Goal: Task Accomplishment & Management: Use online tool/utility

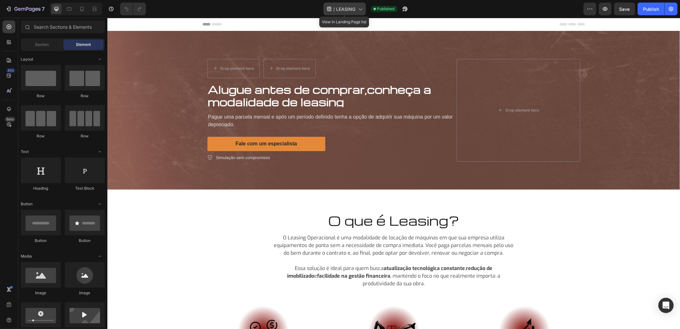
click at [342, 14] on div "/ LEASING" at bounding box center [345, 9] width 42 height 13
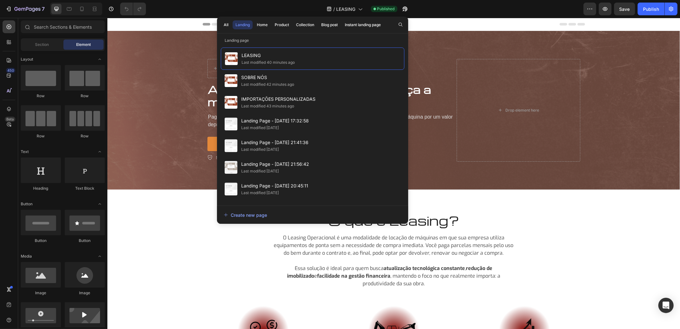
click at [220, 22] on div "All Landing Home Product Collection Blog post Instant landing page" at bounding box center [302, 25] width 171 height 17
click at [227, 24] on div "All" at bounding box center [226, 25] width 5 height 6
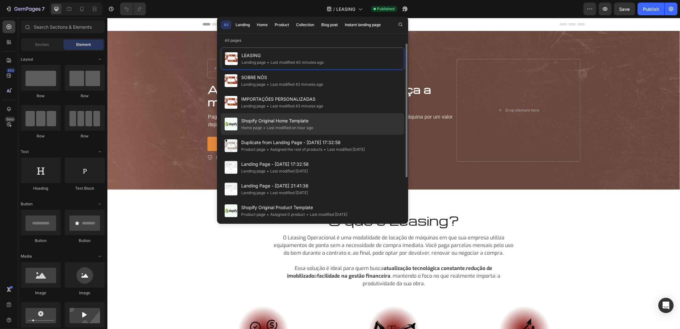
click at [248, 127] on div "Home page" at bounding box center [251, 128] width 21 height 6
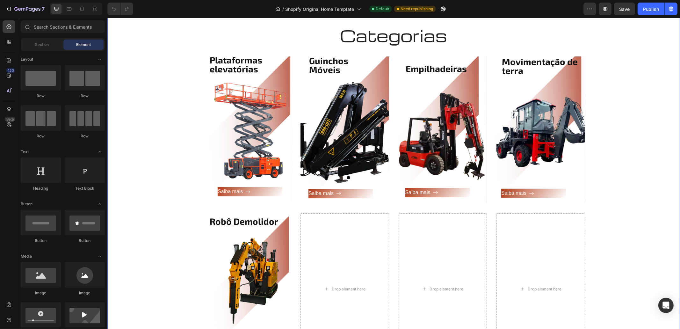
scroll to position [797, 0]
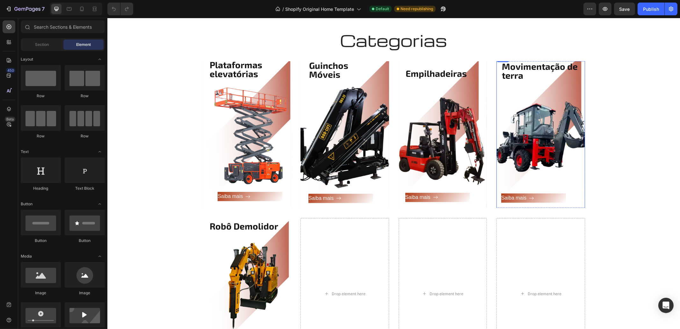
click at [545, 140] on div "Saiba mais Button" at bounding box center [540, 143] width 79 height 127
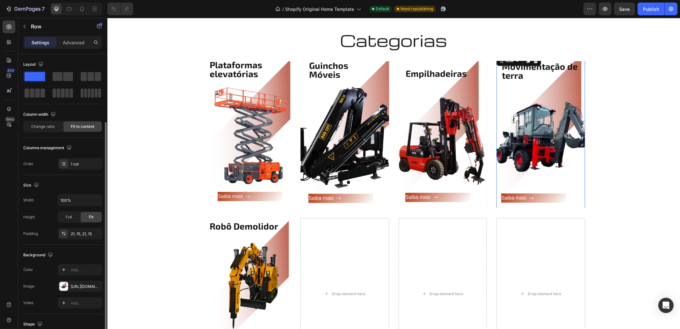
scroll to position [115, 0]
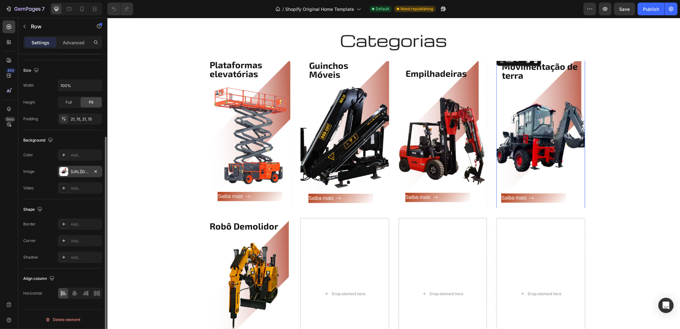
click at [78, 169] on div "[URL][DOMAIN_NAME]" at bounding box center [80, 172] width 18 height 6
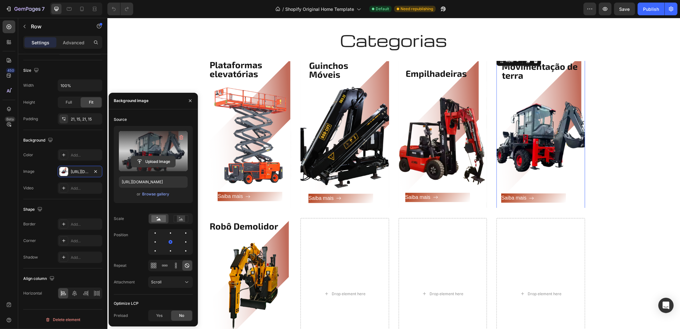
click at [160, 162] on input "file" at bounding box center [153, 161] width 44 height 11
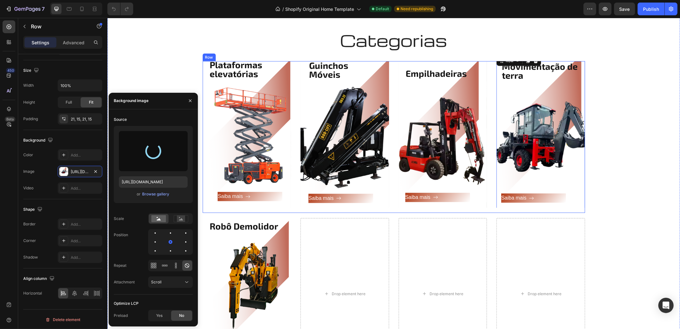
type input "[URL][DOMAIN_NAME]"
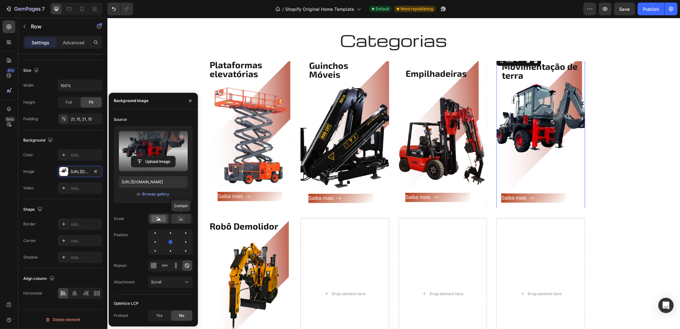
click at [180, 215] on rect at bounding box center [181, 218] width 14 height 7
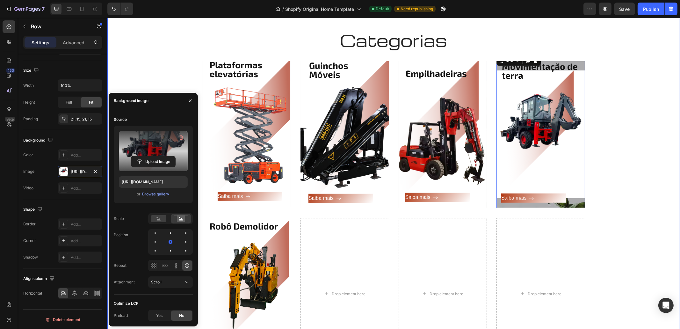
click at [648, 178] on div "Categorias Heading Row Plataformas elevatórias Heading Saiba mais Button Row He…" at bounding box center [393, 202] width 563 height 345
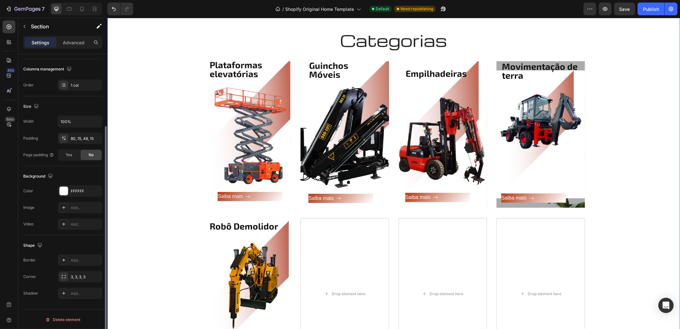
scroll to position [0, 0]
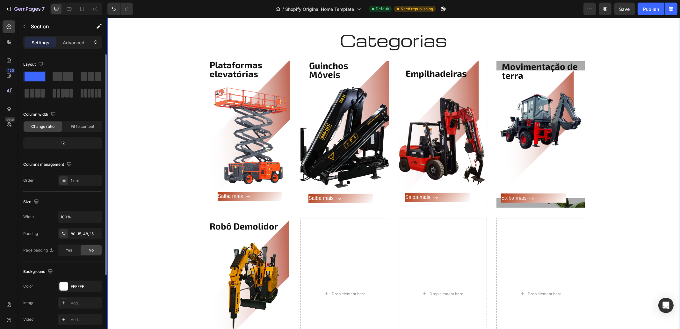
click at [648, 178] on div "Categorias Heading Row Plataformas elevatórias Heading Saiba mais Button Row He…" at bounding box center [393, 202] width 563 height 345
click at [577, 203] on div "Movimentação de terra Heading Saiba mais Button Row" at bounding box center [540, 135] width 89 height 160
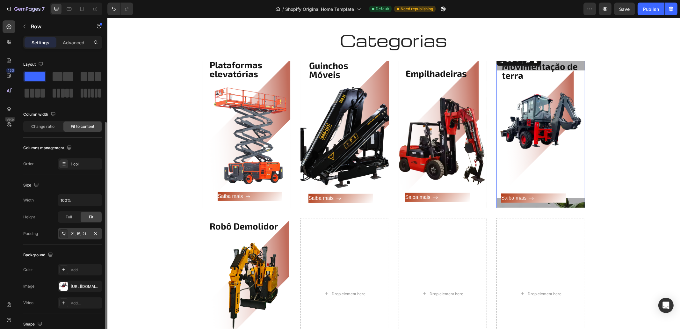
scroll to position [79, 0]
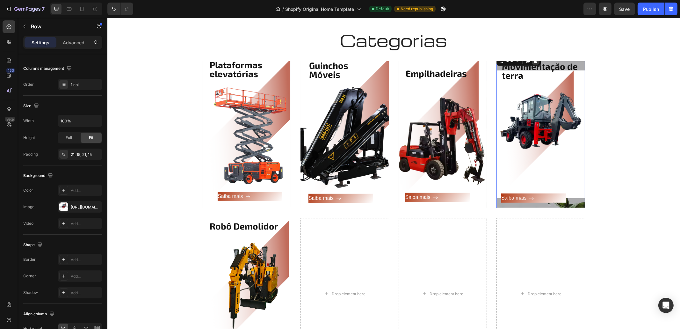
click at [534, 61] on icon at bounding box center [536, 61] width 4 height 4
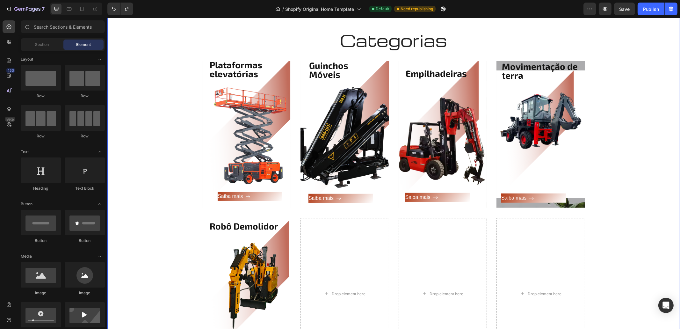
drag, startPoint x: 600, startPoint y: 122, endPoint x: 593, endPoint y: 166, distance: 45.3
click at [601, 122] on div "Categorias Heading Row Plataformas elevatórias Heading Saiba mais Button Row He…" at bounding box center [393, 202] width 563 height 345
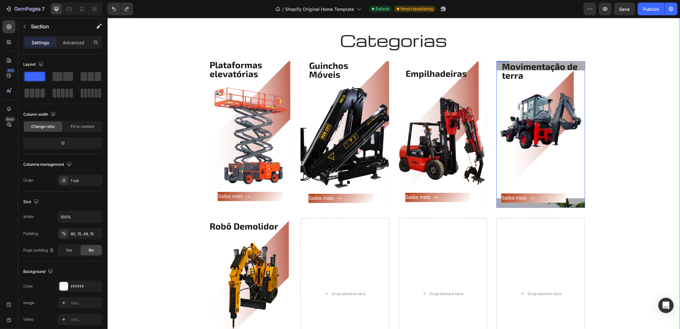
click at [579, 206] on div "Movimentação de terra Heading Saiba mais Button Row" at bounding box center [540, 135] width 89 height 160
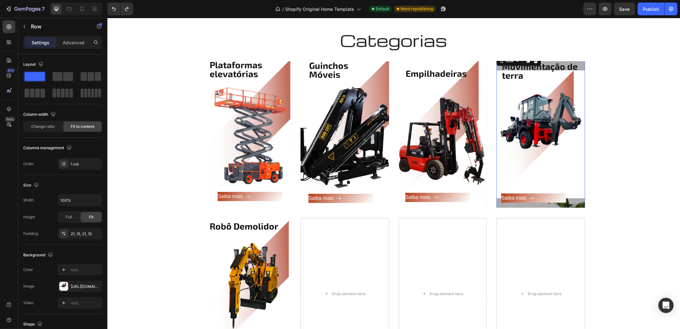
click at [579, 206] on div "Movimentação de terra Heading Saiba mais Button Row 0" at bounding box center [540, 135] width 89 height 160
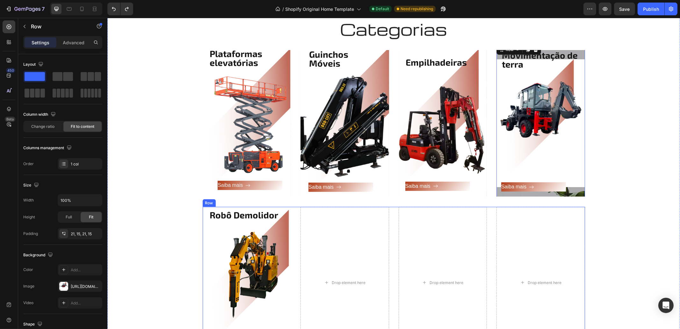
scroll to position [797, 0]
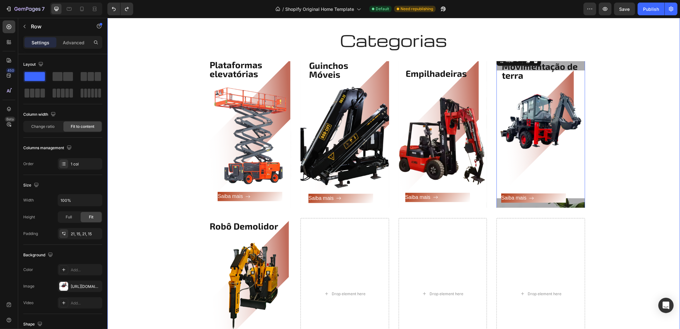
click at [591, 108] on div "Categorias Heading Row Plataformas elevatórias Heading Saiba mais Button Row He…" at bounding box center [393, 202] width 563 height 345
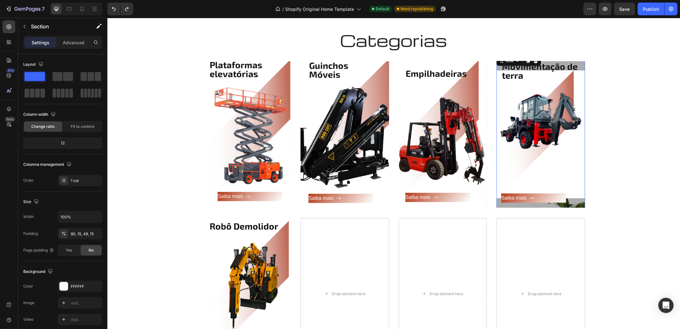
click at [581, 65] on div "Movimentação de terra Heading Saiba mais Button Row 0" at bounding box center [540, 135] width 89 height 160
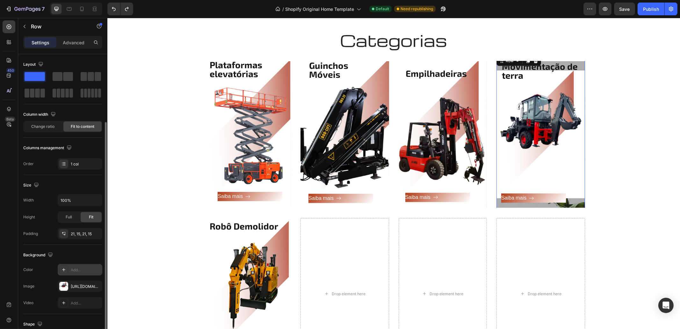
scroll to position [79, 0]
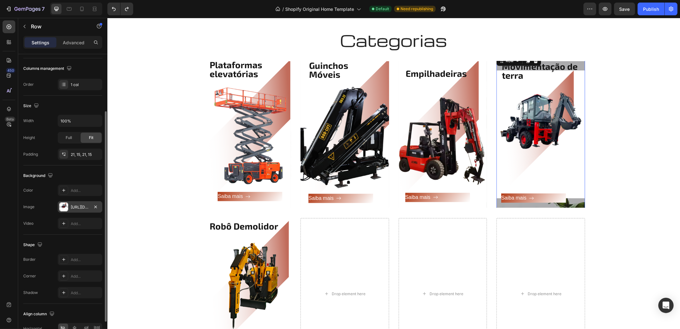
click at [91, 204] on div "[URL][DOMAIN_NAME]" at bounding box center [80, 206] width 45 height 11
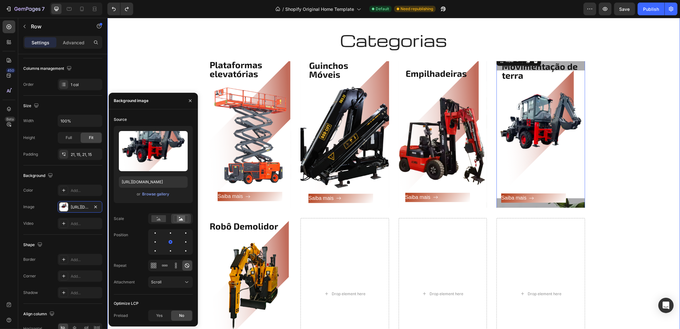
click at [534, 60] on div "Categorias Heading Row Plataformas elevatórias Heading Saiba mais Button Row He…" at bounding box center [393, 202] width 563 height 345
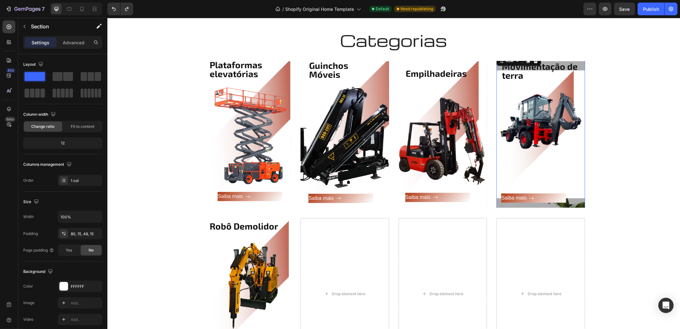
click at [578, 61] on div "Movimentação de terra Heading Saiba mais Button Row 0" at bounding box center [540, 135] width 89 height 160
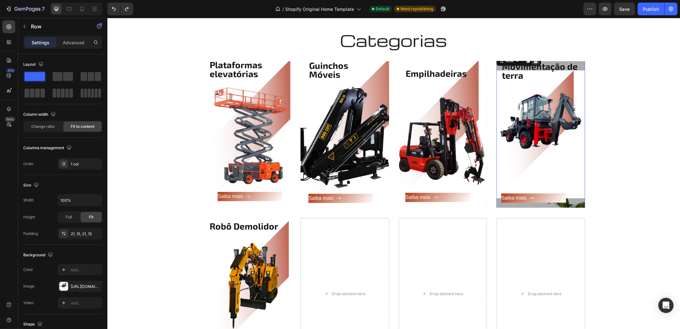
click at [534, 62] on icon at bounding box center [536, 61] width 4 height 4
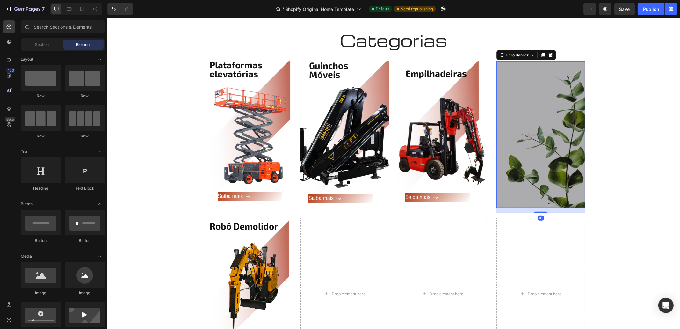
click at [536, 98] on div "Overlay" at bounding box center [540, 134] width 89 height 147
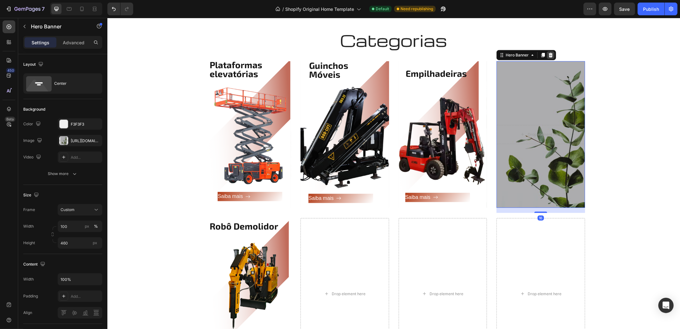
click at [549, 56] on icon at bounding box center [551, 55] width 4 height 4
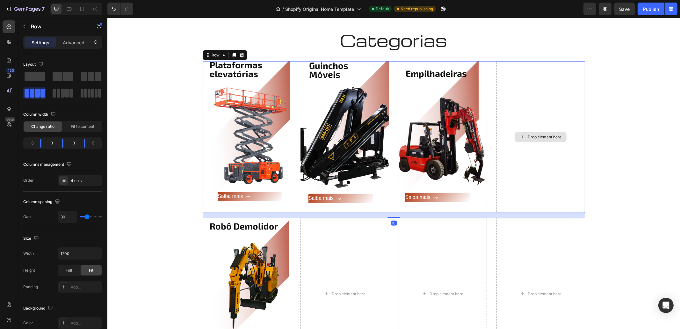
click at [522, 110] on div "Drop element here" at bounding box center [540, 137] width 89 height 152
click at [640, 99] on div "Categorias Heading Row Plataformas elevatórias Heading Saiba mais Button Row He…" at bounding box center [393, 202] width 563 height 345
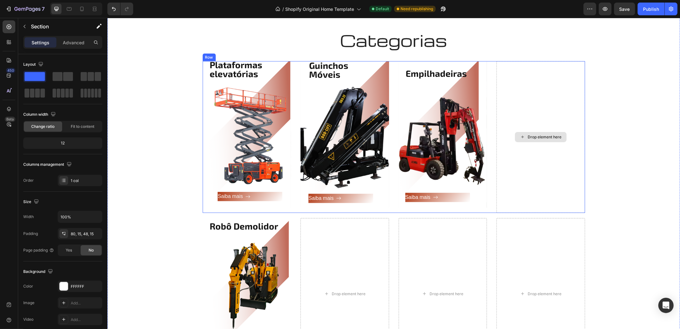
click at [557, 142] on div "Drop element here" at bounding box center [541, 137] width 52 height 10
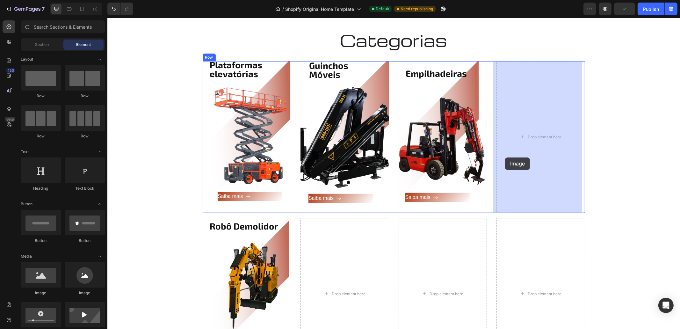
drag, startPoint x: 151, startPoint y: 299, endPoint x: 508, endPoint y: 155, distance: 385.1
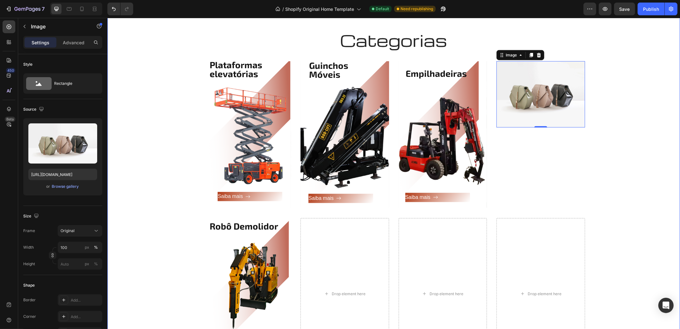
click at [613, 102] on div "Categorias Heading Row Plataformas elevatórias Heading Saiba mais Button Row He…" at bounding box center [393, 202] width 563 height 345
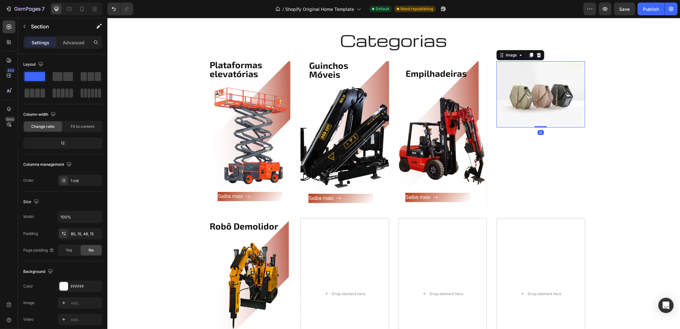
click at [557, 108] on img at bounding box center [540, 94] width 89 height 66
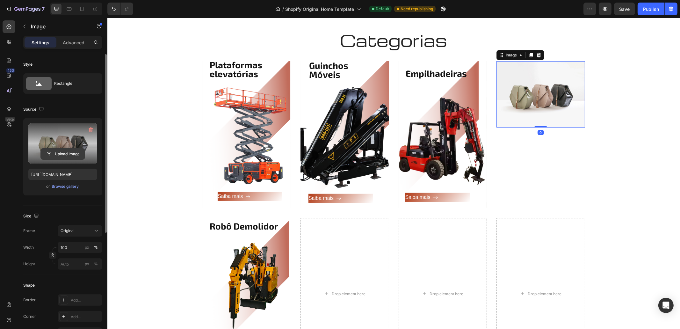
click at [67, 152] on input "file" at bounding box center [63, 154] width 44 height 11
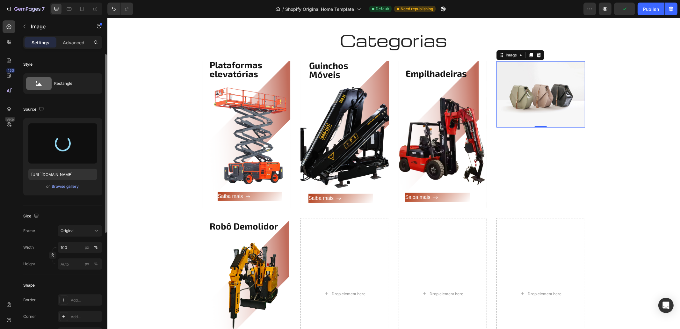
type input "[URL][DOMAIN_NAME]"
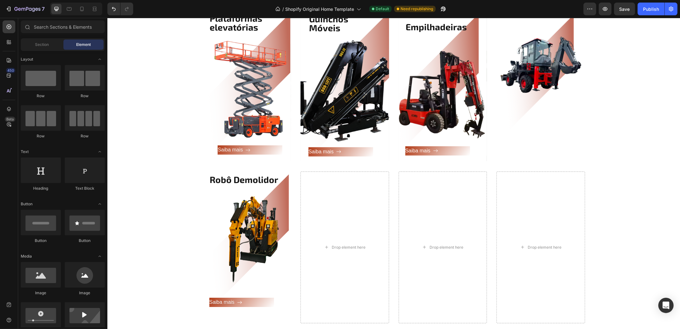
scroll to position [40, 0]
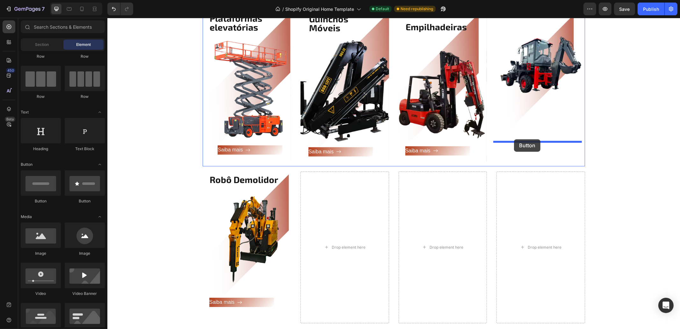
drag, startPoint x: 155, startPoint y: 205, endPoint x: 514, endPoint y: 139, distance: 365.2
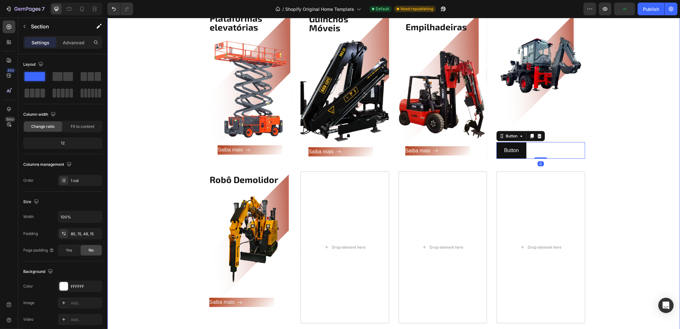
click at [633, 160] on div "Categorias Heading Row Plataformas elevatórias Heading Saiba mais Button Row He…" at bounding box center [393, 155] width 563 height 345
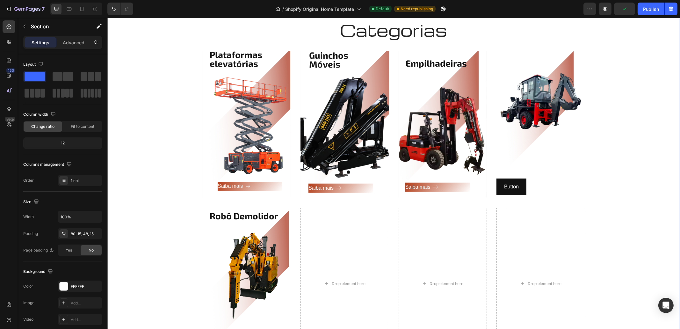
scroll to position [804, 0]
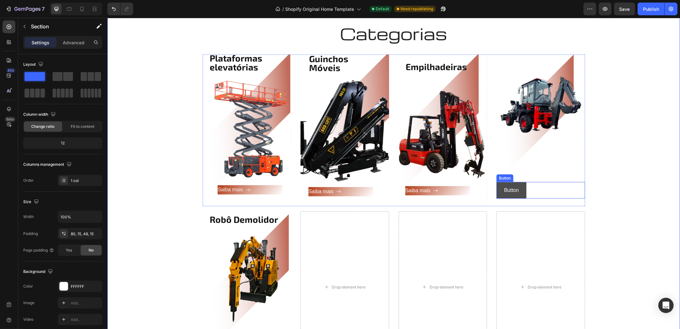
click at [521, 190] on button "Button" at bounding box center [511, 190] width 30 height 17
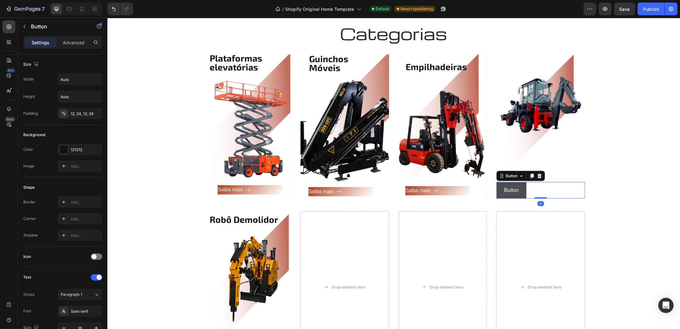
click at [506, 192] on p "Button" at bounding box center [511, 190] width 15 height 9
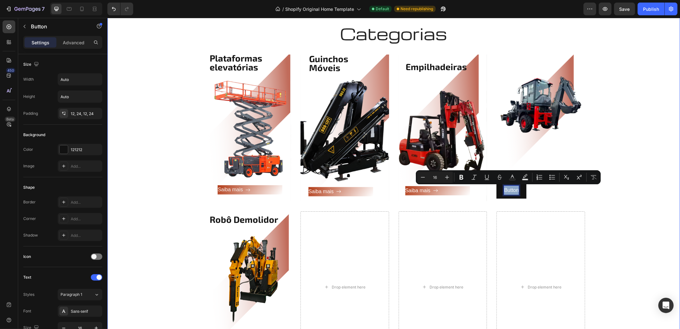
click at [615, 200] on div "Categorias Heading Row Plataformas elevatórias Heading Saiba mais Button Row He…" at bounding box center [393, 195] width 563 height 345
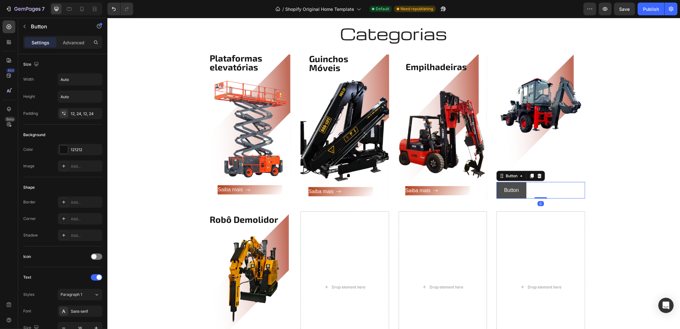
click at [516, 194] on button "Button" at bounding box center [511, 190] width 30 height 17
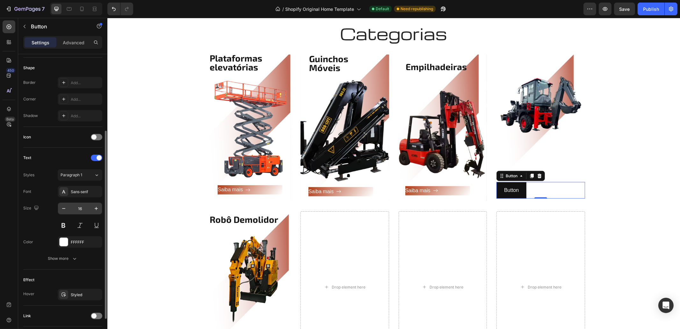
scroll to position [163, 0]
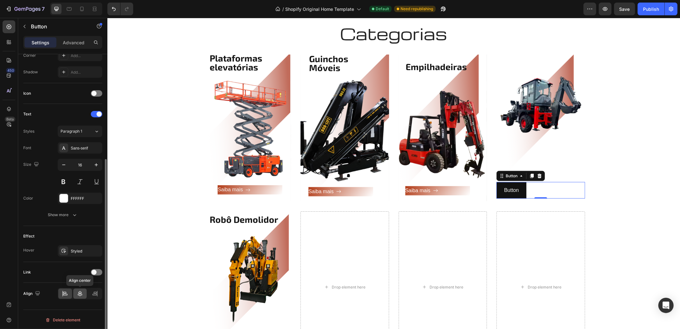
click at [81, 295] on icon at bounding box center [80, 293] width 6 height 6
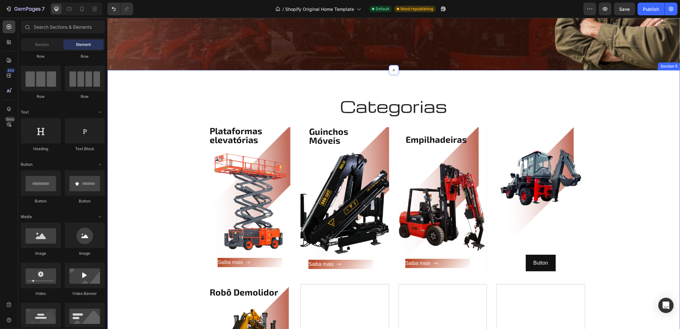
click at [595, 154] on div "Categorias Heading Row Plataformas elevatórias Heading Saiba mais Button Row He…" at bounding box center [393, 268] width 563 height 345
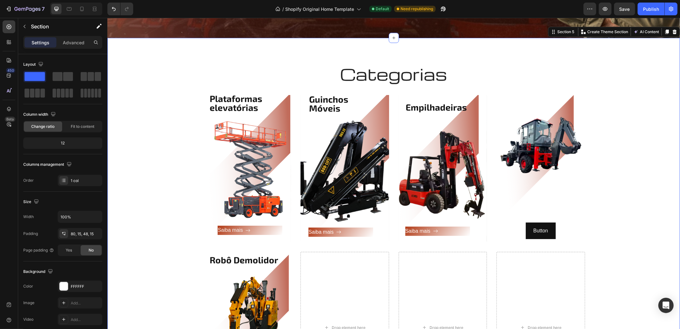
scroll to position [811, 0]
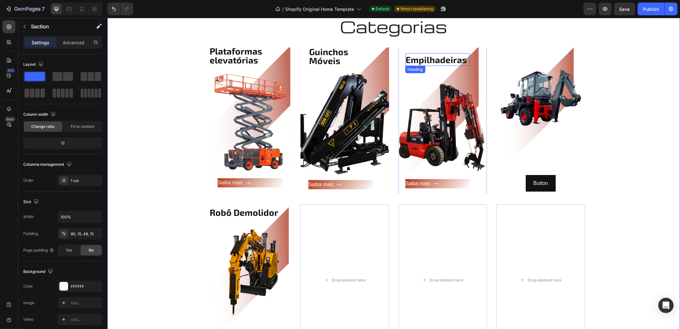
click at [445, 62] on h3 "Empilhadeiras" at bounding box center [437, 59] width 65 height 13
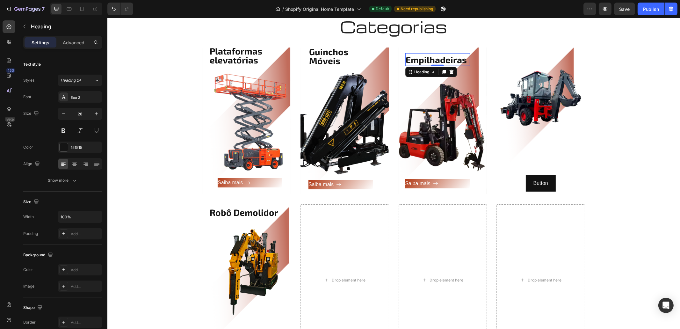
copy p "Button"
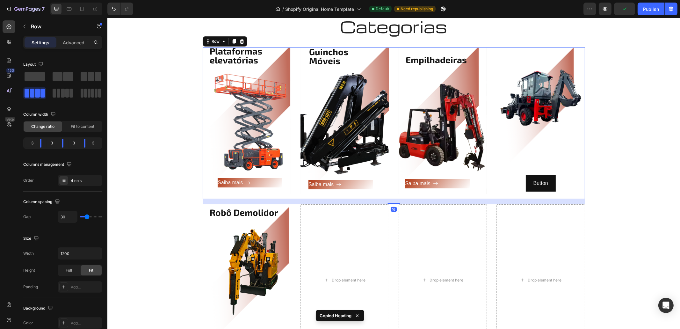
click at [492, 61] on div "Plataformas elevatórias Heading Saiba mais Button Row Hero Banner Guinchos Móve…" at bounding box center [393, 123] width 382 height 152
click at [497, 61] on img at bounding box center [540, 110] width 89 height 127
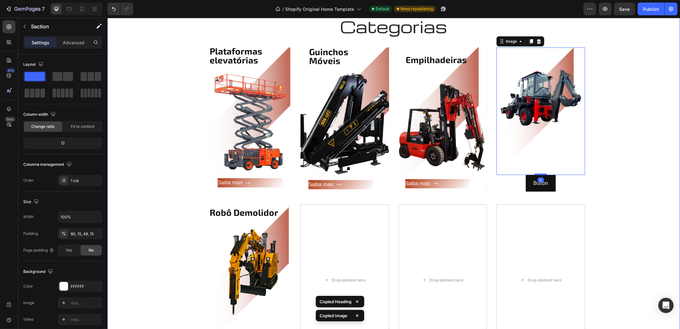
drag, startPoint x: 644, startPoint y: 79, endPoint x: 638, endPoint y: 89, distance: 11.8
click at [643, 81] on div "Categorias Heading Row Plataformas elevatórias Heading Saiba mais Button Row He…" at bounding box center [393, 188] width 563 height 345
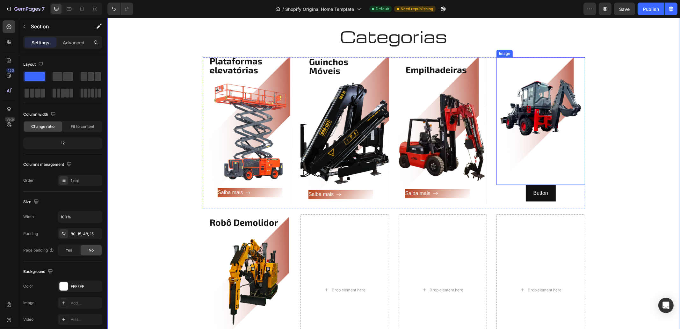
scroll to position [771, 0]
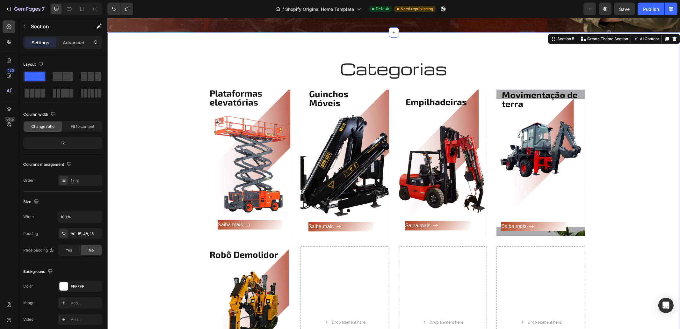
click at [599, 73] on div "Categorias Heading Row Plataformas elevatórias Heading Saiba mais Button Row He…" at bounding box center [393, 230] width 563 height 345
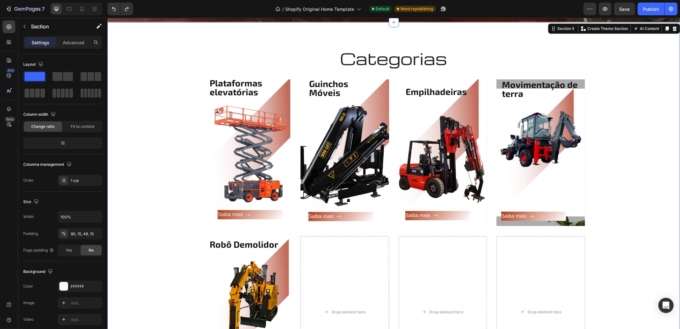
scroll to position [850, 0]
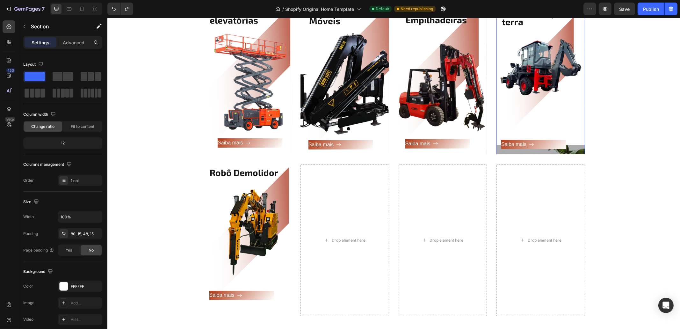
click at [580, 149] on div "Movimentação de terra Heading Saiba mais Button Row 0" at bounding box center [540, 81] width 89 height 160
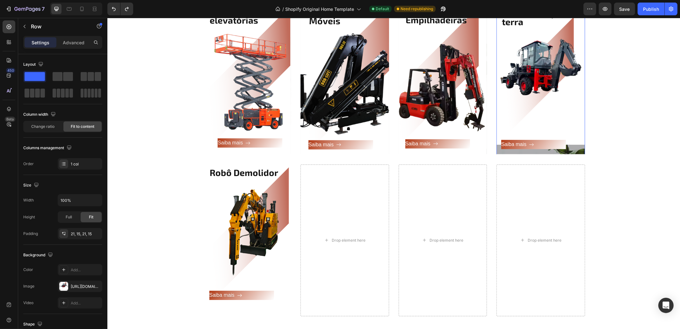
click at [580, 149] on div "Movimentação de terra Heading Saiba mais Button Row 0" at bounding box center [540, 81] width 89 height 160
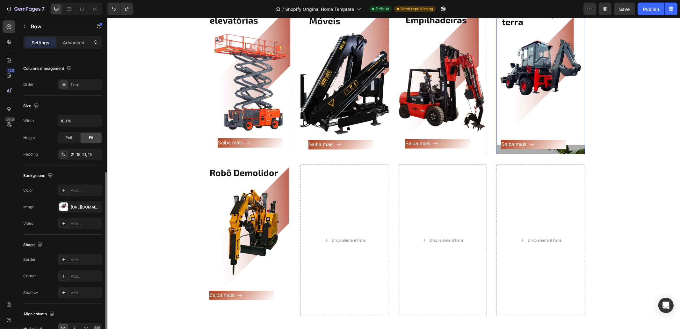
scroll to position [115, 0]
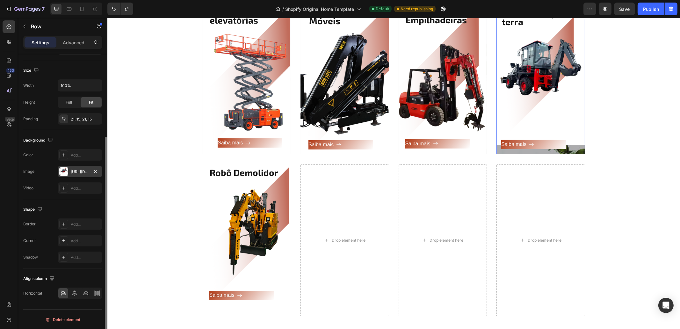
click at [82, 169] on div "[URL][DOMAIN_NAME]" at bounding box center [80, 172] width 18 height 6
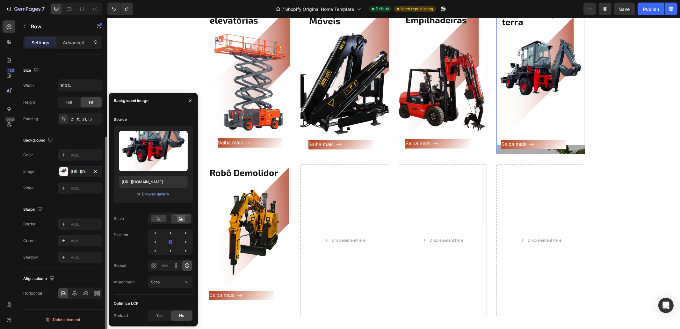
click at [78, 139] on div "Background" at bounding box center [62, 140] width 79 height 10
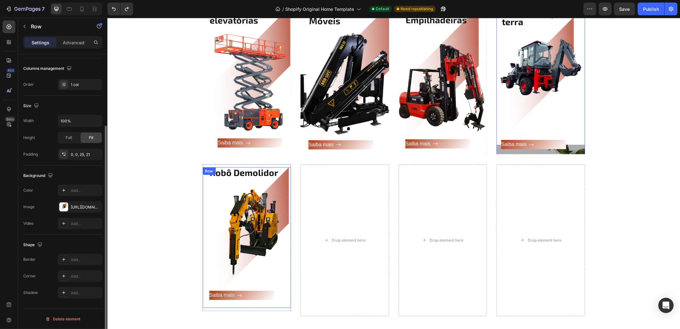
scroll to position [95, 0]
click at [237, 216] on div "Saiba mais Button" at bounding box center [250, 239] width 82 height 122
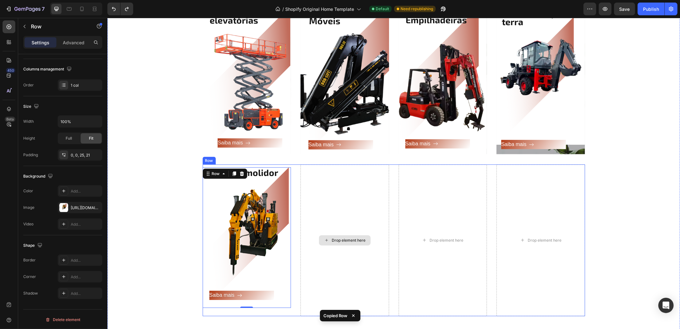
click at [340, 193] on div "Drop element here" at bounding box center [344, 240] width 89 height 152
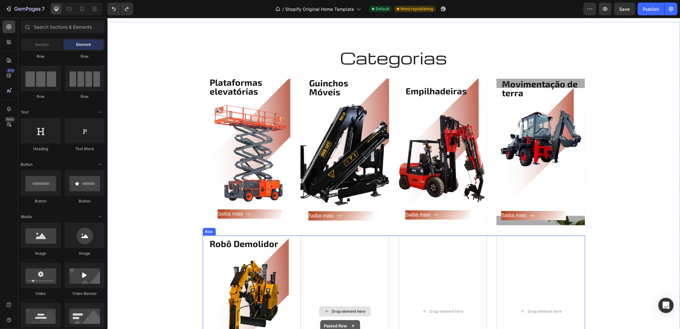
scroll to position [773, 0]
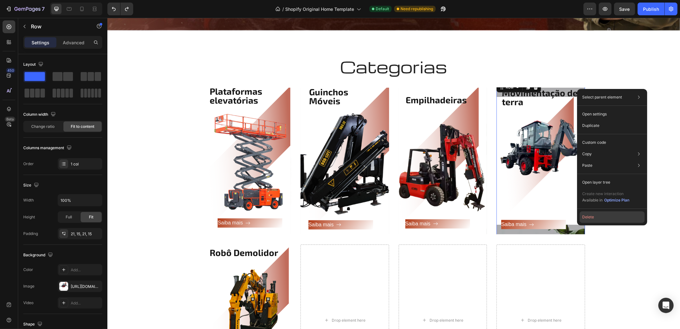
click at [593, 219] on button "Delete" at bounding box center [612, 216] width 65 height 11
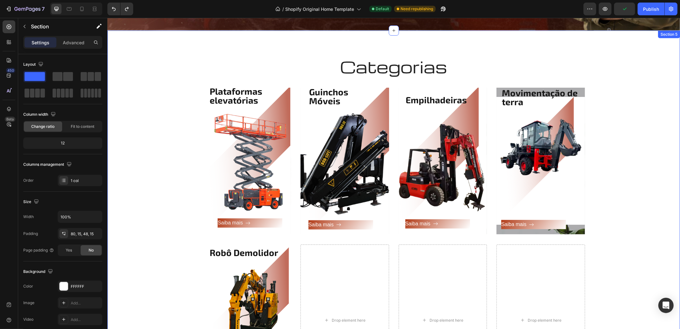
click at [632, 154] on div "Categorias Heading Row Plataformas elevatórias Heading Saiba mais Button Row He…" at bounding box center [393, 228] width 563 height 345
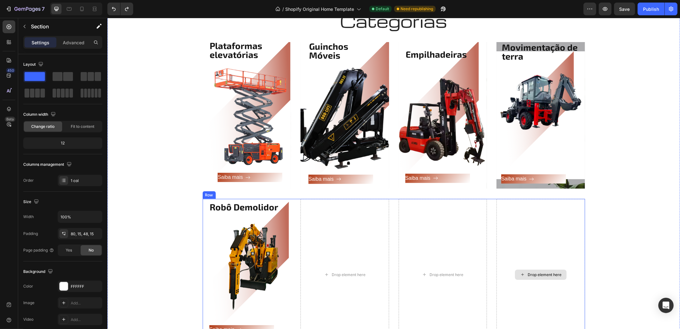
scroll to position [812, 0]
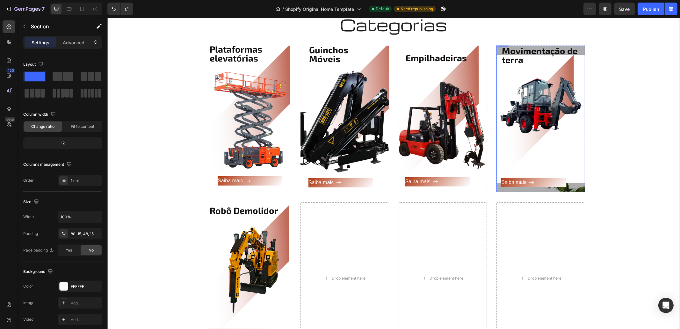
click at [574, 139] on div "Saiba mais Button" at bounding box center [540, 128] width 79 height 127
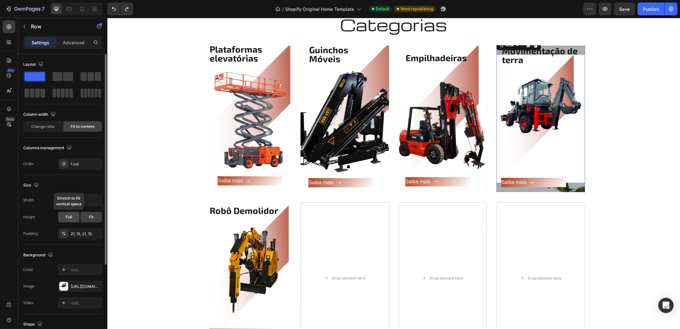
click at [78, 221] on div "Full" at bounding box center [68, 217] width 21 height 10
click at [88, 215] on div "Fit" at bounding box center [91, 217] width 21 height 10
click at [72, 216] on span "Full" at bounding box center [69, 217] width 6 height 6
click at [99, 217] on div "Fit" at bounding box center [91, 217] width 21 height 10
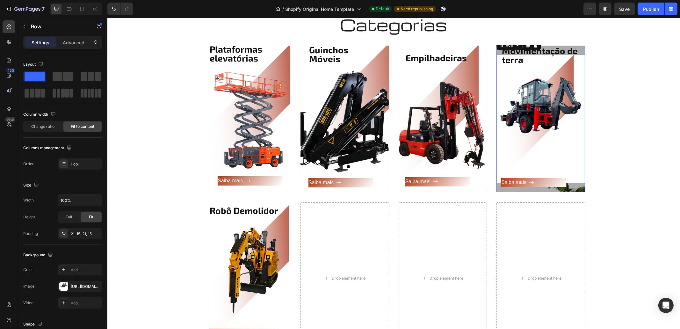
click at [506, 105] on div "Saiba mais Button" at bounding box center [540, 128] width 79 height 127
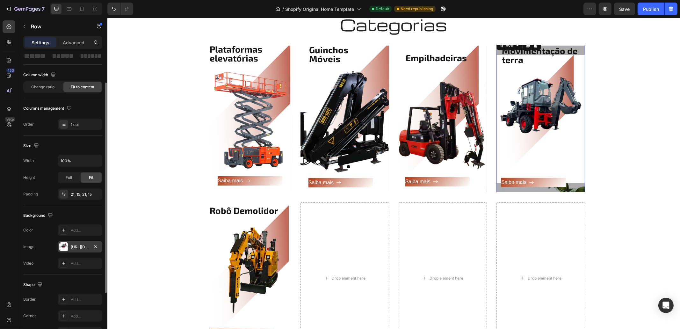
click at [79, 246] on div "[URL][DOMAIN_NAME]" at bounding box center [80, 247] width 18 height 6
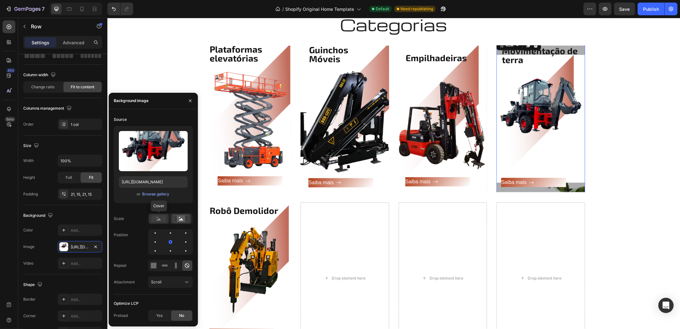
click at [165, 223] on div at bounding box center [159, 219] width 20 height 10
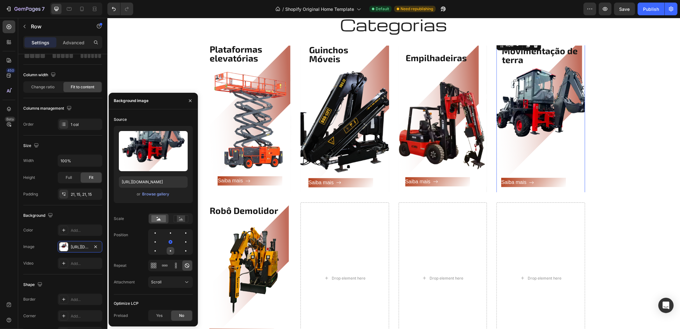
click at [171, 253] on div at bounding box center [171, 251] width 8 height 8
click at [154, 251] on div at bounding box center [155, 251] width 8 height 8
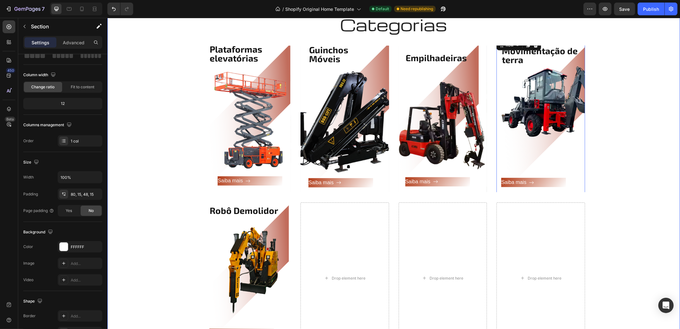
click at [595, 163] on div "Categorias Heading Row Plataformas elevatórias Heading Saiba mais Button Row He…" at bounding box center [393, 186] width 563 height 345
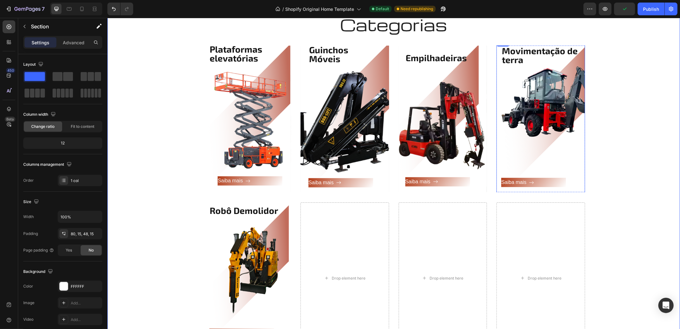
click at [545, 122] on div "Saiba mais Button" at bounding box center [540, 128] width 79 height 127
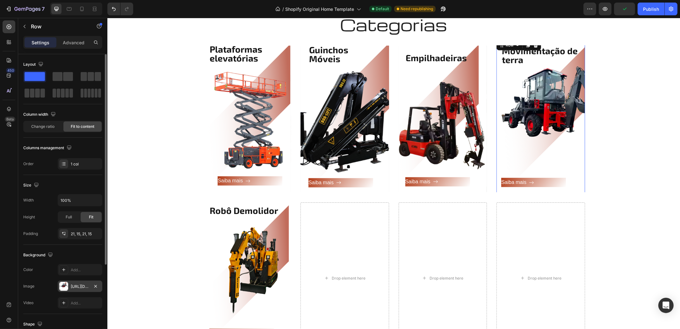
click at [81, 286] on div "[URL][DOMAIN_NAME]" at bounding box center [80, 287] width 18 height 6
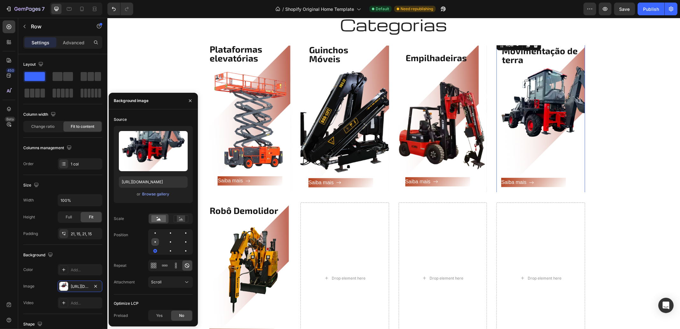
click at [156, 243] on div at bounding box center [155, 242] width 8 height 8
click at [156, 234] on div at bounding box center [155, 233] width 8 height 8
click at [188, 240] on div at bounding box center [186, 242] width 8 height 8
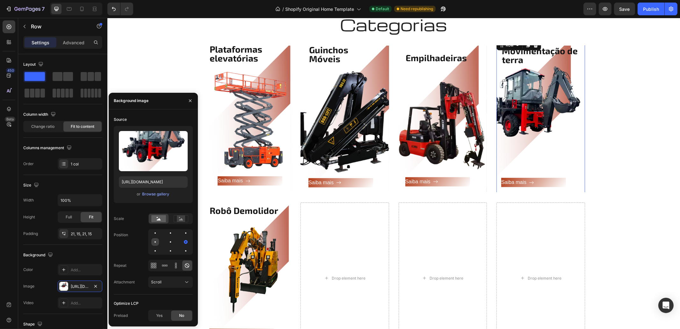
click at [158, 244] on div at bounding box center [155, 242] width 8 height 8
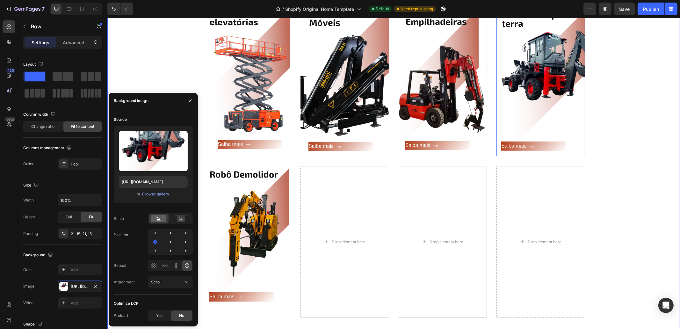
scroll to position [852, 0]
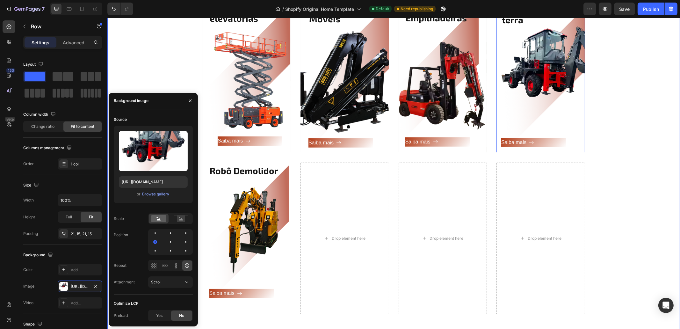
click at [633, 77] on div "Categorias Heading Row Plataformas elevatórias Heading Saiba mais Button Row He…" at bounding box center [393, 146] width 563 height 345
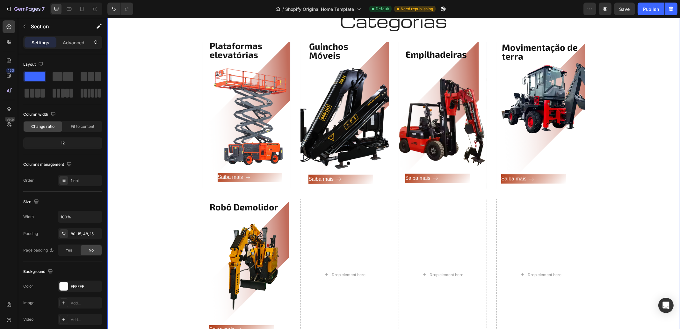
scroll to position [812, 0]
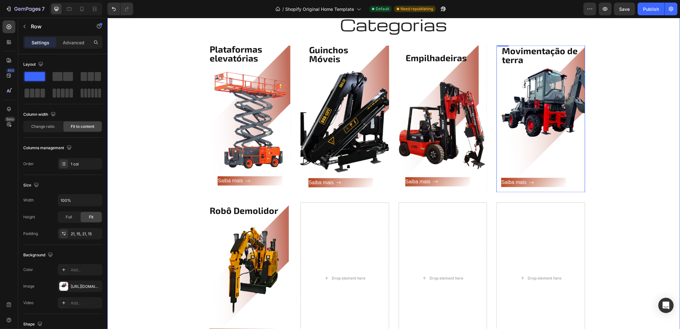
click at [513, 119] on div "Saiba mais Button" at bounding box center [540, 128] width 79 height 127
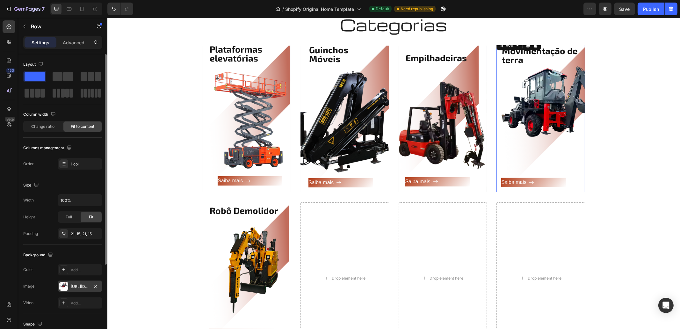
click at [79, 288] on div "[URL][DOMAIN_NAME]" at bounding box center [80, 287] width 18 height 6
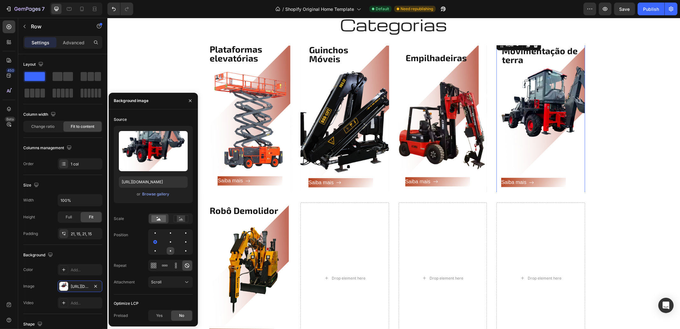
click at [170, 251] on div at bounding box center [170, 250] width 1 height 1
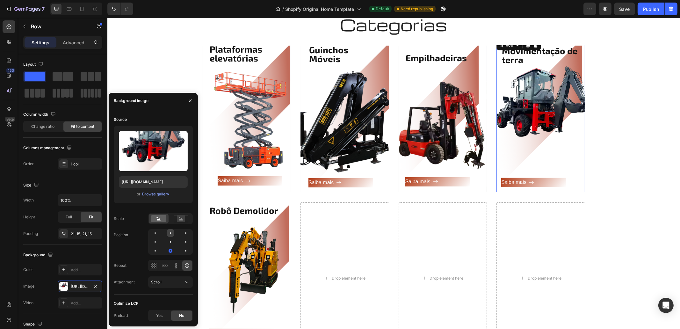
click at [172, 236] on div at bounding box center [171, 233] width 8 height 8
click at [620, 168] on div "Categorias Heading Row Plataformas elevatórias Heading Saiba mais Button Row He…" at bounding box center [393, 186] width 563 height 345
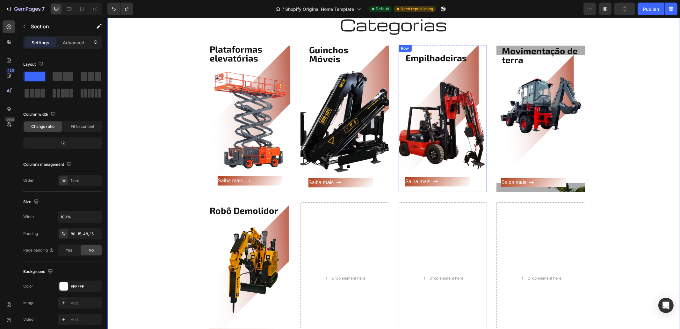
click at [436, 118] on div "Saiba mais Button" at bounding box center [437, 125] width 65 height 122
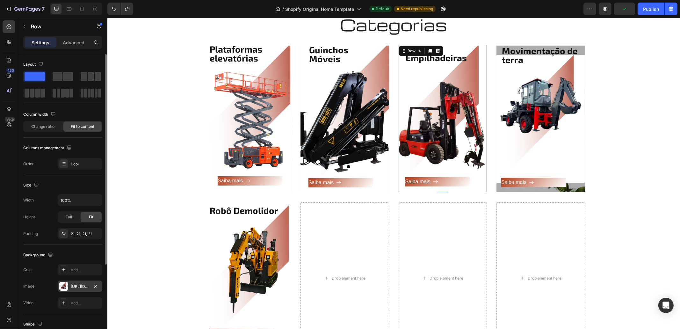
click at [91, 287] on div "[URL][DOMAIN_NAME]" at bounding box center [80, 285] width 45 height 11
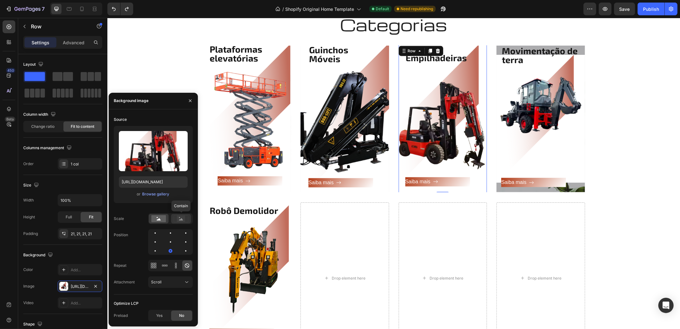
click at [183, 217] on rect at bounding box center [181, 218] width 8 height 6
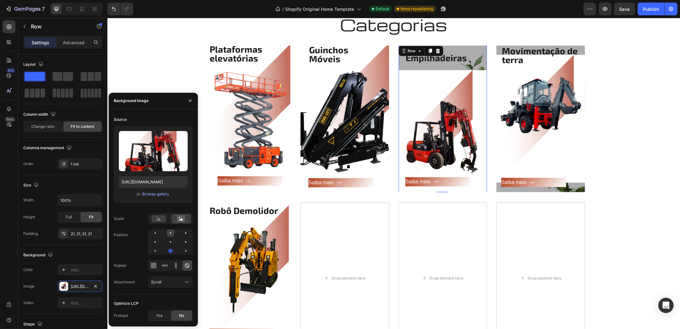
click at [168, 235] on div at bounding box center [171, 233] width 8 height 8
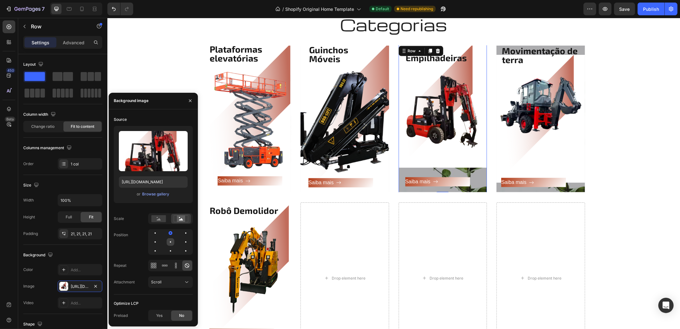
click at [169, 242] on div at bounding box center [171, 242] width 8 height 8
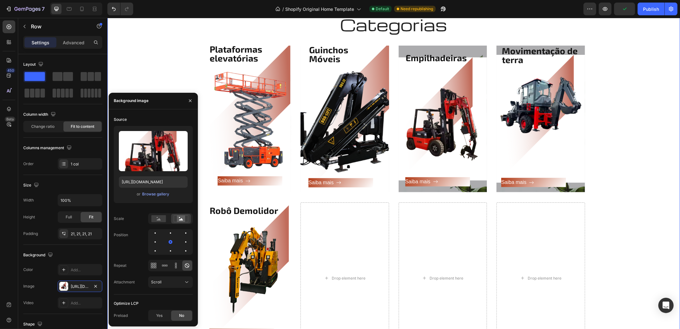
click at [621, 132] on div "Categorias Heading Row Plataformas elevatórias Heading Saiba mais Button Row He…" at bounding box center [393, 186] width 563 height 345
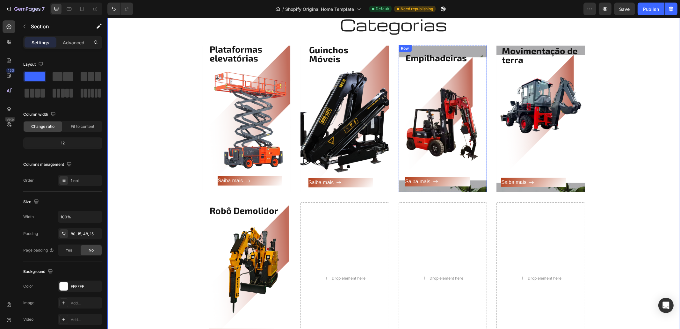
click at [467, 47] on div "Empilhadeiras Heading Saiba mais Button Row" at bounding box center [442, 119] width 89 height 149
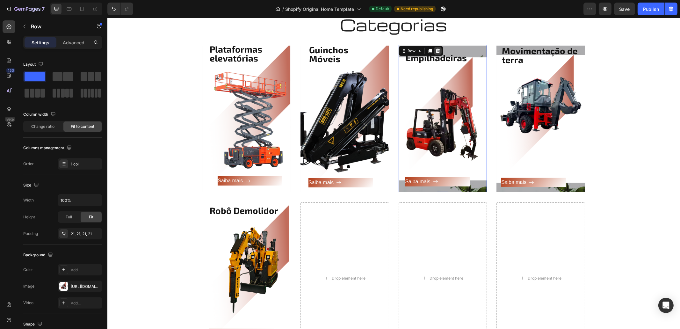
click at [435, 48] on icon at bounding box center [437, 50] width 5 height 5
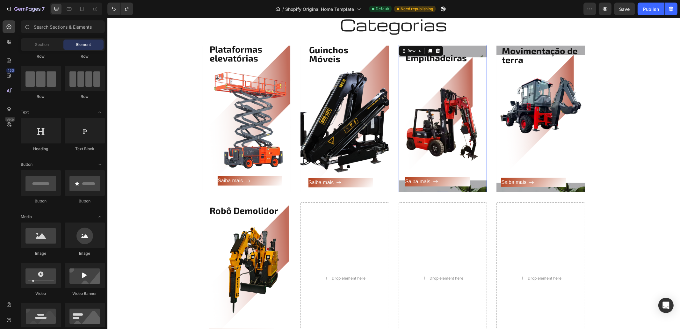
click at [439, 50] on div "Empilhadeiras Heading Saiba mais Button Row 0" at bounding box center [442, 119] width 89 height 149
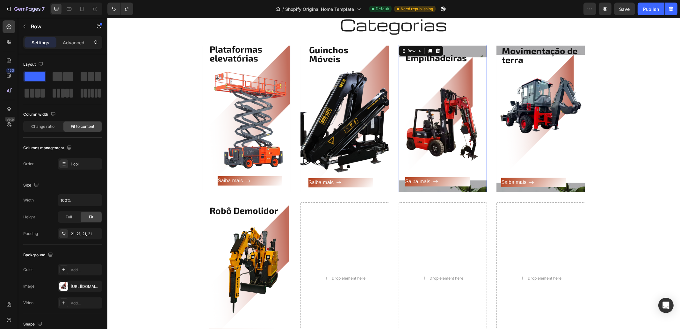
click at [457, 45] on div "Empilhadeiras Heading Saiba mais Button Row 0" at bounding box center [442, 119] width 89 height 149
click at [462, 50] on div "Empilhadeiras Heading Saiba mais Button Row 0" at bounding box center [442, 119] width 89 height 149
click at [482, 49] on div "Empilhadeiras Heading Saiba mais Button Row 0" at bounding box center [442, 119] width 89 height 149
click at [476, 52] on div "Empilhadeiras Heading Saiba mais Button Row 0" at bounding box center [442, 119] width 89 height 149
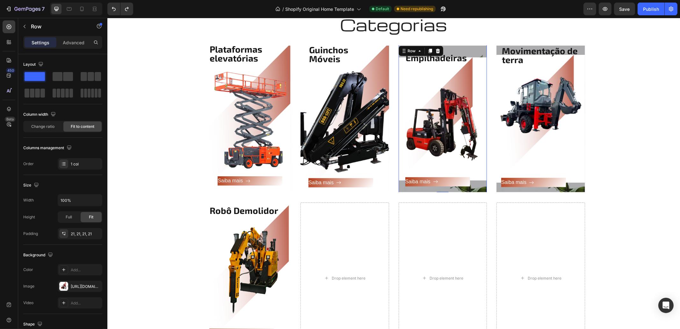
click at [476, 52] on div "Empilhadeiras Heading Saiba mais Button Row 0" at bounding box center [442, 119] width 89 height 149
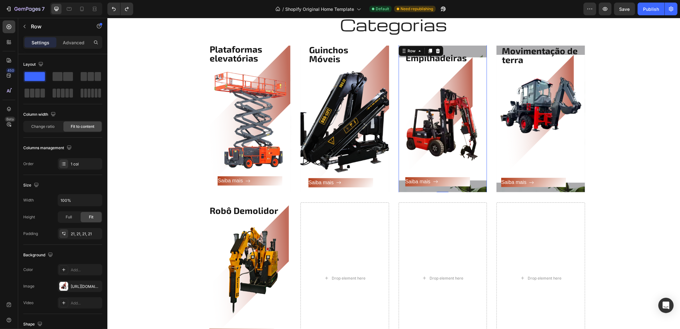
click at [476, 52] on div "Empilhadeiras Heading Saiba mais Button Row 0" at bounding box center [442, 119] width 89 height 149
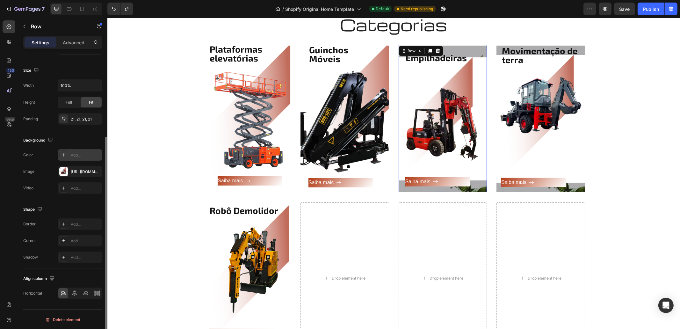
click at [61, 155] on div at bounding box center [63, 154] width 9 height 9
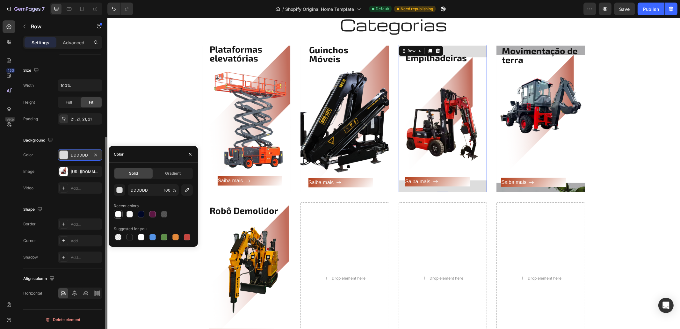
click at [116, 212] on div at bounding box center [118, 214] width 6 height 6
type input "FFFFFF"
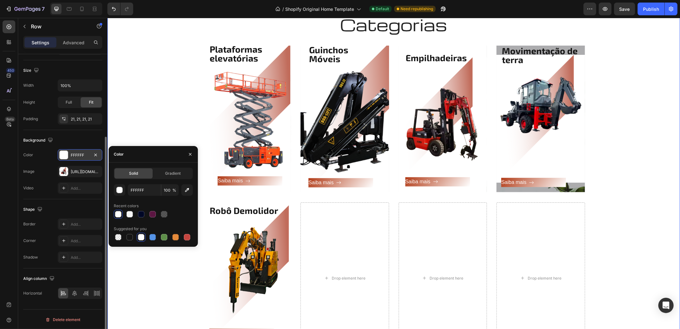
click at [608, 107] on div "Categorias Heading Row Plataformas elevatórias Heading Saiba mais Button Row He…" at bounding box center [393, 186] width 563 height 345
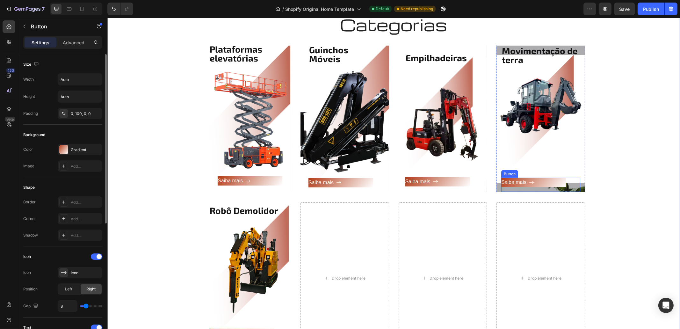
click at [570, 187] on div "Saiba mais Button" at bounding box center [540, 185] width 79 height 14
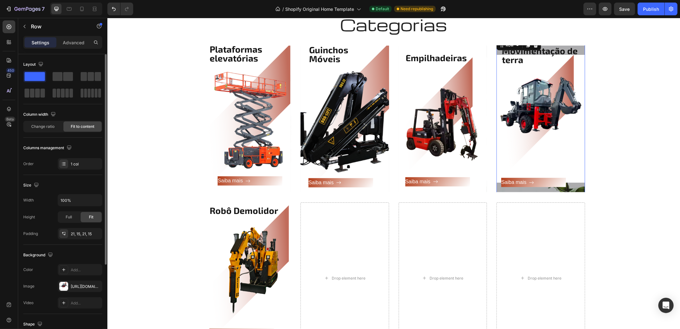
click at [579, 188] on div "Movimentação de terra Heading Saiba mais Button Row 0" at bounding box center [540, 119] width 89 height 160
click at [66, 269] on icon at bounding box center [63, 269] width 5 height 5
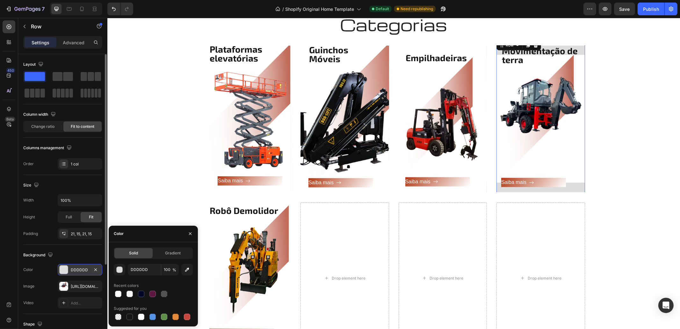
click at [116, 298] on div "DDDDDD 100 % Recent colors Suggested for you" at bounding box center [153, 292] width 79 height 57
click at [120, 294] on div at bounding box center [118, 294] width 6 height 6
type input "FFFFFF"
click at [608, 210] on div "Categorias Heading Row Plataformas elevatórias Heading Saiba mais Button Row He…" at bounding box center [393, 186] width 563 height 345
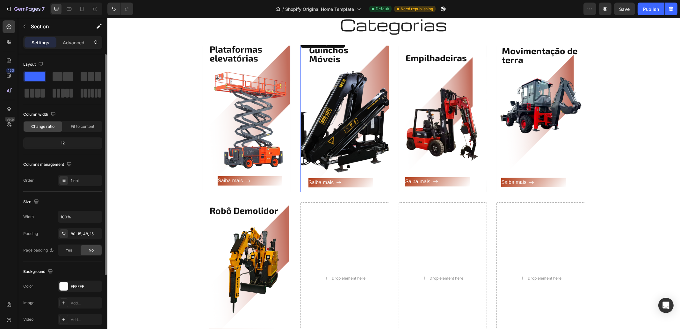
click at [362, 64] on div "Saiba mais Button" at bounding box center [344, 126] width 73 height 124
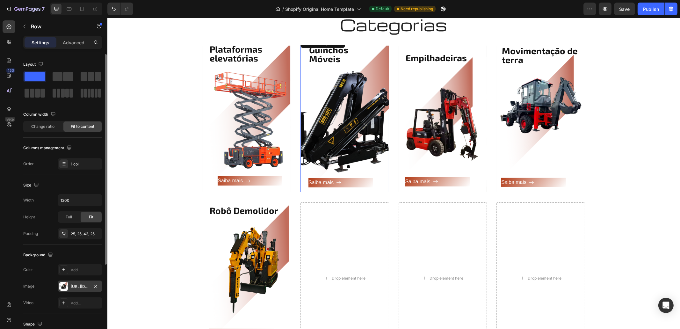
click at [76, 288] on div "[URL][DOMAIN_NAME]" at bounding box center [80, 287] width 18 height 6
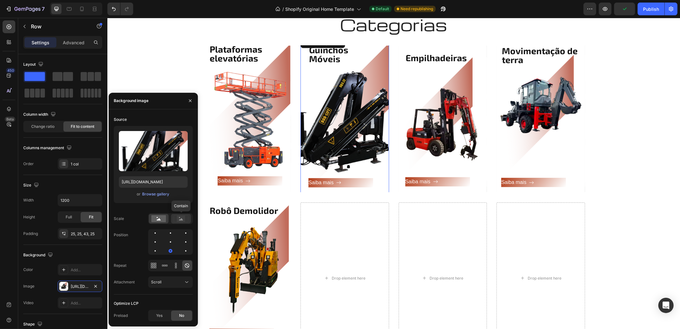
click at [174, 221] on icon at bounding box center [181, 218] width 15 height 7
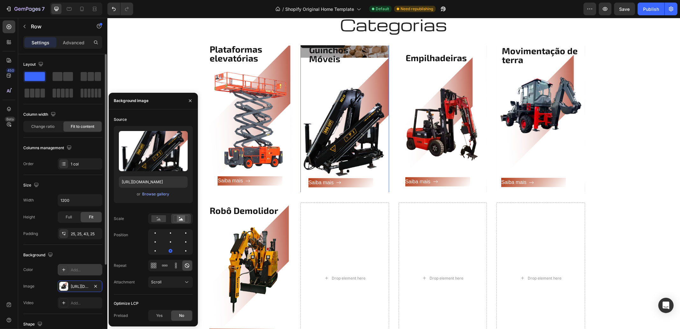
scroll to position [40, 0]
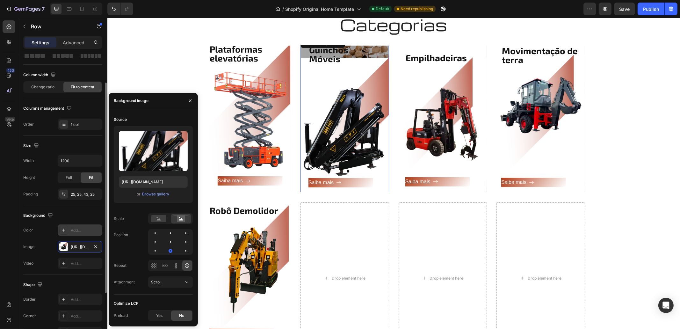
click at [78, 229] on div "Add..." at bounding box center [86, 231] width 30 height 6
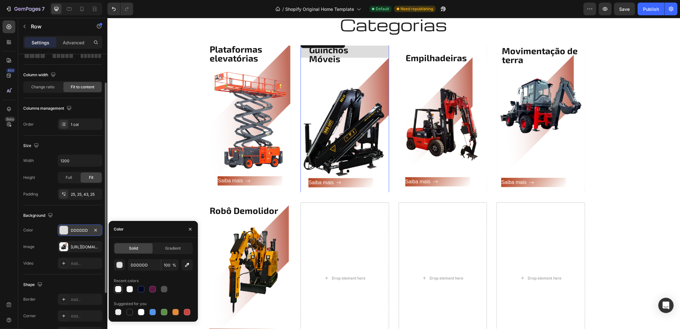
click at [118, 287] on div at bounding box center [118, 289] width 6 height 6
type input "FFFFFF"
click at [599, 172] on div "Categorias Heading Row Plataformas elevatórias Heading Saiba mais Button Row He…" at bounding box center [393, 186] width 563 height 345
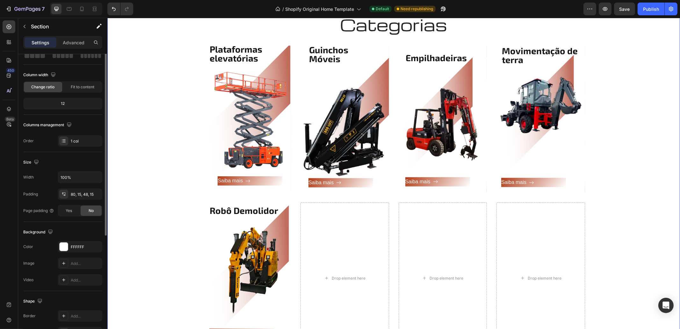
scroll to position [0, 0]
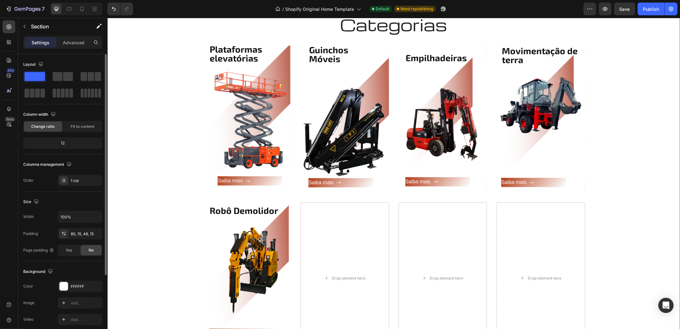
click at [636, 107] on div "Categorias Heading Row Plataformas elevatórias Heading Saiba mais Button Row He…" at bounding box center [393, 186] width 563 height 345
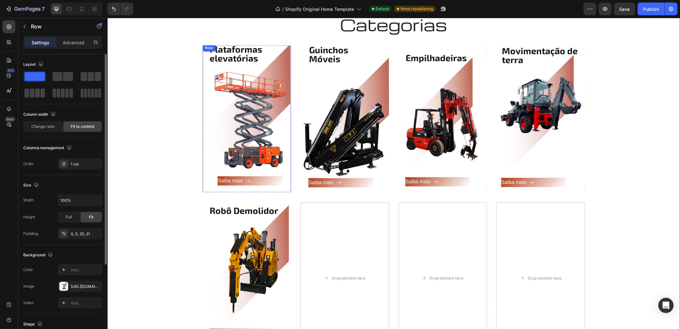
click at [262, 133] on div "Saiba mais Button" at bounding box center [250, 124] width 82 height 122
click at [83, 290] on div "[URL][DOMAIN_NAME]" at bounding box center [80, 285] width 45 height 11
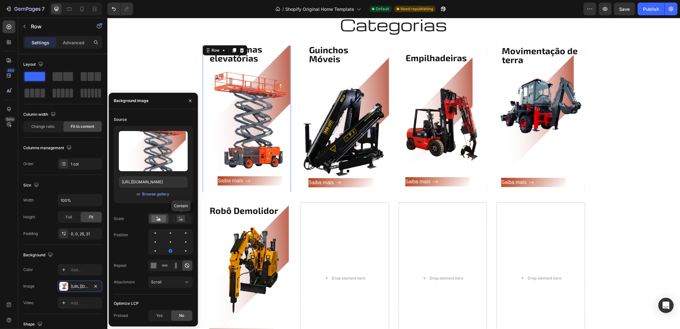
click at [188, 223] on div "Contain" at bounding box center [170, 218] width 45 height 11
click at [184, 221] on rect at bounding box center [181, 218] width 8 height 6
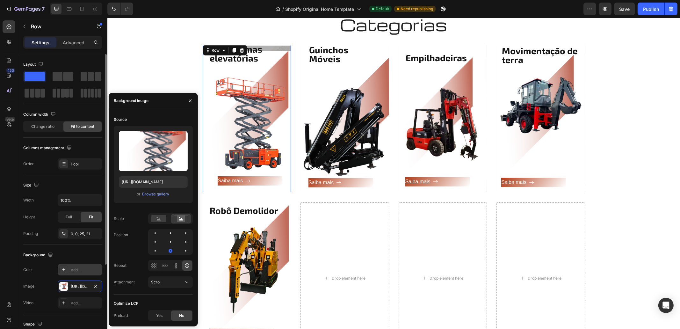
click at [63, 267] on icon at bounding box center [63, 269] width 5 height 5
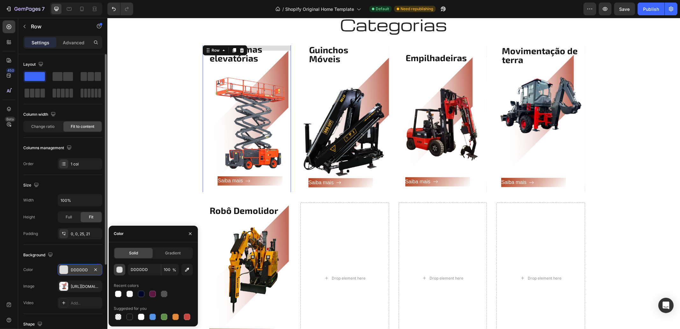
click at [121, 270] on div "button" at bounding box center [120, 270] width 6 height 6
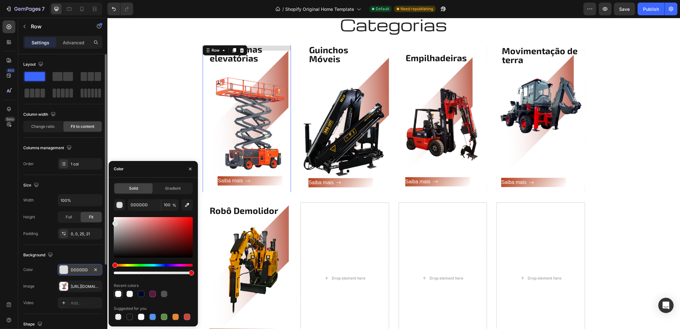
click at [118, 295] on div at bounding box center [118, 294] width 6 height 6
type input "FFFFFF"
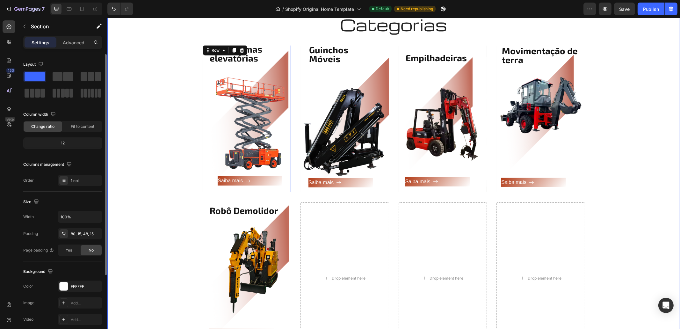
click at [171, 77] on div "Categorias Heading Row Plataformas elevatórias Heading Saiba mais Button Row 0 …" at bounding box center [393, 186] width 563 height 345
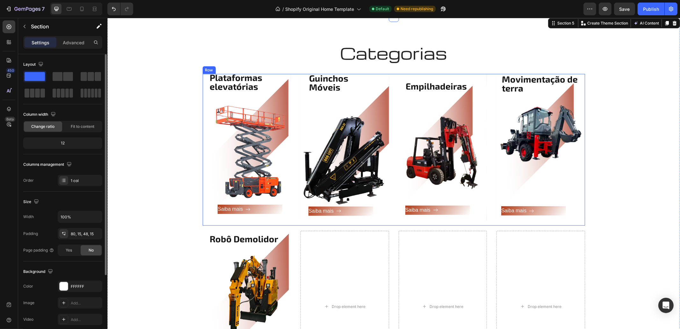
scroll to position [852, 0]
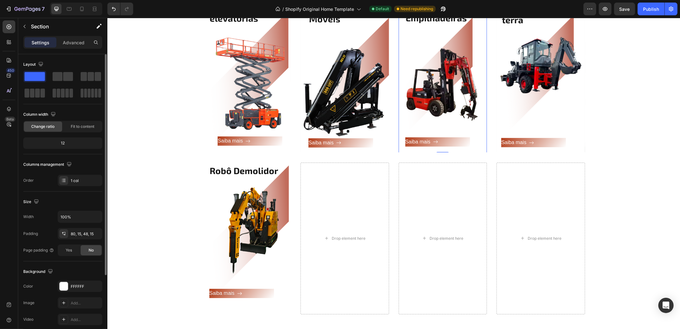
click at [445, 58] on div "Saiba mais Button" at bounding box center [437, 85] width 65 height 122
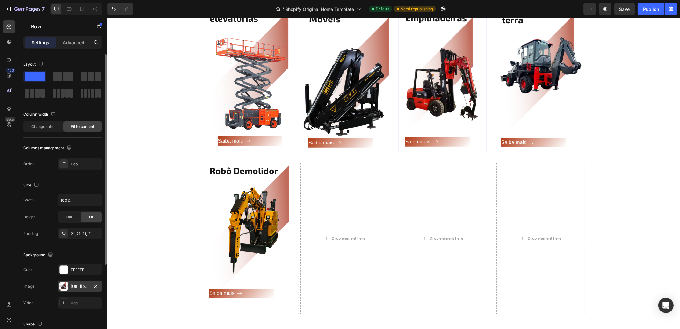
click at [76, 286] on div "[URL][DOMAIN_NAME]" at bounding box center [80, 287] width 18 height 6
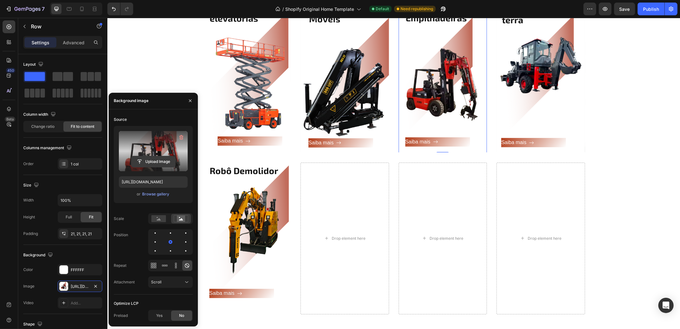
click at [159, 160] on input "file" at bounding box center [153, 161] width 44 height 11
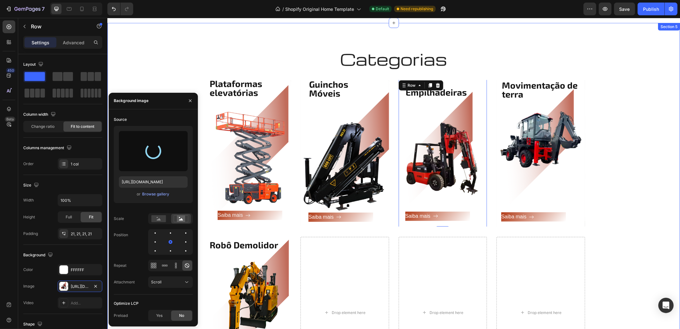
scroll to position [773, 0]
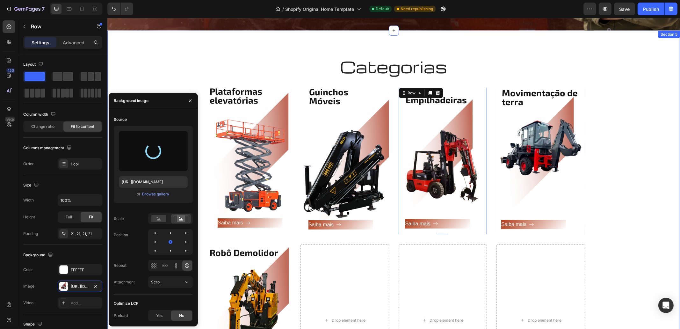
type input "[URL][DOMAIN_NAME]"
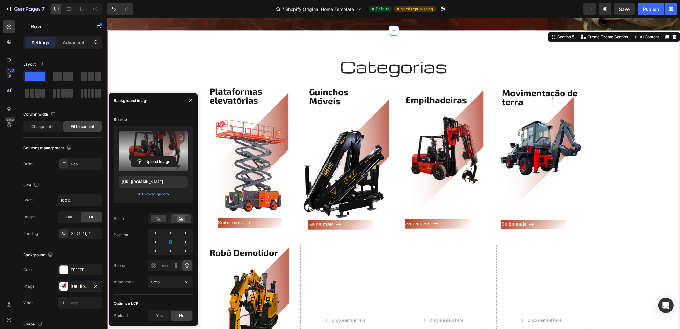
click at [634, 138] on div "Categorias Heading Row Plataformas elevatórias Heading Saiba mais Button Row He…" at bounding box center [393, 228] width 563 height 345
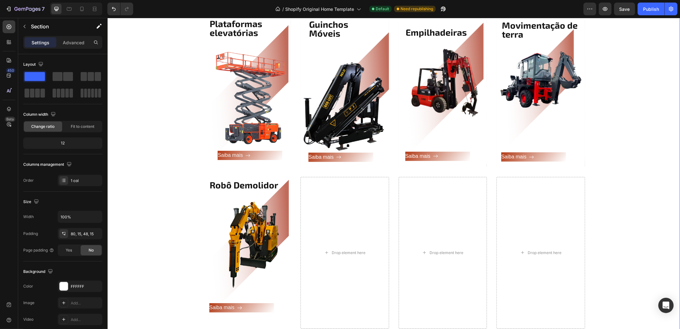
scroll to position [812, 0]
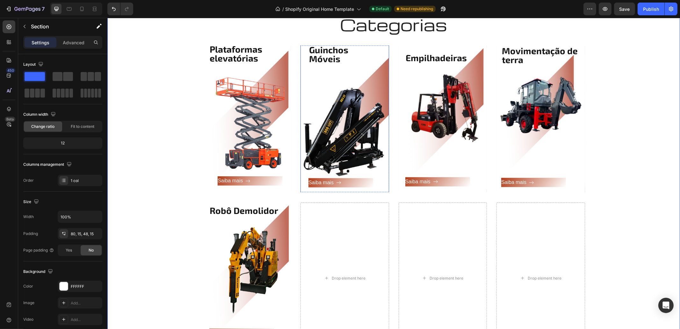
click at [352, 141] on div "Saiba mais Button" at bounding box center [344, 126] width 73 height 124
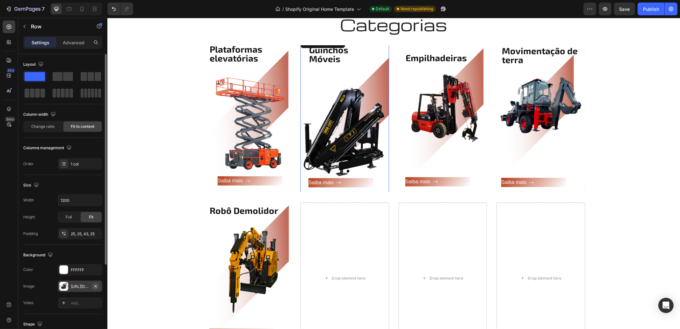
click at [93, 288] on icon "button" at bounding box center [95, 286] width 5 height 5
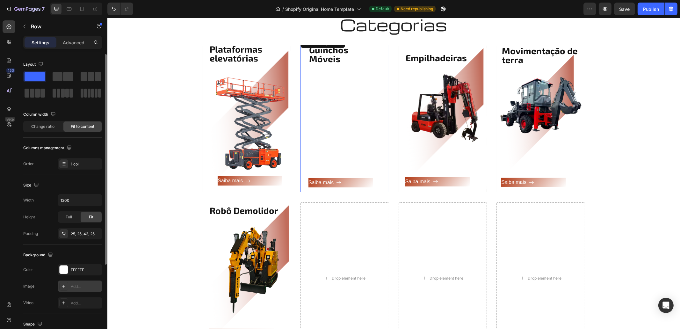
click at [65, 287] on icon at bounding box center [63, 286] width 5 height 5
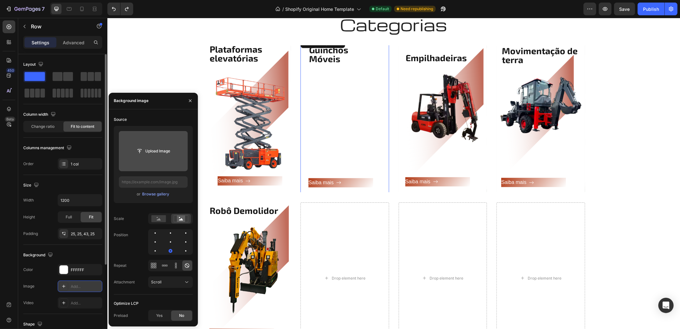
click at [158, 160] on input "file" at bounding box center [153, 151] width 69 height 40
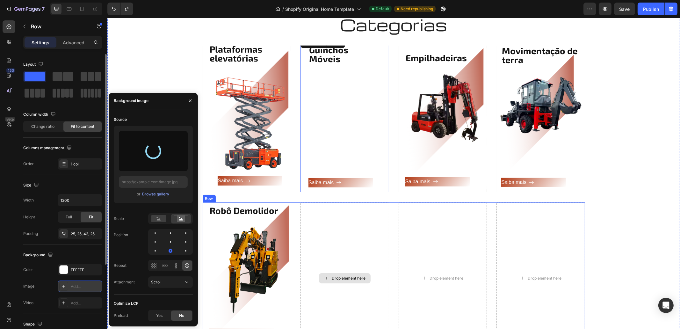
type input "[URL][DOMAIN_NAME]"
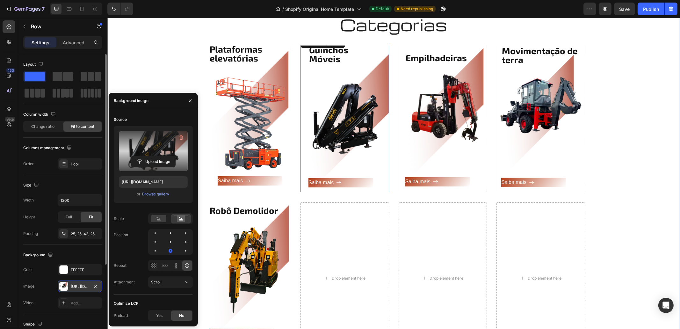
click at [645, 151] on div "Categorias Heading Row Plataformas elevatórias Heading Saiba mais Button Row He…" at bounding box center [393, 186] width 563 height 345
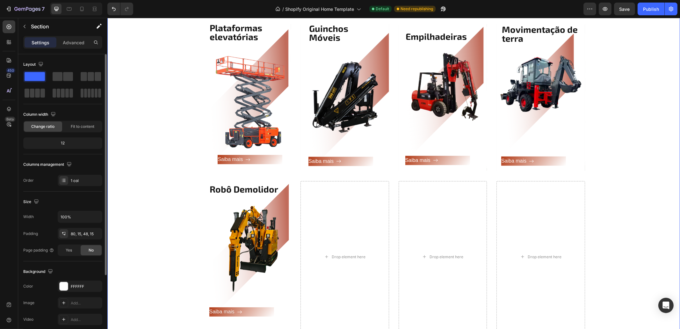
scroll to position [773, 0]
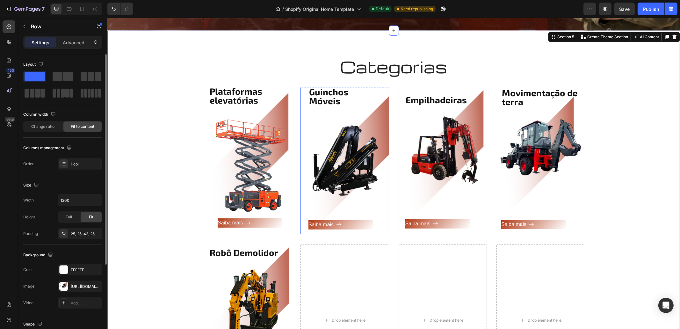
click at [340, 165] on div "Saiba mais Button" at bounding box center [344, 168] width 73 height 124
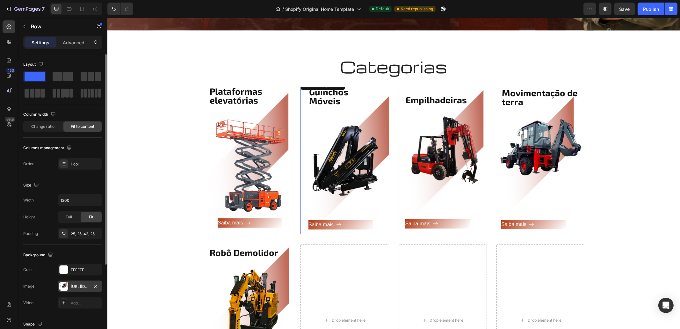
click at [79, 289] on div "[URL][DOMAIN_NAME]" at bounding box center [80, 285] width 45 height 11
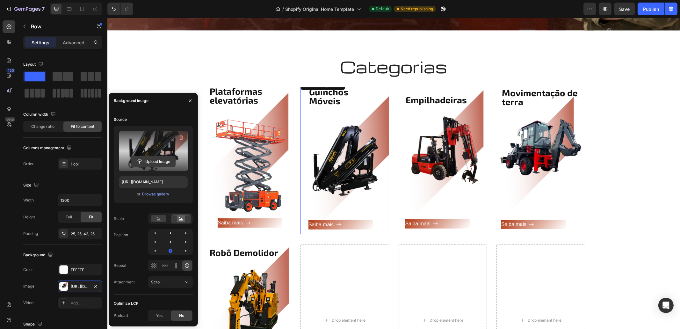
click at [153, 159] on input "file" at bounding box center [153, 161] width 44 height 11
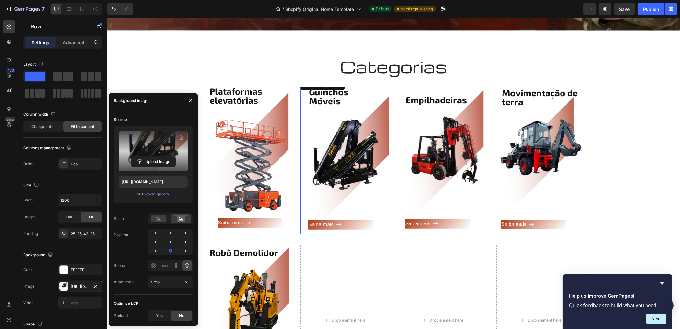
click at [356, 142] on div "Saiba mais Button" at bounding box center [344, 168] width 73 height 124
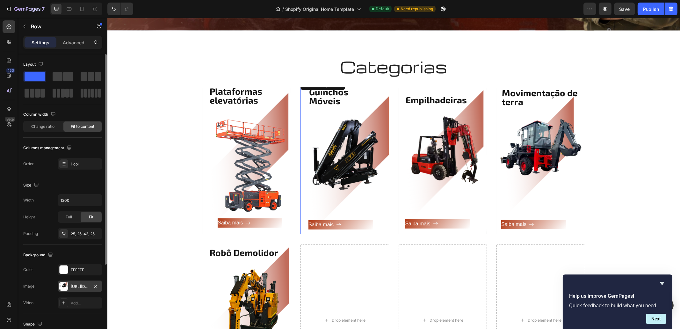
click at [78, 289] on div "[URL][DOMAIN_NAME]" at bounding box center [80, 285] width 45 height 11
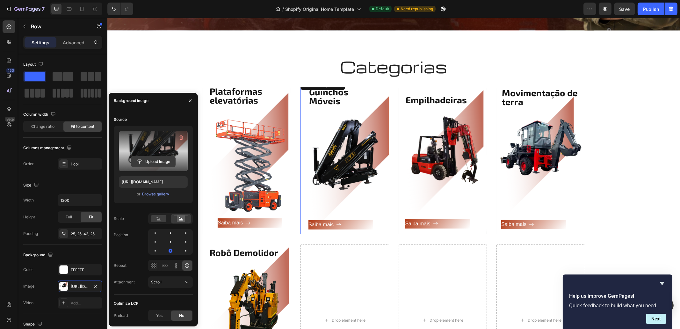
click at [150, 159] on input "file" at bounding box center [153, 161] width 44 height 11
type input "[URL][DOMAIN_NAME]"
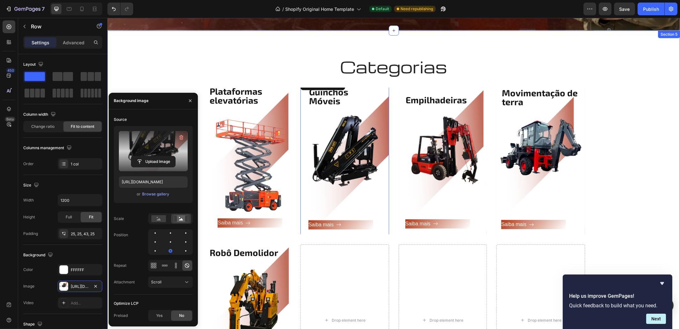
click at [653, 154] on div "Categorias Heading Row Plataformas elevatórias Heading Saiba mais Button Row He…" at bounding box center [393, 228] width 563 height 345
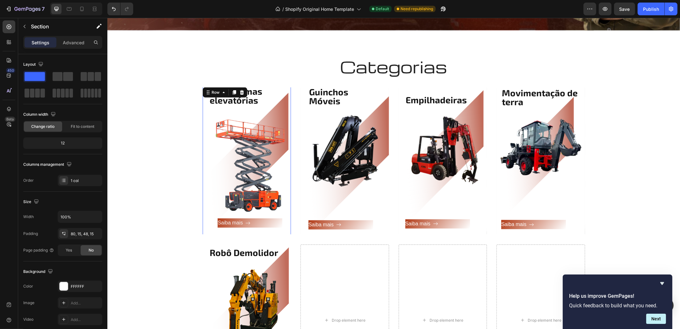
click at [252, 181] on div "Saiba mais Button" at bounding box center [250, 166] width 82 height 122
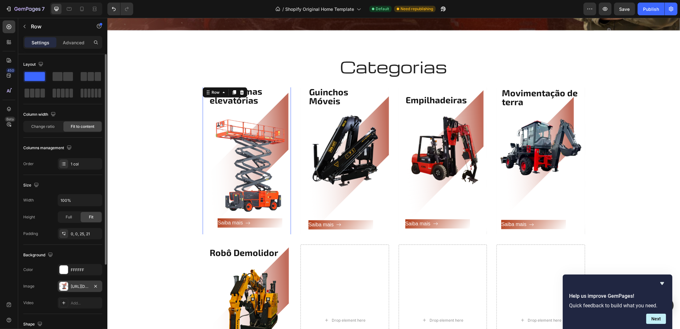
click at [78, 290] on div "[URL][DOMAIN_NAME]" at bounding box center [80, 285] width 45 height 11
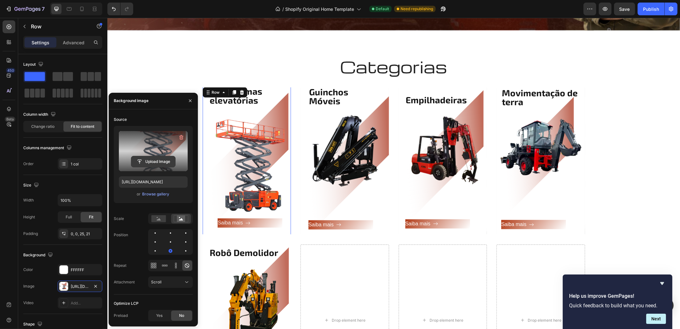
click at [150, 160] on input "file" at bounding box center [153, 161] width 44 height 11
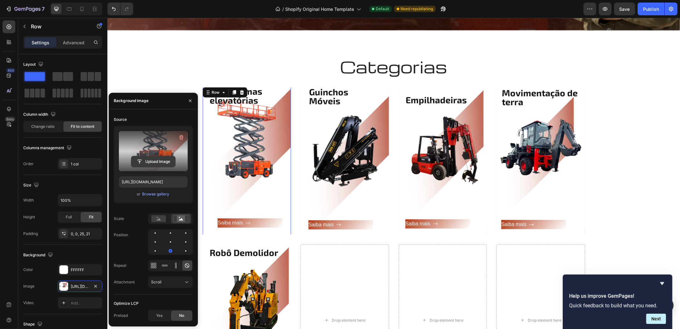
click at [155, 160] on input "file" at bounding box center [153, 161] width 44 height 11
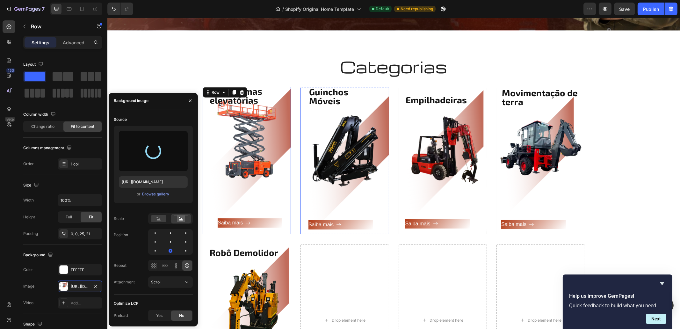
type input "[URL][DOMAIN_NAME]"
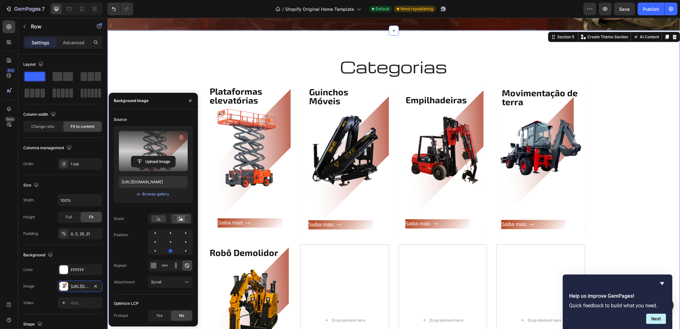
drag, startPoint x: 661, startPoint y: 104, endPoint x: 663, endPoint y: 101, distance: 3.7
click at [662, 103] on div "Categorias Heading Row Plataformas elevatórias Heading Saiba mais Button Row He…" at bounding box center [393, 228] width 563 height 345
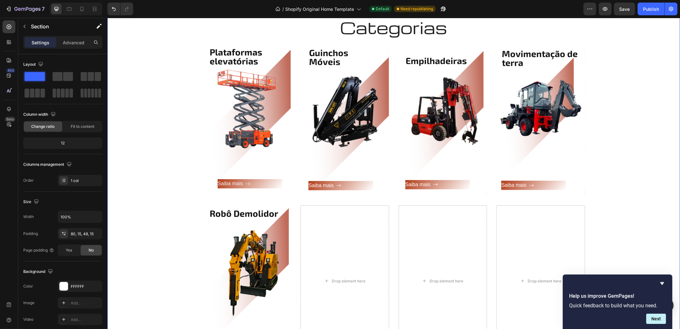
scroll to position [812, 0]
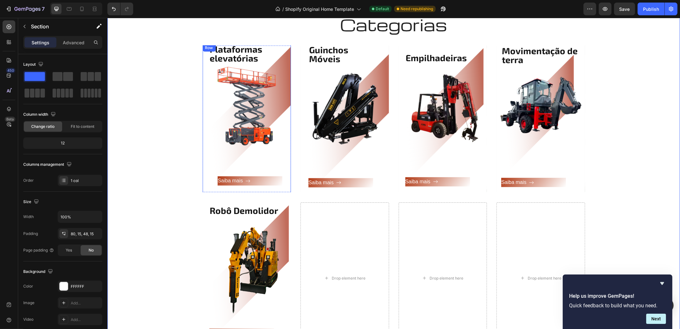
click at [258, 116] on div "Saiba mais Button" at bounding box center [250, 124] width 82 height 122
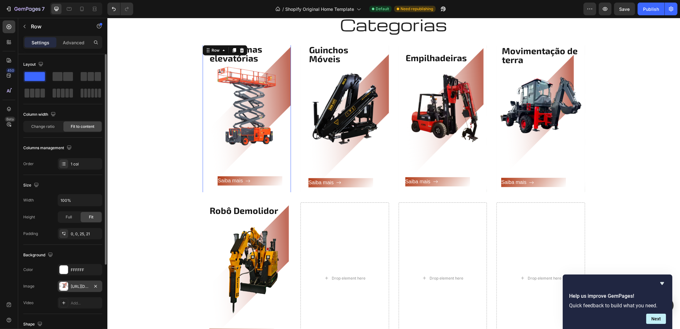
click at [80, 290] on div "[URL][DOMAIN_NAME]" at bounding box center [80, 285] width 45 height 11
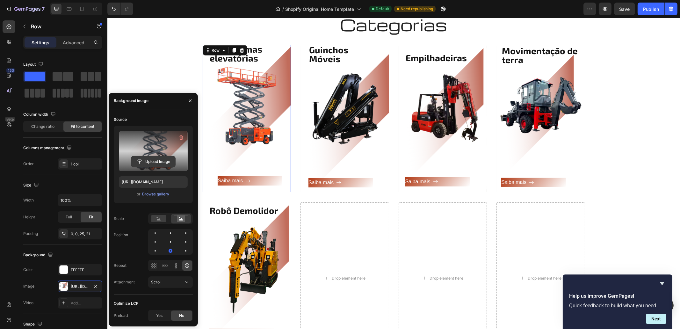
click at [148, 165] on input "file" at bounding box center [153, 161] width 44 height 11
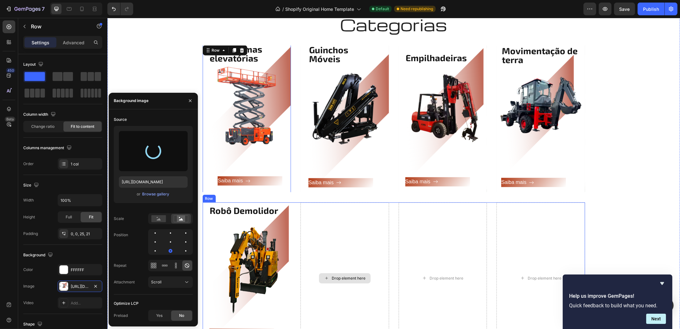
type input "[URL][DOMAIN_NAME]"
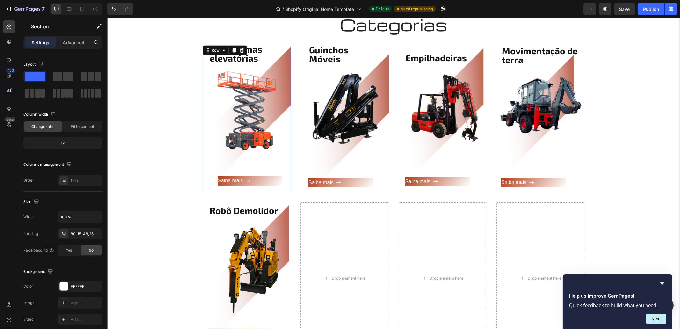
drag, startPoint x: 651, startPoint y: 78, endPoint x: 651, endPoint y: 74, distance: 3.8
click at [651, 76] on div "Categorias Heading Row Plataformas elevatórias Heading Saiba mais Button Row 0 …" at bounding box center [393, 186] width 563 height 345
click at [245, 184] on div "Saiba mais Button" at bounding box center [250, 180] width 82 height 9
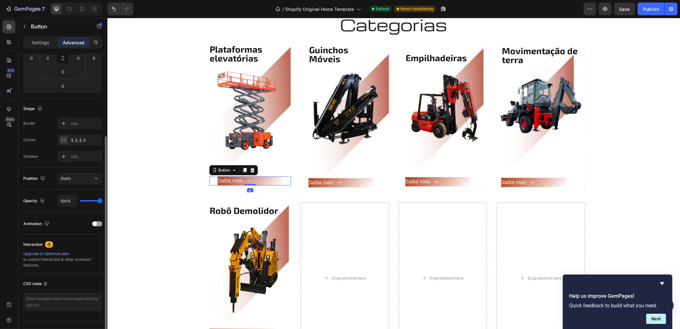
scroll to position [132, 0]
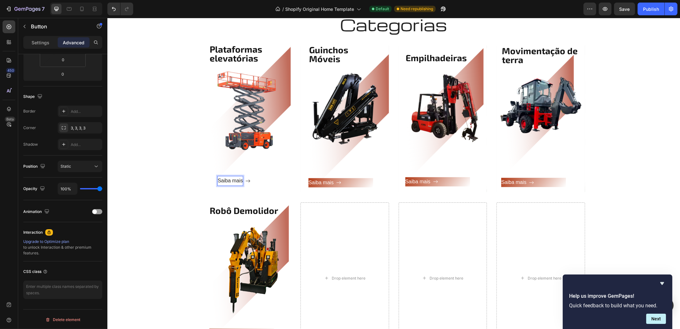
click at [229, 178] on p "Saiba mais" at bounding box center [229, 180] width 25 height 9
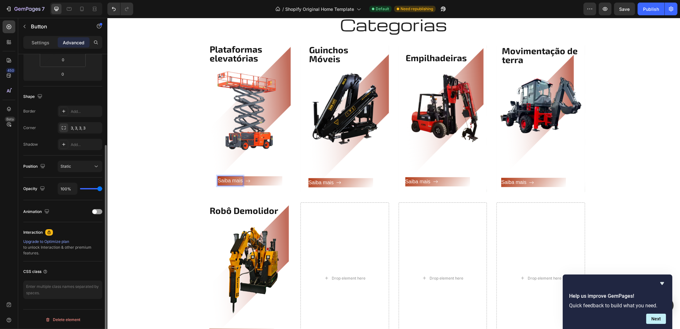
scroll to position [92, 0]
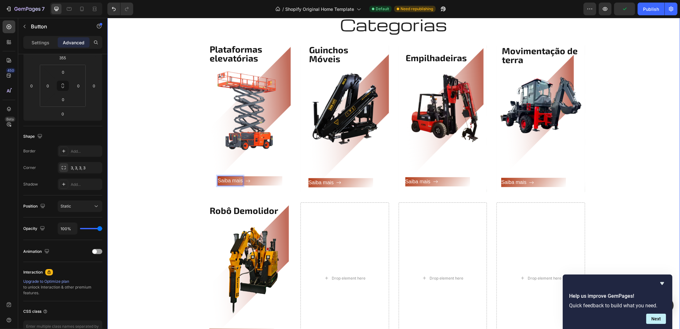
click at [634, 137] on div "Categorias Heading Row Plataformas elevatórias Heading Saiba mais Button 0 Row …" at bounding box center [393, 186] width 563 height 345
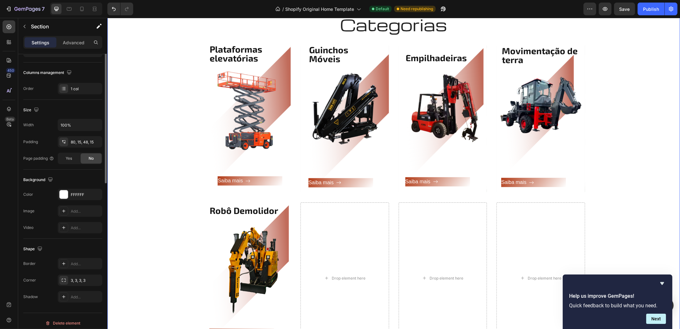
scroll to position [0, 0]
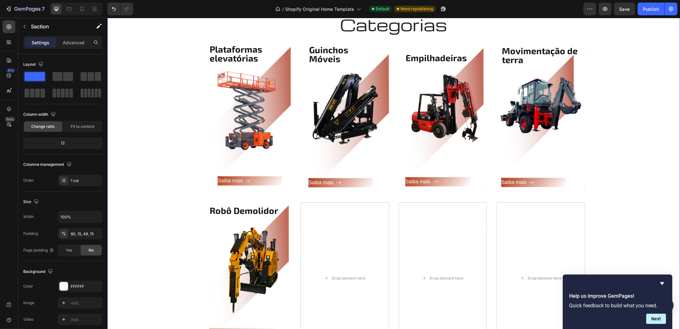
click at [638, 133] on div "Categorias Heading Row Plataformas elevatórias Heading Saiba mais Button Row He…" at bounding box center [393, 186] width 563 height 345
click at [218, 183] on p "Saiba mais" at bounding box center [229, 180] width 25 height 9
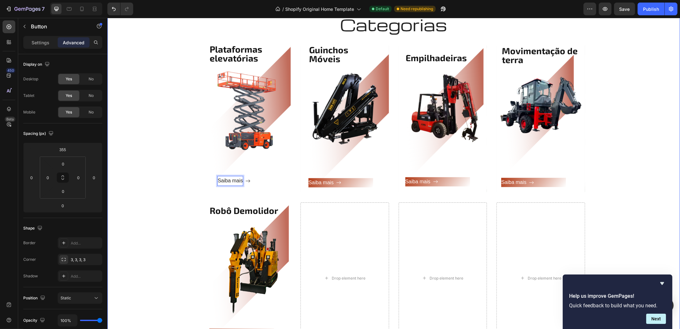
click at [665, 140] on div "Categorias Heading Row Plataformas elevatórias Heading Saiba mais Button 0 Row …" at bounding box center [393, 186] width 563 height 345
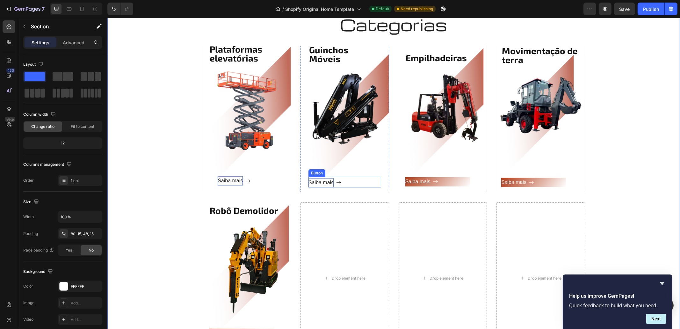
click at [308, 184] on p "Saiba mais" at bounding box center [320, 182] width 25 height 9
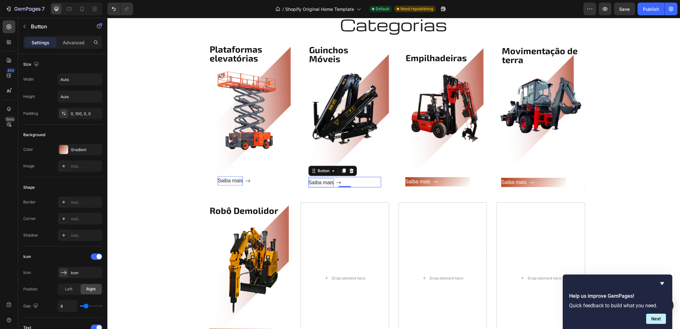
click at [308, 182] on p "Saiba mais" at bounding box center [320, 182] width 25 height 9
click at [308, 178] on button "Saiba mais" at bounding box center [340, 182] width 65 height 9
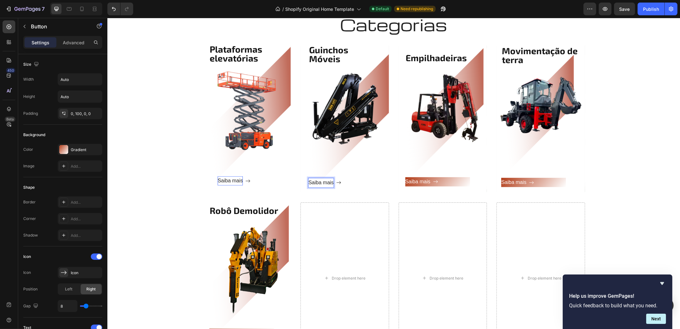
click at [308, 178] on button "Saiba mais" at bounding box center [340, 182] width 65 height 9
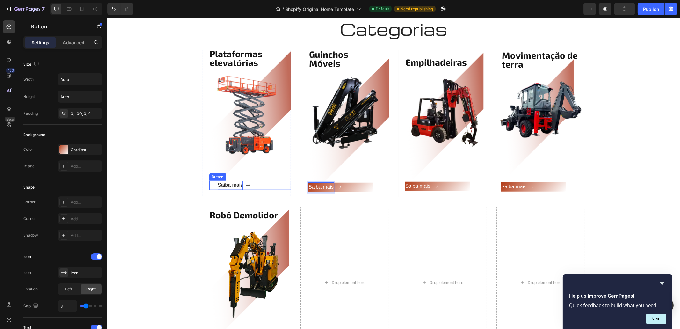
scroll to position [812, 0]
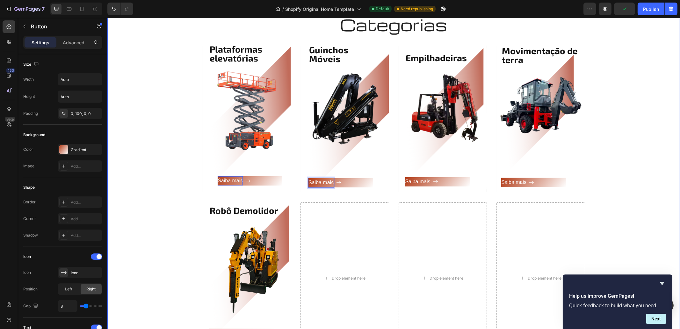
click at [622, 159] on div "Categorias Heading Row Plataformas elevatórias Heading Saiba mais Button Row He…" at bounding box center [393, 186] width 563 height 345
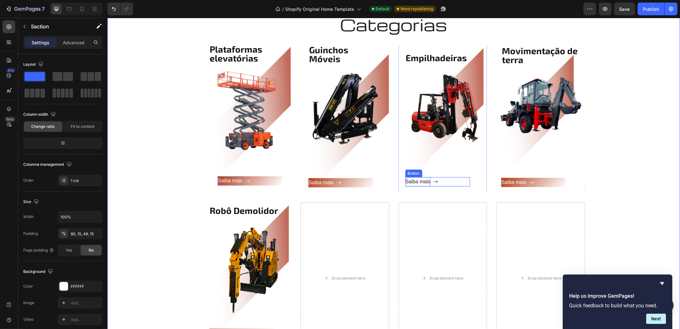
click at [405, 181] on p "Saiba mais" at bounding box center [417, 181] width 25 height 9
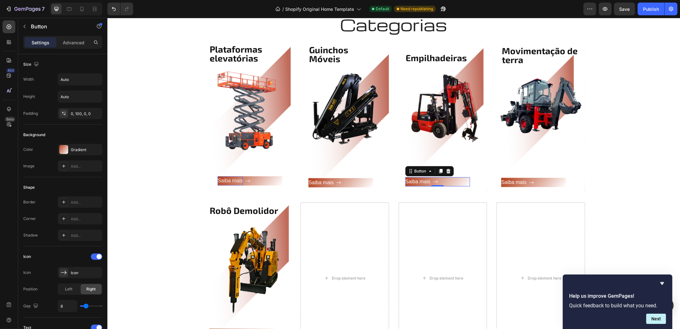
click at [405, 177] on button "Saiba mais" at bounding box center [437, 181] width 65 height 9
click at [400, 182] on div "Empilhadeiras Heading Saiba mais Button Row 0" at bounding box center [442, 119] width 89 height 149
click at [405, 182] on p "Saiba mais" at bounding box center [417, 181] width 25 height 9
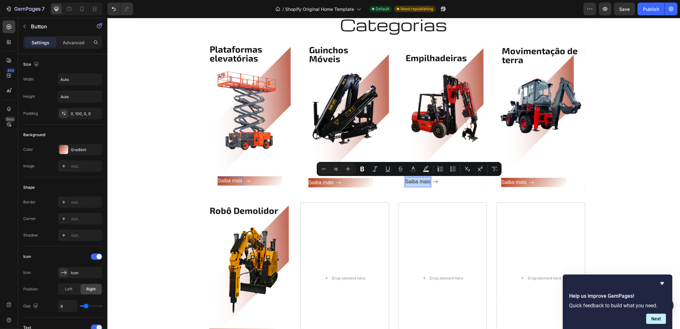
click at [405, 182] on p "Saiba mais" at bounding box center [417, 181] width 25 height 9
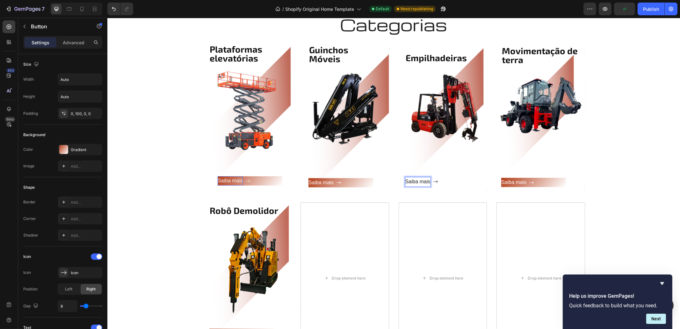
click at [405, 182] on p "Saiba mais" at bounding box center [417, 181] width 25 height 9
click at [405, 177] on button "Saiba mais" at bounding box center [437, 181] width 65 height 9
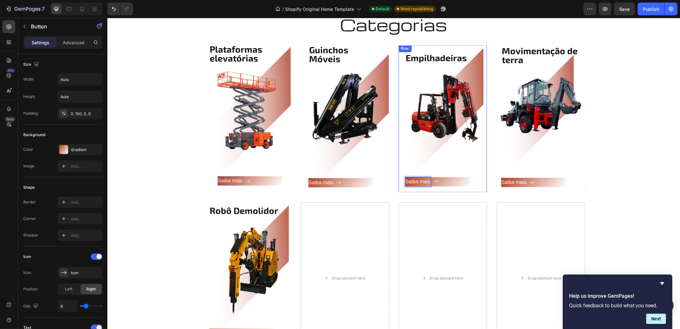
click at [405, 177] on button "Saiba mais" at bounding box center [437, 181] width 65 height 9
click at [630, 130] on div "Categorias Heading Row Plataformas elevatórias Heading Saiba mais Button Row He…" at bounding box center [393, 186] width 563 height 345
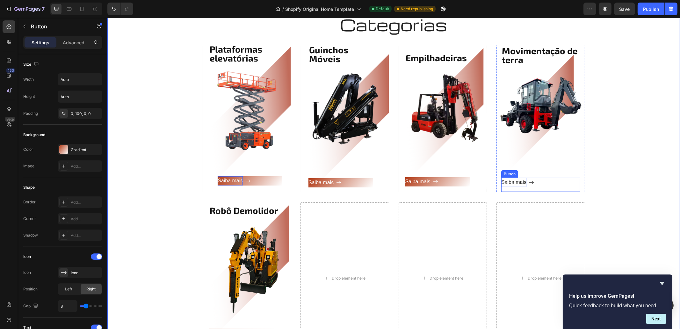
click at [501, 184] on p "Saiba mais" at bounding box center [513, 182] width 25 height 9
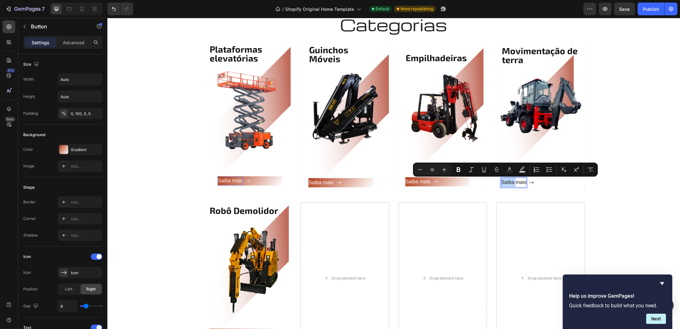
click at [501, 184] on p "Saiba mais" at bounding box center [513, 182] width 25 height 9
click at [506, 183] on p "Saiba mais" at bounding box center [513, 182] width 25 height 9
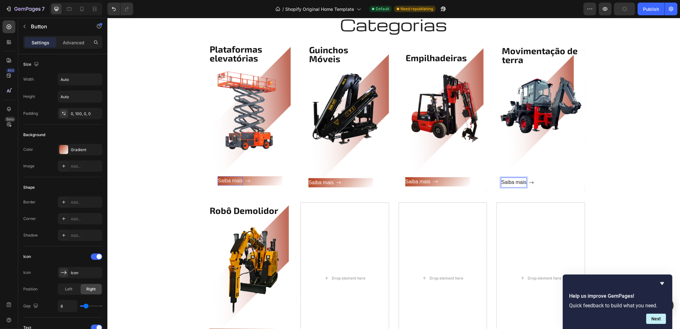
click at [501, 182] on p "Saiba mais" at bounding box center [513, 182] width 25 height 9
click at [501, 178] on button "Saiba mais" at bounding box center [533, 182] width 65 height 9
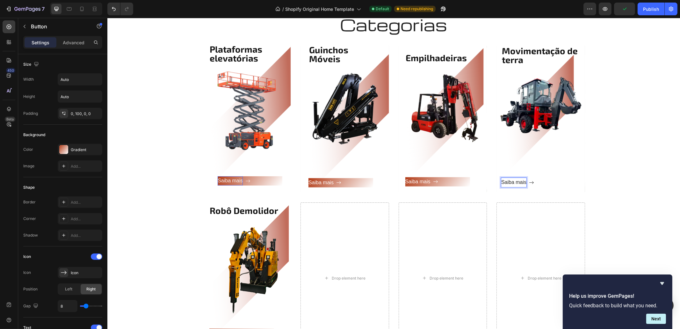
click at [501, 178] on button "Saiba mais" at bounding box center [533, 182] width 65 height 9
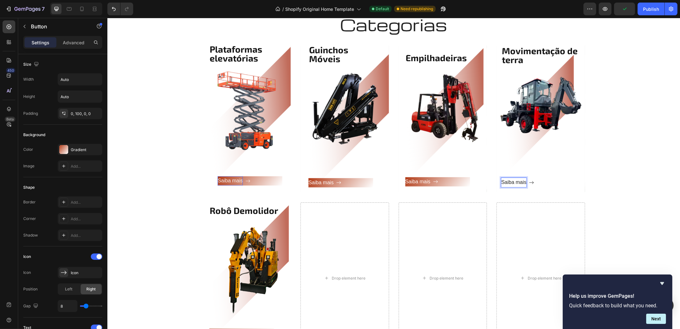
click at [501, 178] on button "Saiba mais" at bounding box center [533, 182] width 65 height 9
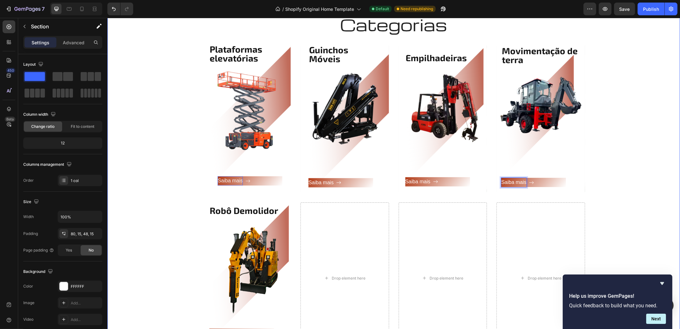
click at [611, 159] on div "Categorias Heading Row Plataformas elevatórias Heading Saiba mais Button Row He…" at bounding box center [393, 186] width 563 height 345
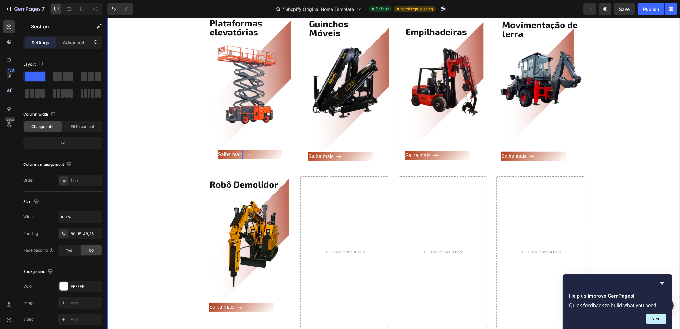
scroll to position [932, 0]
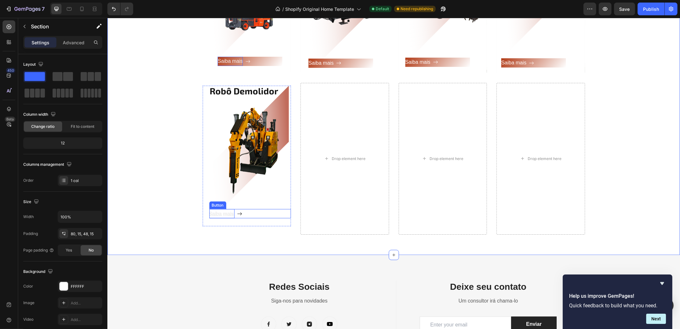
click at [209, 213] on span "Saiba mais" at bounding box center [221, 213] width 25 height 5
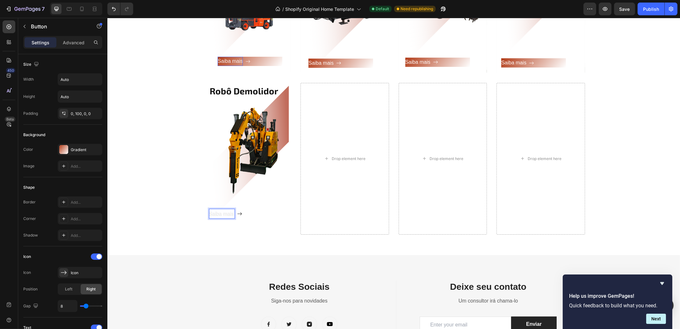
click at [209, 215] on span "Saiba mais" at bounding box center [221, 213] width 25 height 5
click at [205, 213] on div "Robô Demolidor Heading Saiba mais Button 0 Row" at bounding box center [246, 156] width 89 height 141
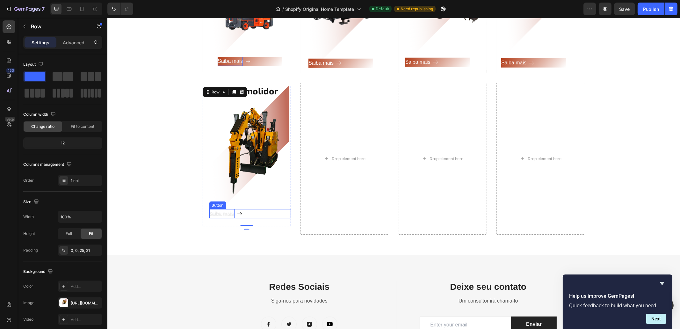
click at [209, 213] on span "Saiba mais" at bounding box center [221, 213] width 25 height 5
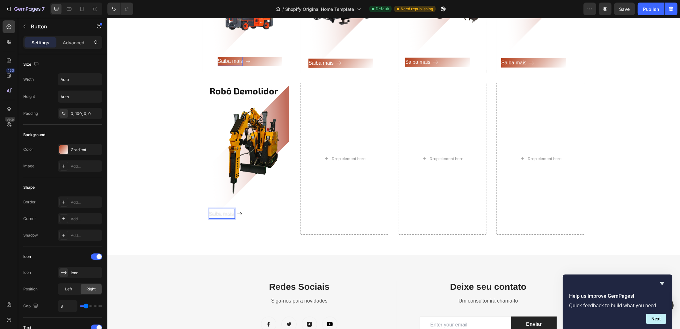
click at [209, 213] on span "Saiba mais" at bounding box center [221, 213] width 25 height 5
click at [209, 209] on button "Saiba mais" at bounding box center [241, 213] width 65 height 9
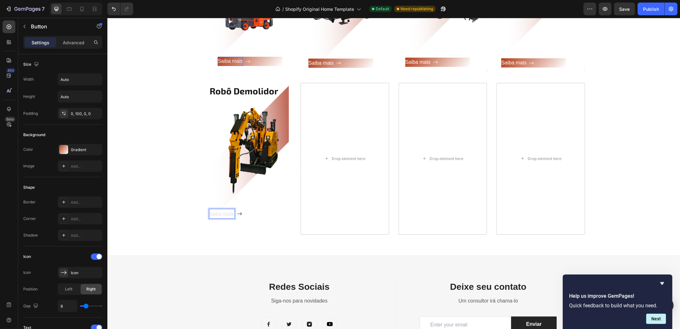
click at [209, 209] on button "Saiba mais" at bounding box center [241, 213] width 65 height 9
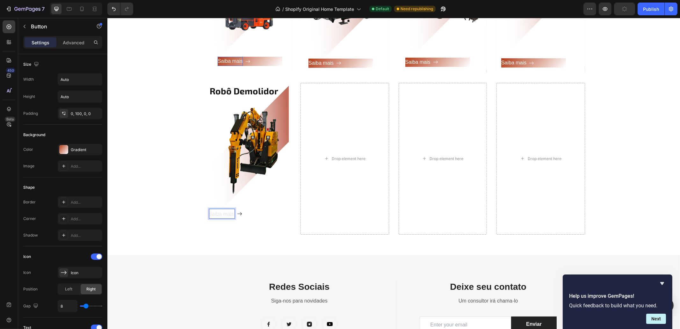
click at [209, 209] on button "Saiba mais" at bounding box center [241, 213] width 65 height 9
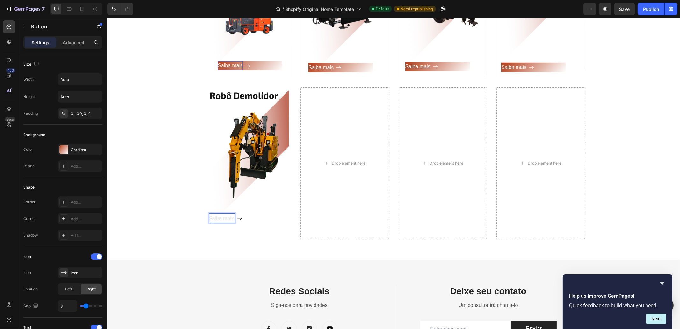
click at [209, 214] on button "Saiba mais" at bounding box center [241, 218] width 65 height 9
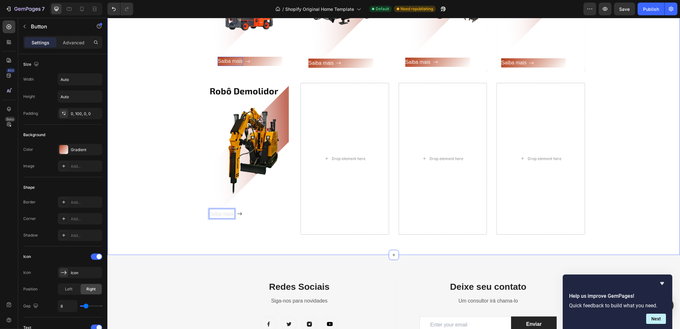
drag, startPoint x: 161, startPoint y: 125, endPoint x: 216, endPoint y: 159, distance: 64.7
click at [162, 125] on div "Categorias Heading Row Plataformas elevatórias Heading Saiba mais Button Row He…" at bounding box center [393, 66] width 563 height 345
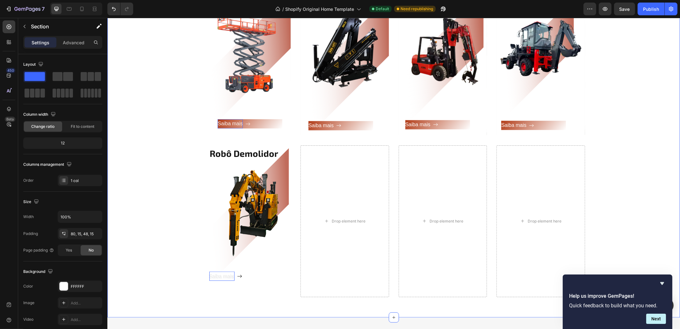
scroll to position [812, 0]
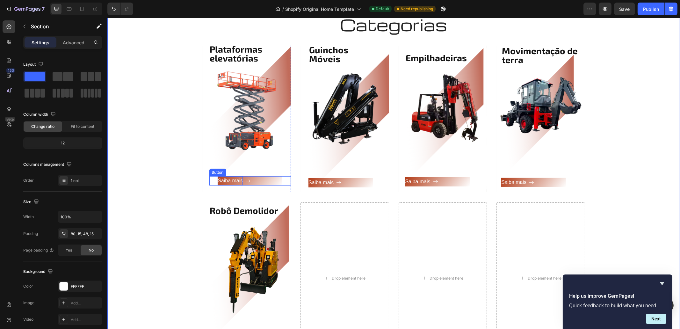
click at [247, 184] on div "Saiba mais Button" at bounding box center [250, 180] width 82 height 9
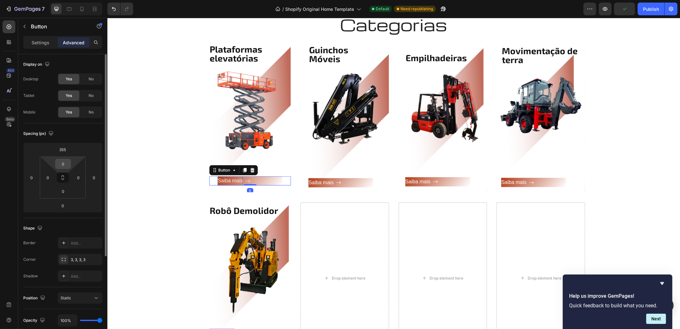
click at [65, 168] on input "0" at bounding box center [63, 164] width 13 height 10
type input "5"
type input "6"
type input "10"
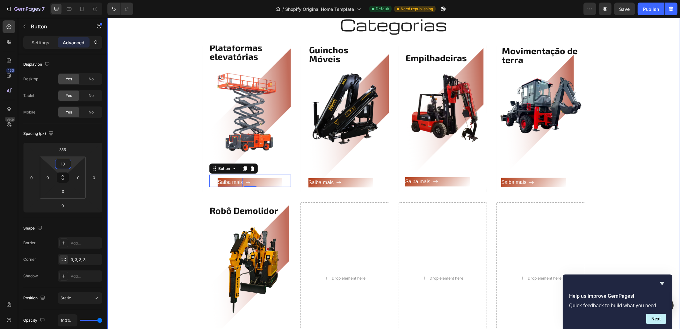
click at [630, 146] on div "Categorias Heading Row Plataformas elevatórias Heading Saiba mais Button 0 Row …" at bounding box center [393, 186] width 563 height 345
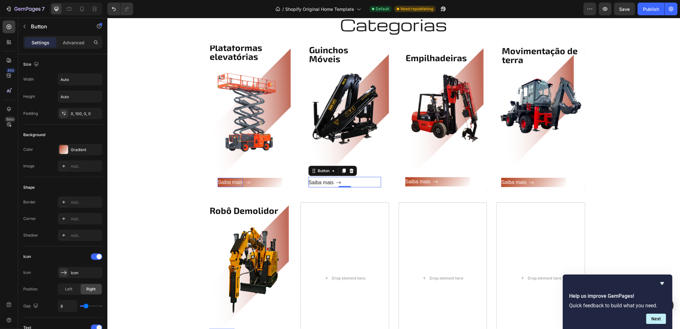
click at [341, 183] on icon "<p>&nbsp; &nbsp; &nbsp;Saiba mais</p>" at bounding box center [338, 182] width 5 height 5
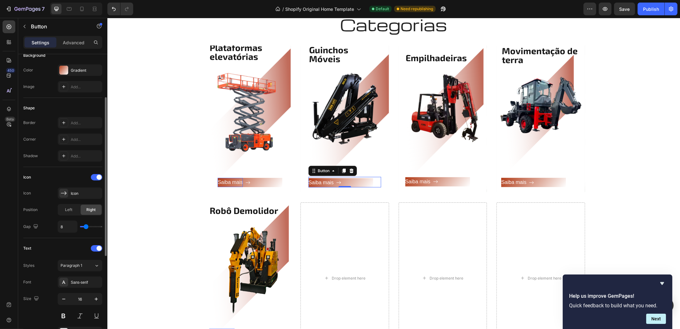
scroll to position [0, 0]
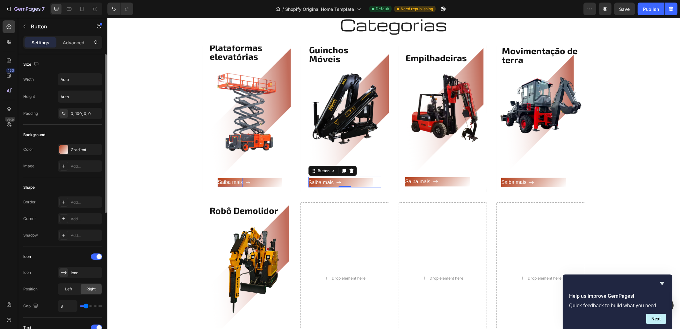
click at [78, 52] on div "Settings Advanced" at bounding box center [62, 45] width 89 height 18
click at [82, 38] on div "Advanced" at bounding box center [74, 42] width 32 height 10
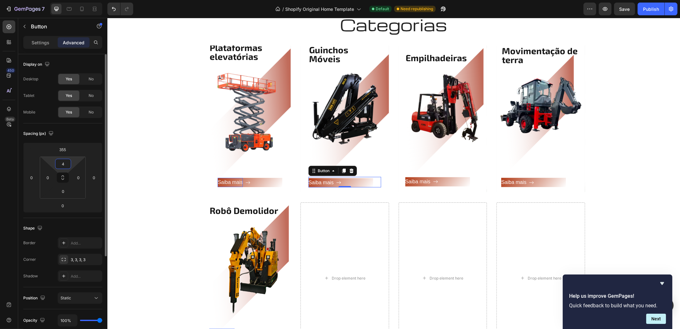
click at [63, 166] on input "4" at bounding box center [63, 164] width 13 height 10
type input "10"
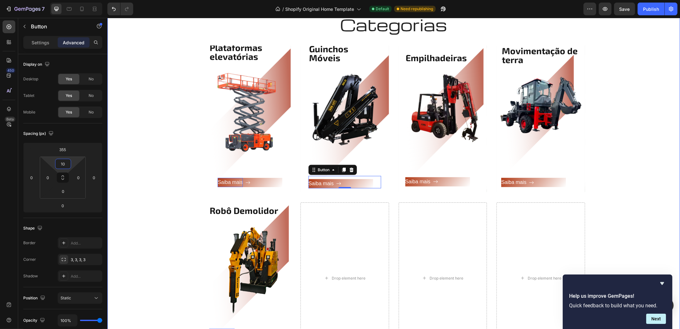
click at [654, 210] on div "Categorias Heading Row Plataformas elevatórias Heading Saiba mais Button Row He…" at bounding box center [393, 186] width 563 height 345
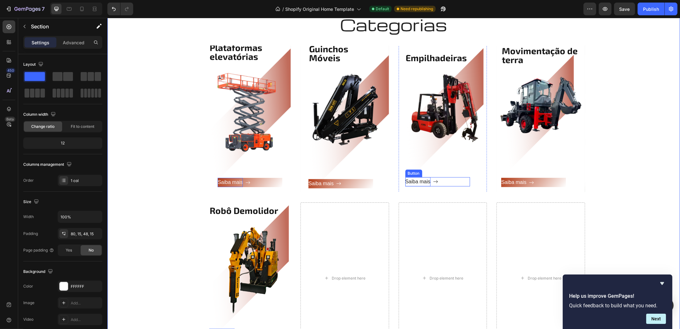
click at [426, 182] on p "Saiba mais" at bounding box center [417, 181] width 25 height 9
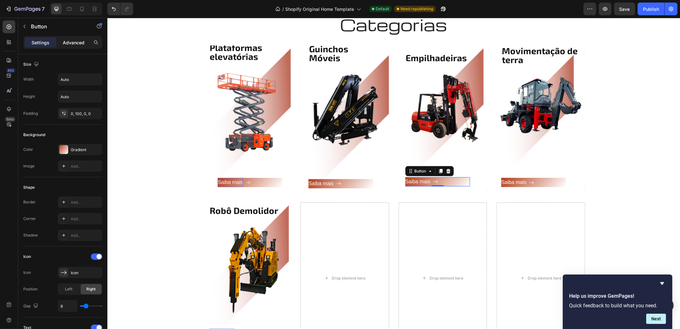
click at [76, 42] on p "Advanced" at bounding box center [74, 42] width 22 height 7
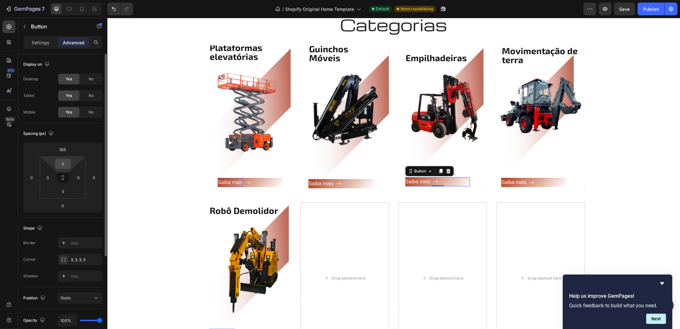
click at [61, 164] on input "0" at bounding box center [63, 164] width 13 height 10
type input "10"
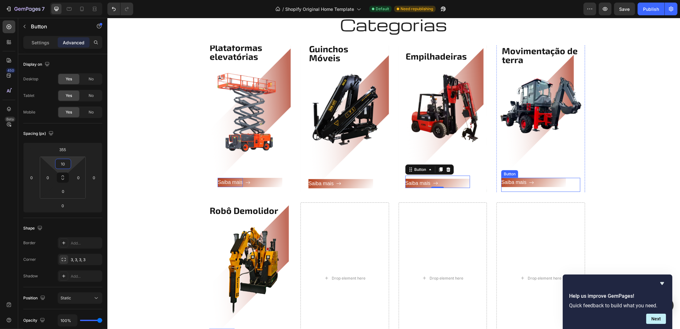
click at [546, 187] on button "Saiba mais" at bounding box center [533, 182] width 65 height 9
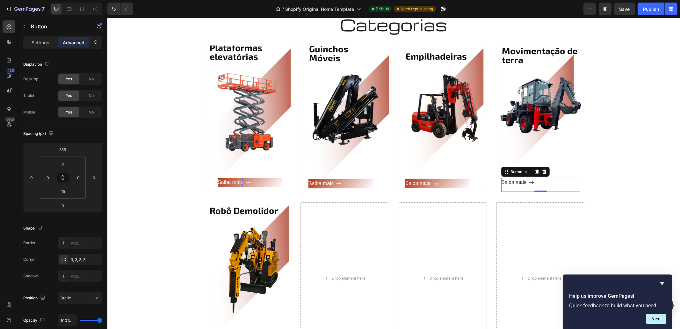
click at [546, 185] on button "Saiba mais" at bounding box center [533, 182] width 65 height 9
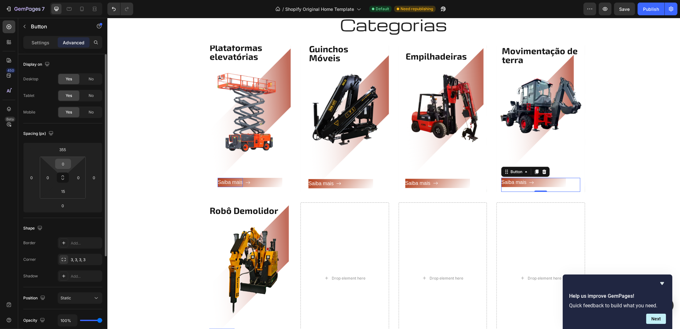
click at [62, 161] on input "0" at bounding box center [63, 164] width 13 height 10
type input "10"
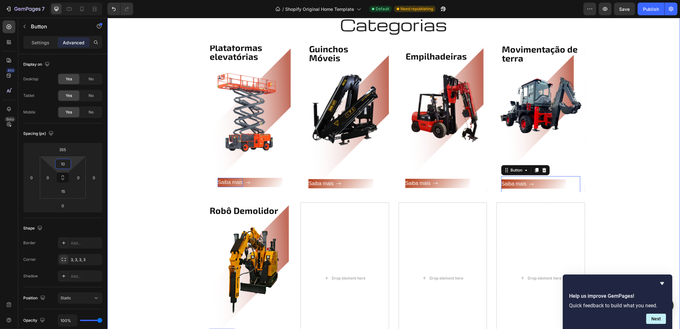
click at [650, 133] on div "Categorias Heading Row Plataformas elevatórias Heading Saiba mais Button Row He…" at bounding box center [393, 186] width 563 height 345
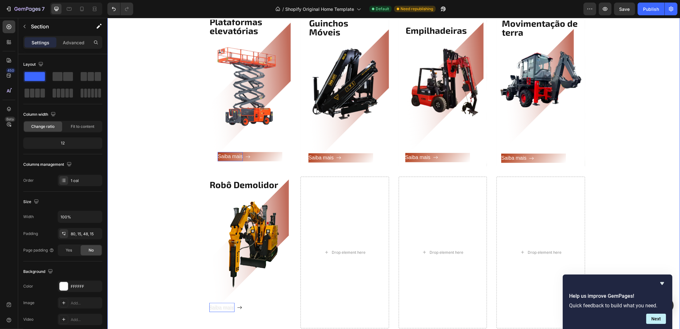
scroll to position [892, 0]
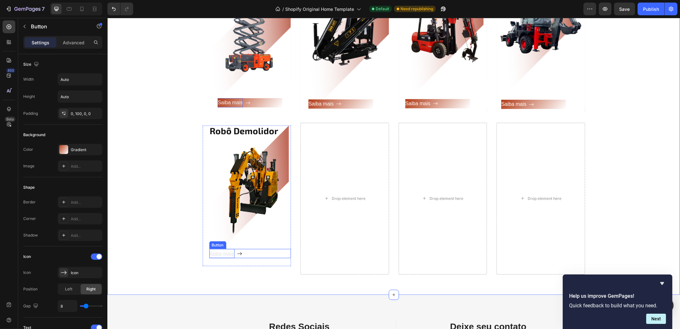
click at [242, 252] on icon at bounding box center [239, 253] width 5 height 5
click at [64, 44] on p "Advanced" at bounding box center [74, 42] width 22 height 7
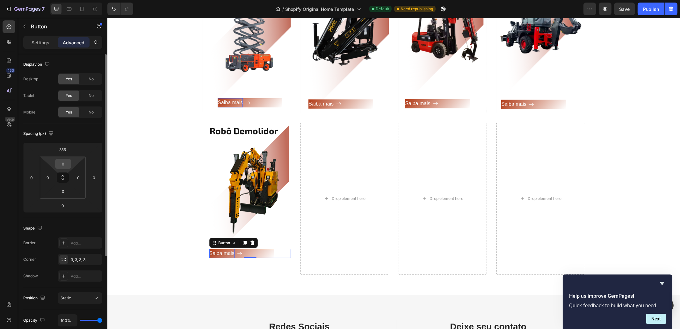
click at [61, 163] on input "0" at bounding box center [63, 164] width 13 height 10
type input "10"
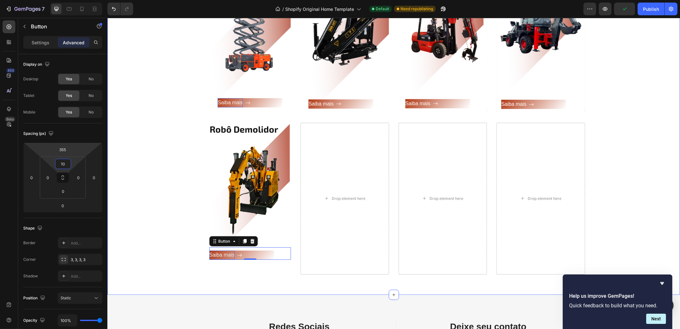
click at [162, 133] on div "Categorias Heading Row Plataformas elevatórias Heading Saiba mais Button Row He…" at bounding box center [393, 106] width 563 height 345
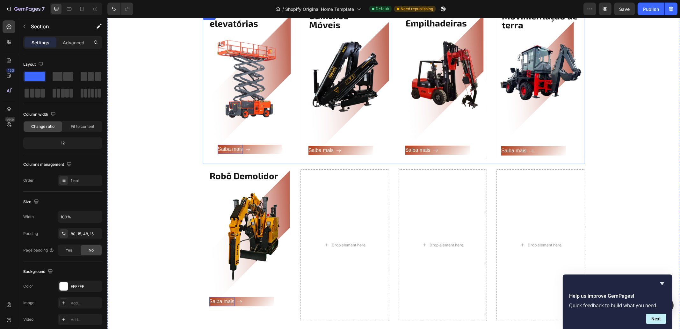
scroll to position [852, 0]
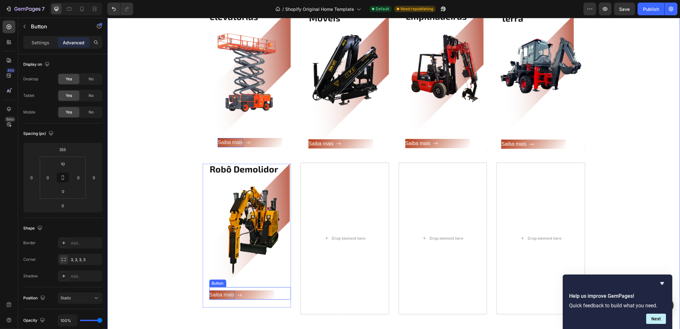
click at [234, 296] on span "Saiba mais" at bounding box center [221, 294] width 25 height 5
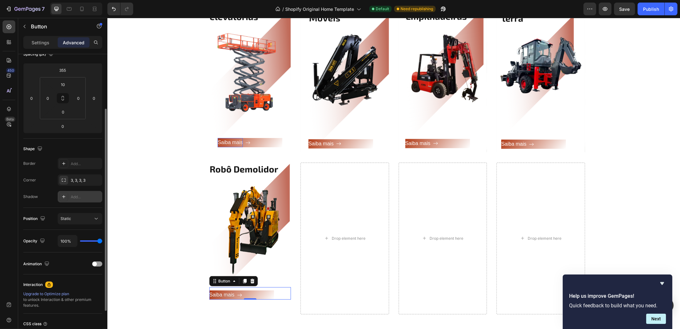
scroll to position [132, 0]
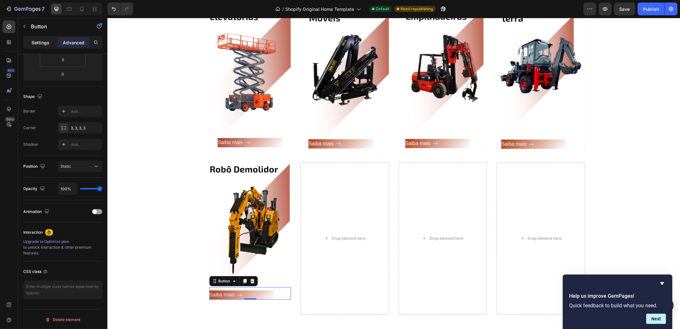
drag, startPoint x: 47, startPoint y: 38, endPoint x: 42, endPoint y: 103, distance: 65.2
click at [47, 39] on div "Settings" at bounding box center [41, 42] width 32 height 10
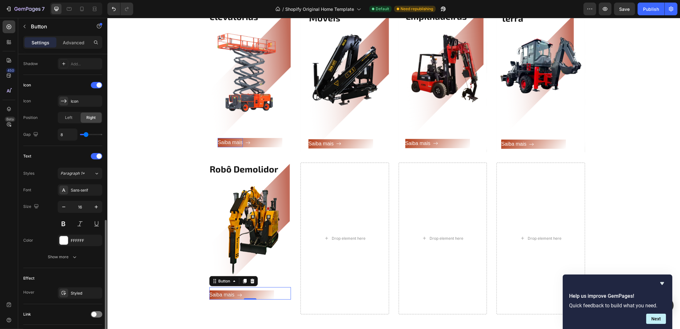
scroll to position [214, 0]
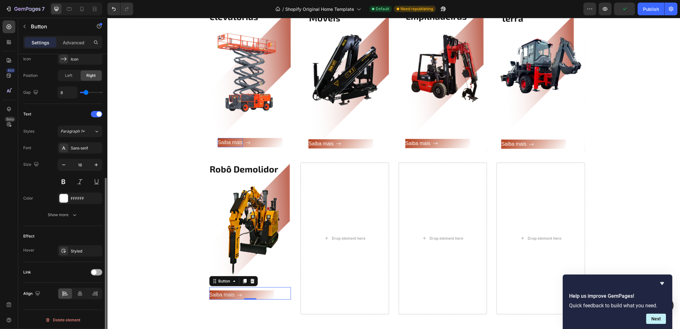
click at [92, 272] on span at bounding box center [93, 272] width 5 height 5
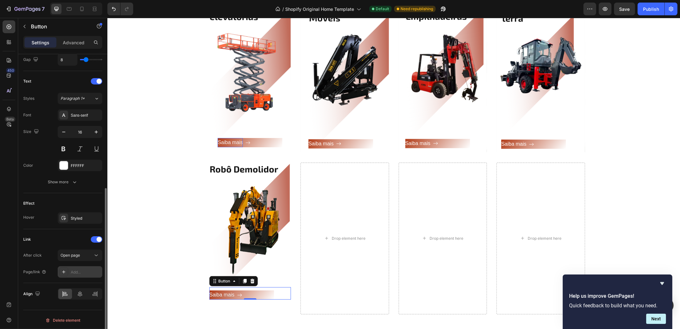
click at [86, 269] on div "Add..." at bounding box center [86, 272] width 30 height 6
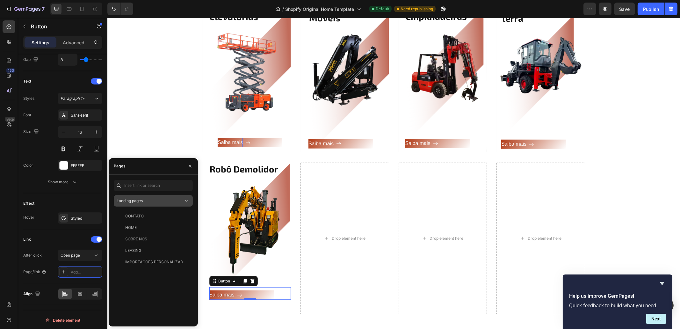
click at [137, 206] on button "Landing pages" at bounding box center [153, 200] width 79 height 11
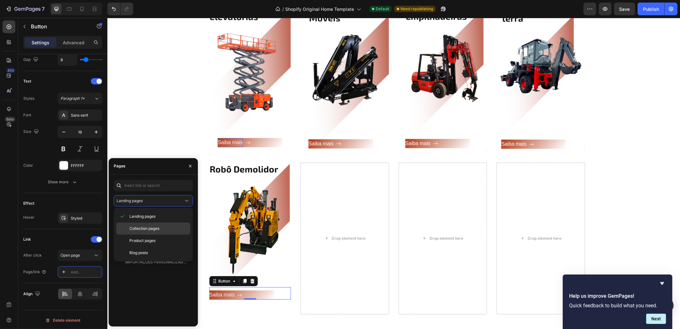
click at [148, 233] on div "Collection pages" at bounding box center [153, 228] width 74 height 12
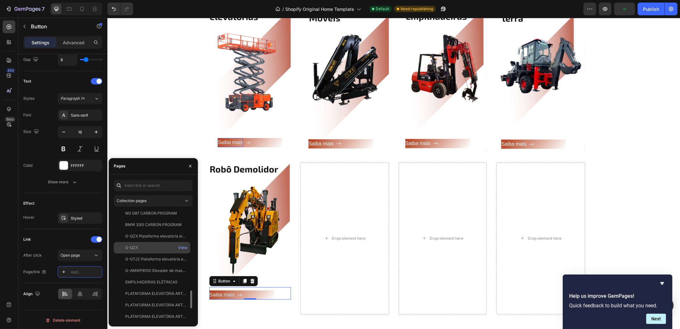
scroll to position [577, 0]
click at [155, 305] on div "ROBÔS DE DEMOLIÇÃO" at bounding box center [146, 305] width 43 height 6
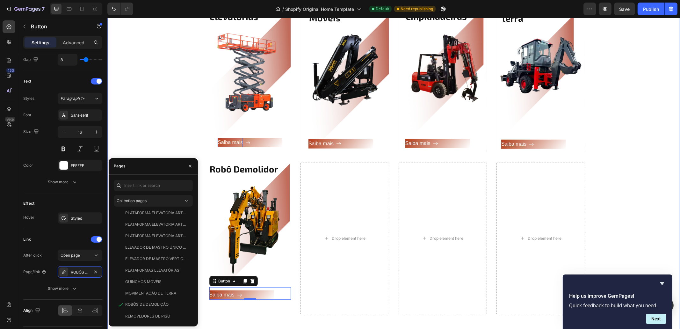
click at [599, 176] on div "Categorias Heading Row Plataformas elevatórias Heading Saiba mais Button Row He…" at bounding box center [393, 146] width 563 height 345
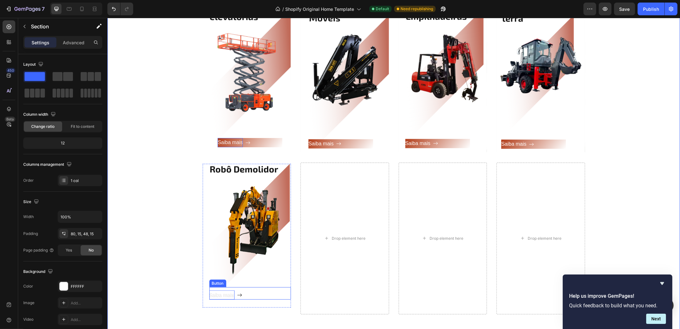
click at [219, 296] on span "Saiba mais" at bounding box center [221, 294] width 25 height 5
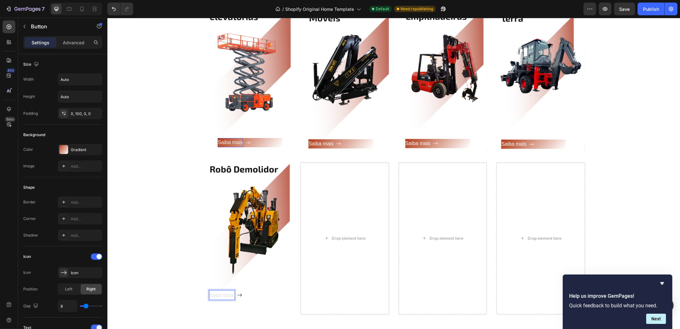
click at [209, 295] on span "Saiba mais" at bounding box center [221, 294] width 25 height 5
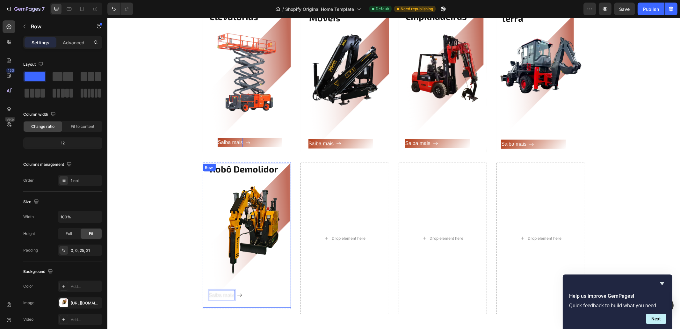
click at [205, 295] on div "Robô Demolidor Heading Saiba mais Button 0 Row" at bounding box center [246, 236] width 89 height 144
click at [209, 295] on span "Saiba mais" at bounding box center [221, 294] width 25 height 5
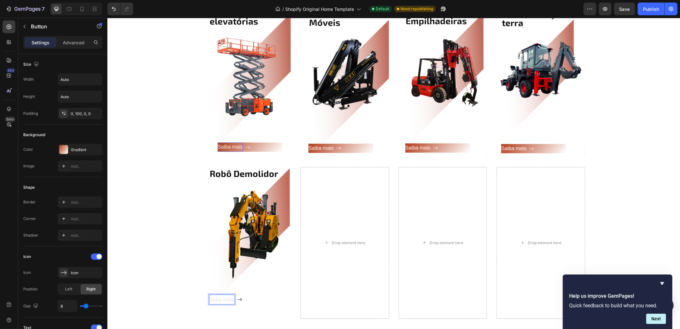
scroll to position [852, 0]
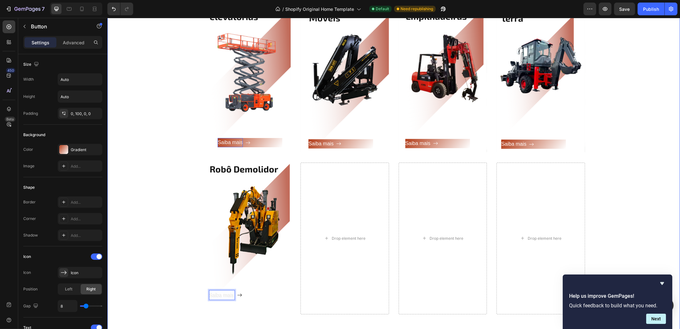
click at [163, 233] on div "Categorias Heading Row Plataformas elevatórias Heading Saiba mais Button Row He…" at bounding box center [393, 146] width 563 height 345
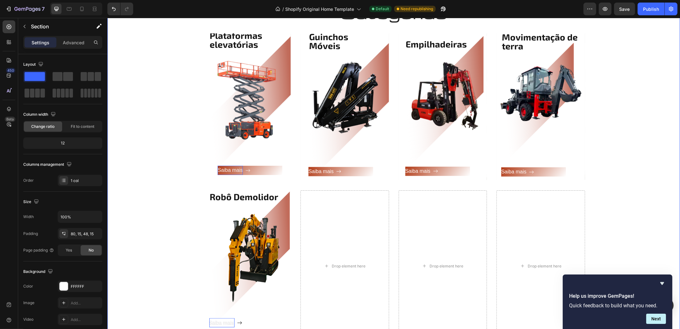
scroll to position [812, 0]
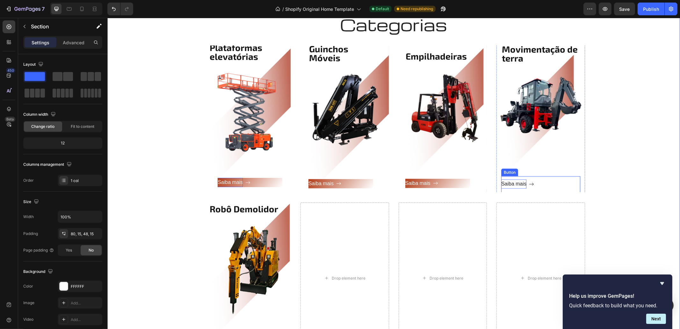
click at [526, 186] on p "Saiba mais" at bounding box center [513, 183] width 25 height 9
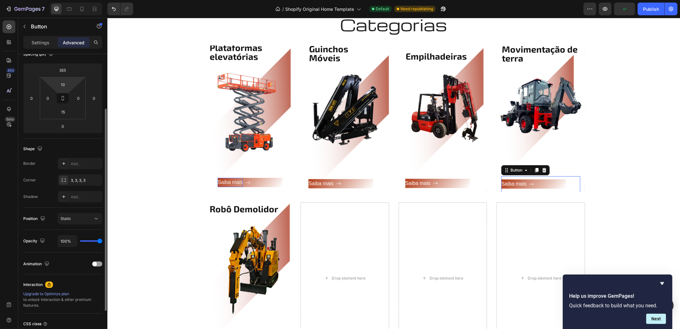
scroll to position [0, 0]
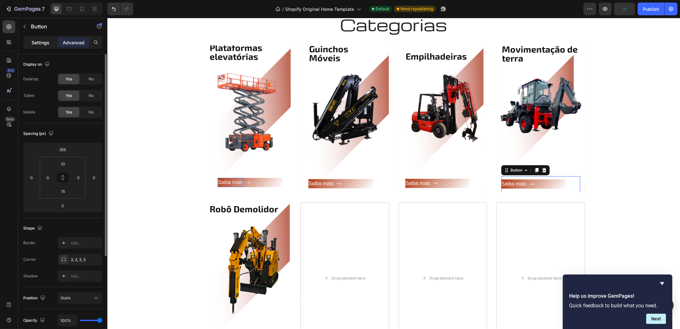
click at [37, 47] on div "Settings" at bounding box center [41, 42] width 32 height 10
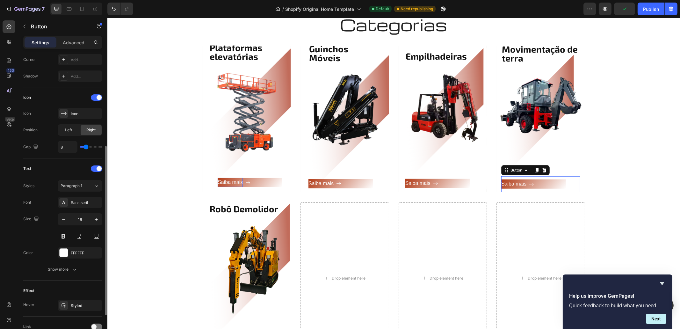
scroll to position [214, 0]
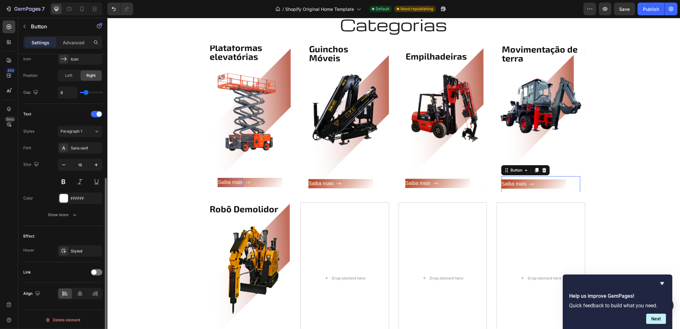
click at [93, 275] on div "Link" at bounding box center [62, 272] width 79 height 10
click at [96, 271] on span at bounding box center [93, 272] width 5 height 5
click at [83, 290] on div "Open page" at bounding box center [77, 288] width 33 height 6
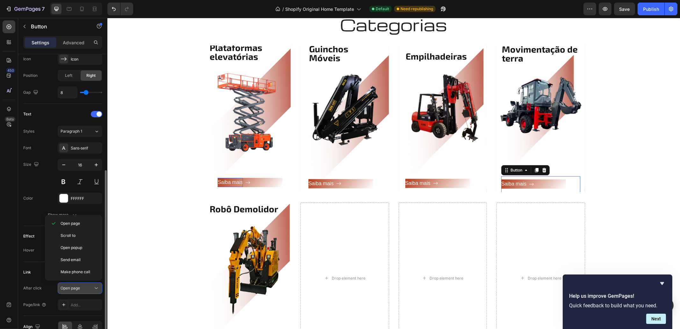
click at [87, 285] on div "Open page" at bounding box center [80, 288] width 39 height 6
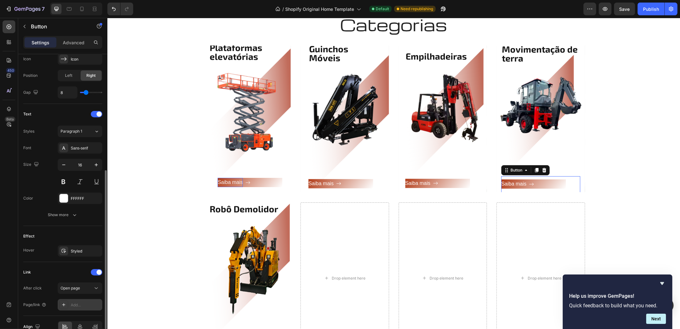
click at [75, 306] on div "Add..." at bounding box center [86, 305] width 30 height 6
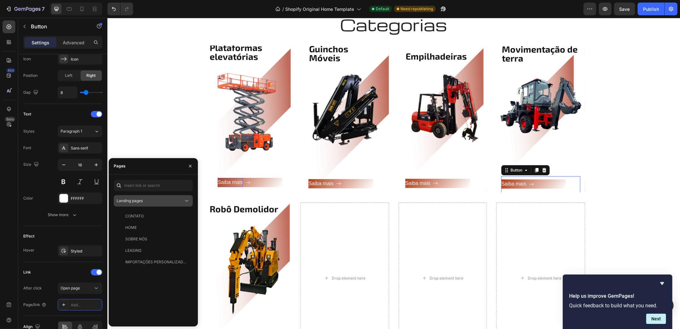
click at [151, 198] on div "Landing pages" at bounding box center [150, 201] width 67 height 6
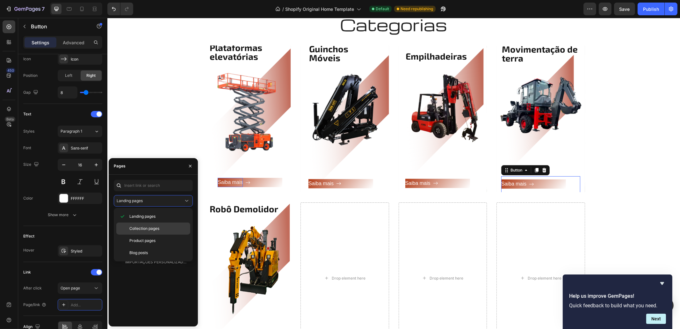
click at [144, 231] on div "Collection pages" at bounding box center [153, 228] width 74 height 12
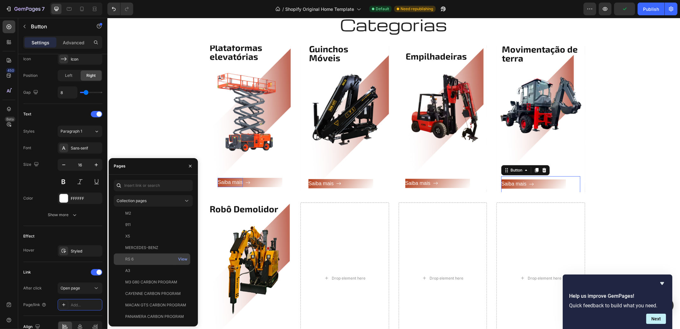
scroll to position [557, 0]
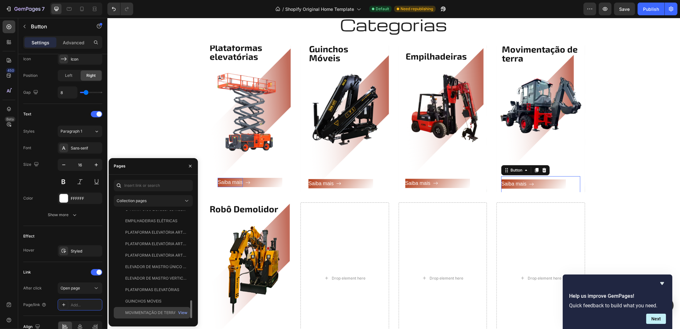
click at [153, 316] on div "MOVIMENTAÇÃO DE TERRA View" at bounding box center [152, 312] width 76 height 11
click at [652, 190] on div "Categorias Heading Row Plataformas elevatórias Heading Saiba mais Button Row He…" at bounding box center [393, 186] width 563 height 345
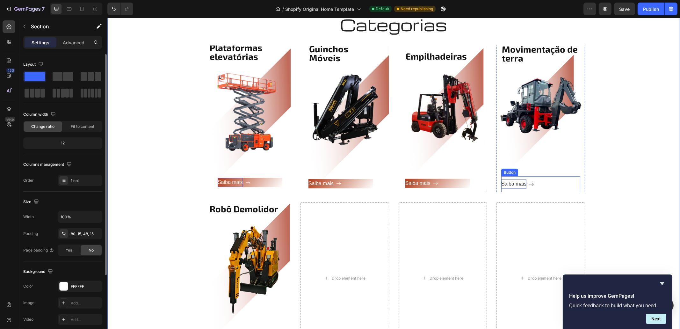
click at [502, 186] on p "Saiba mais" at bounding box center [513, 183] width 25 height 9
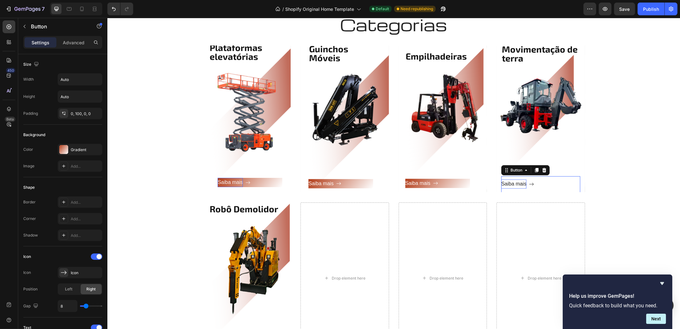
click at [501, 183] on p "Saiba mais" at bounding box center [513, 183] width 25 height 9
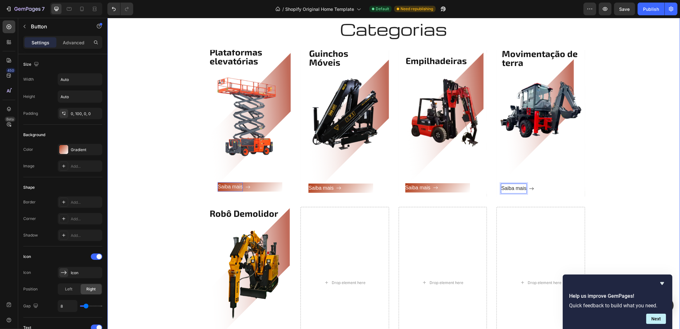
scroll to position [812, 0]
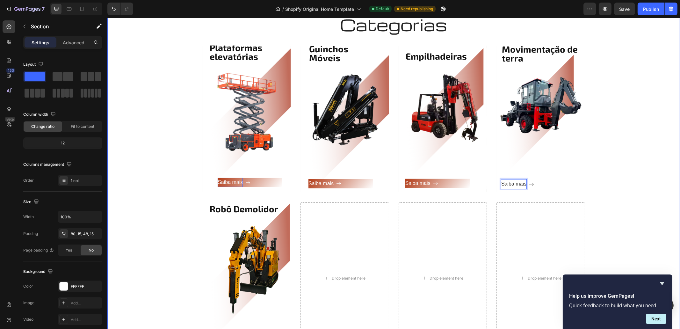
click at [661, 139] on div "Categorias Heading Row Plataformas elevatórias Heading Saiba mais Button Row He…" at bounding box center [393, 186] width 563 height 345
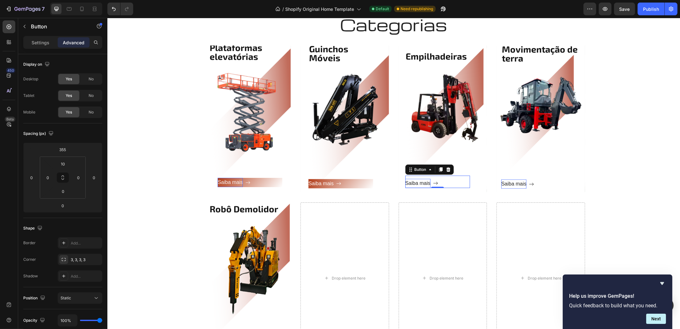
click at [427, 184] on p "Saiba mais" at bounding box center [417, 183] width 25 height 9
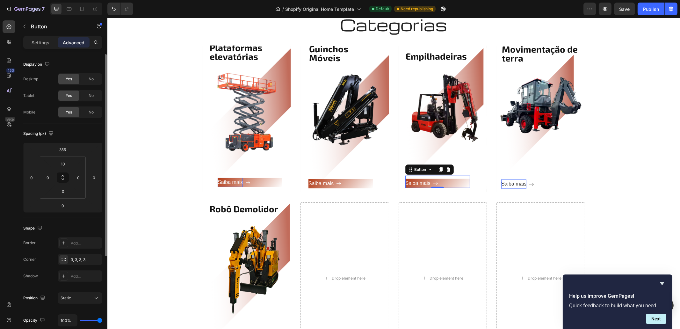
scroll to position [132, 0]
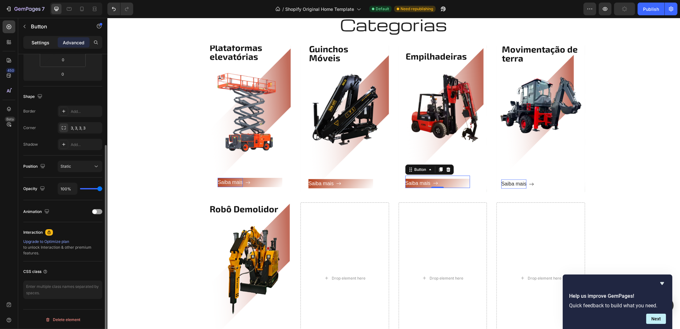
click at [28, 41] on div "Settings" at bounding box center [41, 42] width 32 height 10
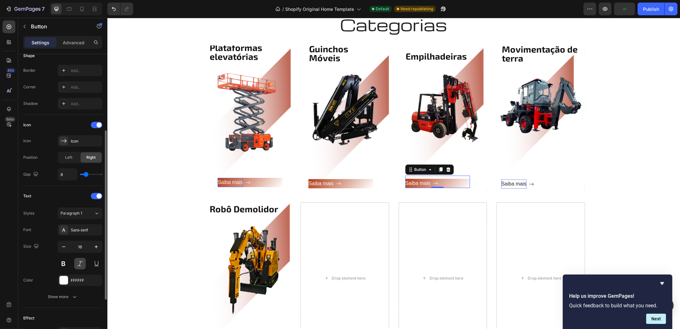
scroll to position [214, 0]
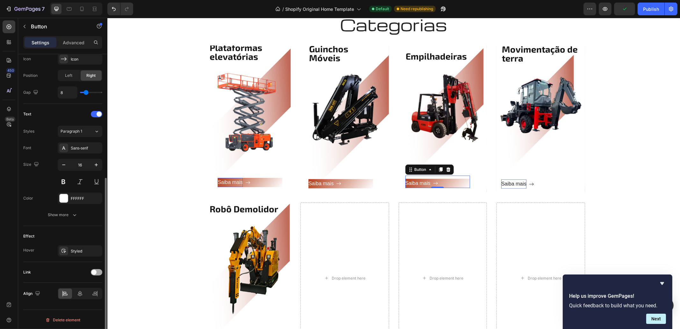
click at [94, 273] on span at bounding box center [93, 272] width 5 height 5
click at [75, 309] on div "Add..." at bounding box center [80, 304] width 45 height 11
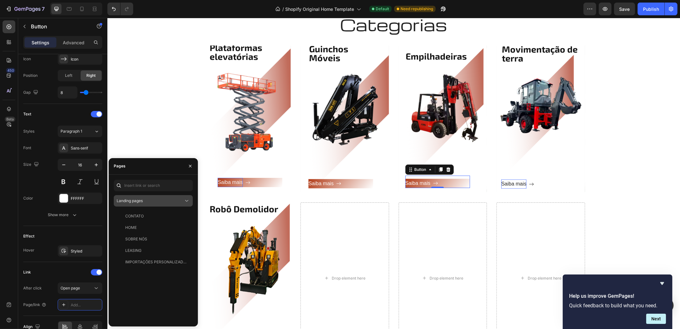
click at [144, 204] on div "Landing pages" at bounding box center [153, 201] width 73 height 6
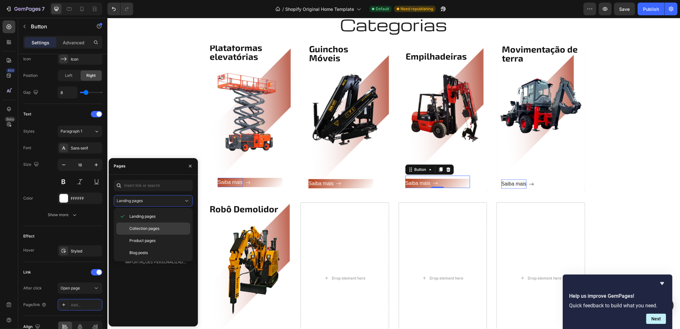
click at [149, 226] on span "Collection pages" at bounding box center [144, 229] width 30 height 6
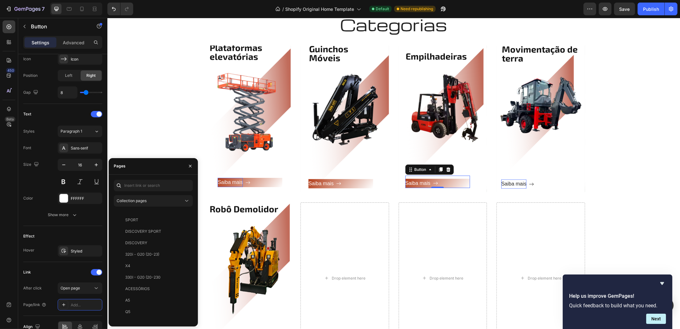
scroll to position [0, 0]
click at [127, 184] on input "text" at bounding box center [153, 185] width 79 height 11
type input "empi"
click at [159, 205] on button "Collection pages" at bounding box center [153, 200] width 79 height 11
click at [161, 186] on input "empi" at bounding box center [153, 185] width 79 height 11
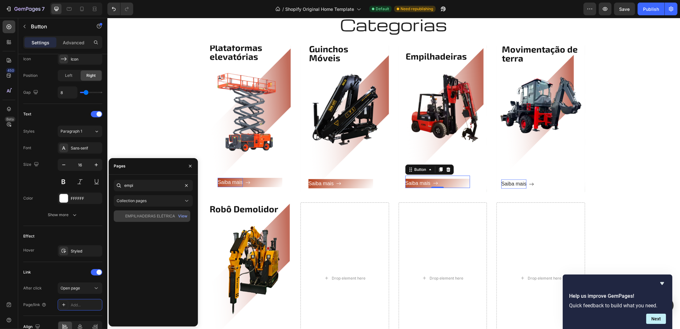
click at [164, 215] on div "EMPILHADEIRAS ELÉTRICAS" at bounding box center [151, 216] width 52 height 6
click at [395, 178] on div "Plataformas elevatórias Heading Saiba mais Button Row Hero Banner Guinchos Móve…" at bounding box center [393, 122] width 382 height 152
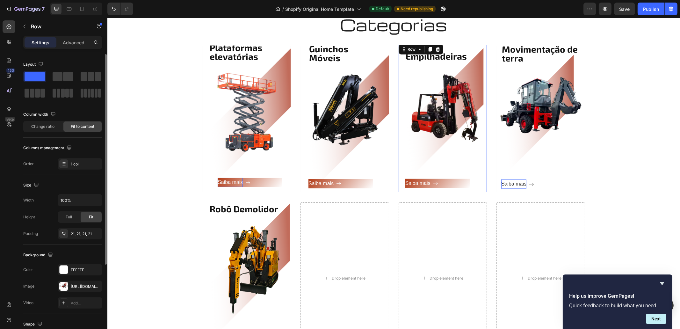
click at [401, 185] on div "Empilhadeiras Heading Saiba mais Button Row 0" at bounding box center [442, 119] width 89 height 152
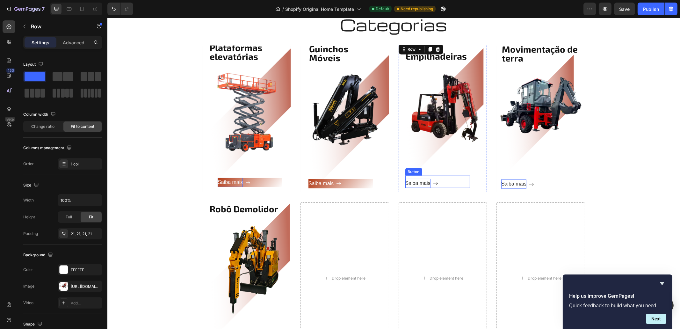
click at [405, 184] on p "Saiba mais" at bounding box center [417, 183] width 25 height 9
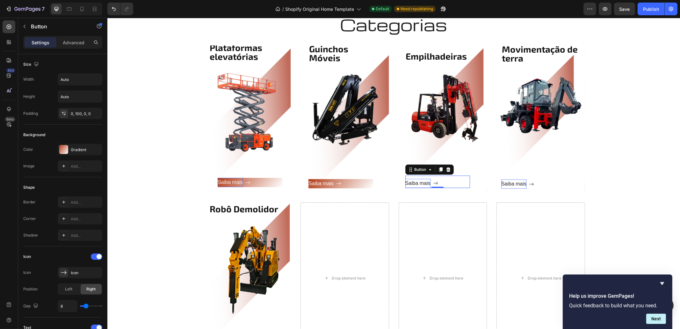
click at [405, 184] on p "Saiba mais" at bounding box center [417, 183] width 25 height 9
click at [401, 181] on div "Empilhadeiras Heading Saiba mais Button 0 Row" at bounding box center [442, 119] width 89 height 152
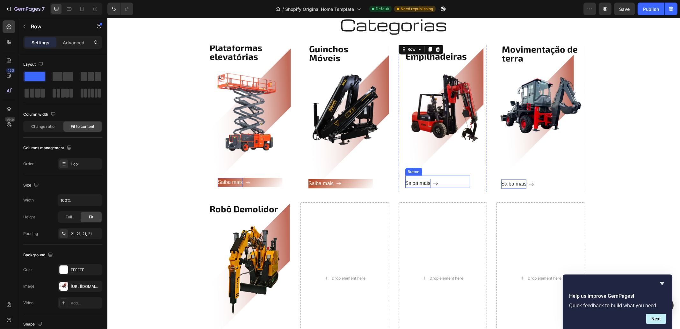
click at [405, 184] on p "Saiba mais" at bounding box center [417, 183] width 25 height 9
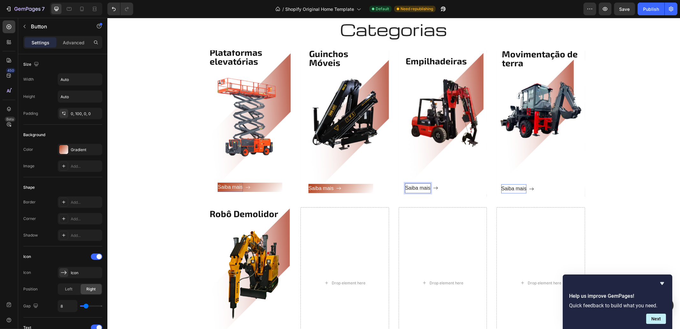
scroll to position [812, 0]
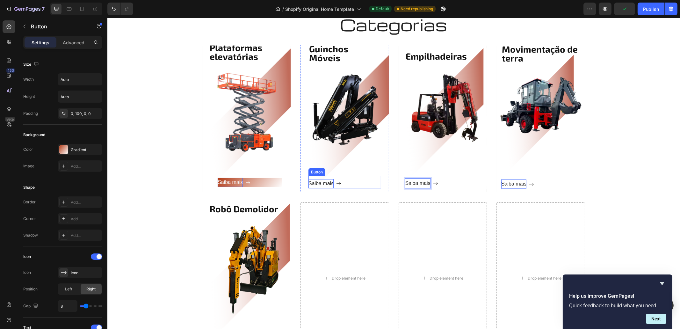
click at [308, 183] on p "Saiba mais" at bounding box center [320, 183] width 25 height 9
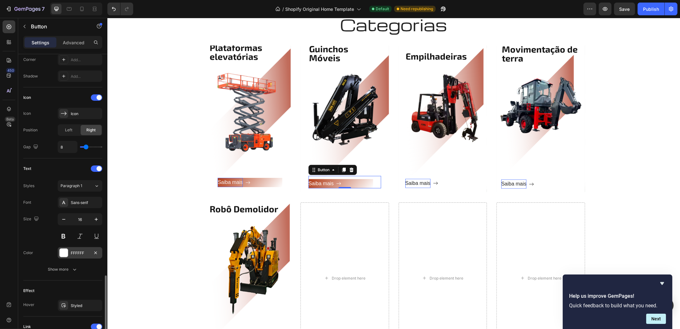
scroll to position [246, 0]
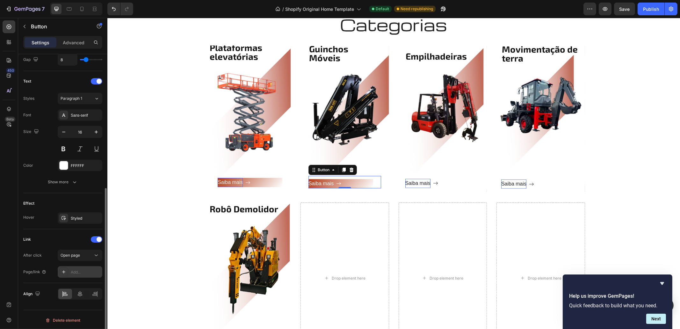
click at [81, 269] on div "Add..." at bounding box center [86, 272] width 30 height 6
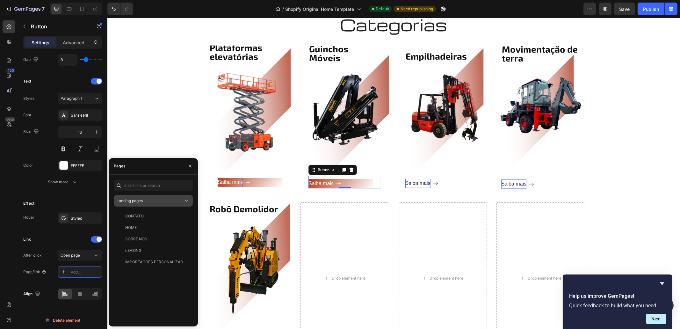
click at [148, 198] on div "Landing pages" at bounding box center [150, 201] width 67 height 6
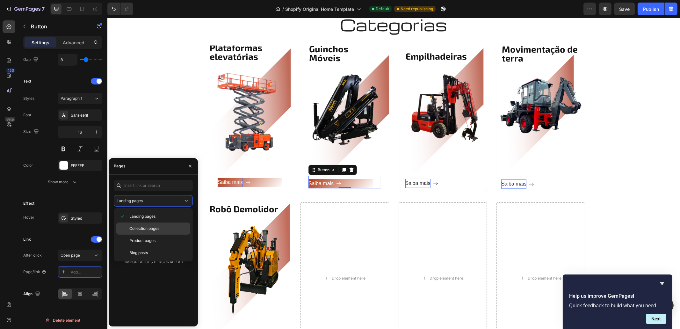
click at [152, 231] on span "Collection pages" at bounding box center [144, 229] width 30 height 6
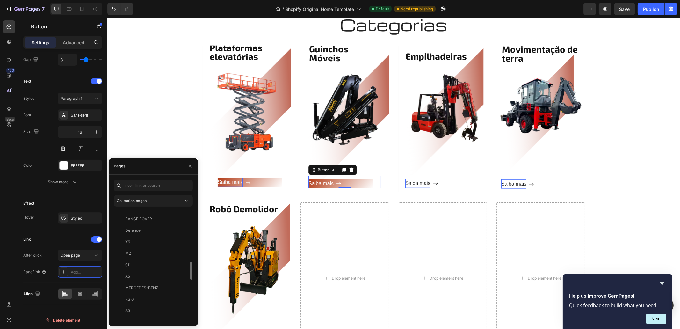
scroll to position [577, 0]
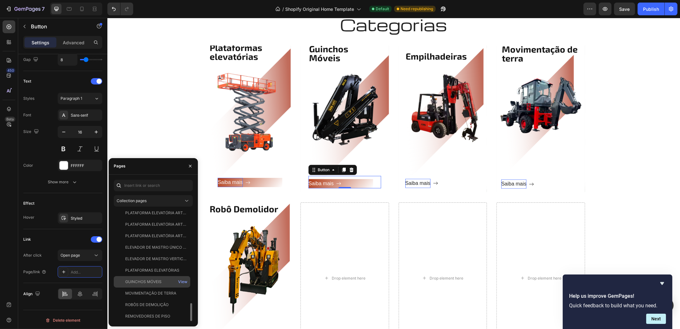
click at [150, 286] on div "GUINCHOS MÓVEIS View" at bounding box center [152, 281] width 76 height 11
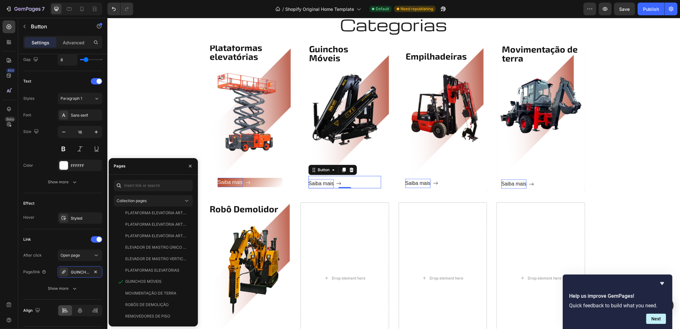
click at [308, 184] on p "Saiba mais" at bounding box center [320, 183] width 25 height 9
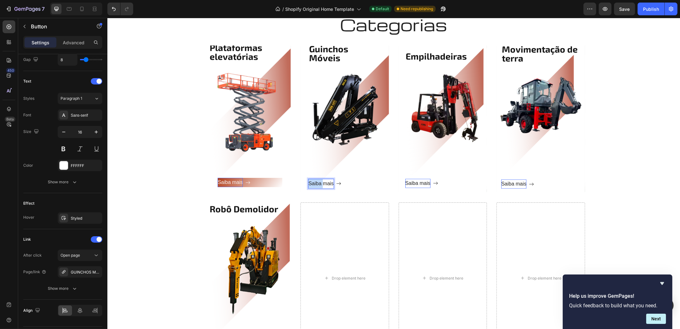
click at [308, 184] on p "Saiba mais" at bounding box center [320, 183] width 25 height 9
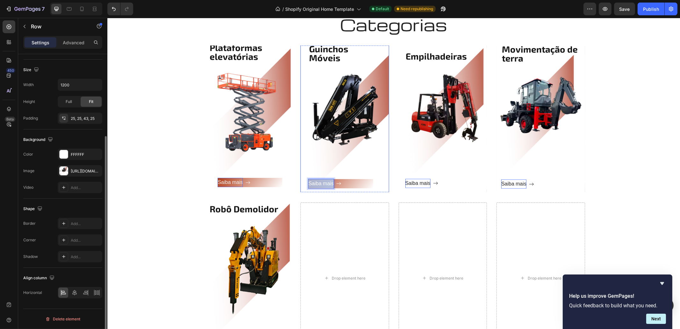
click at [304, 182] on div "Guinchos Móveis Heading Saiba mais Button 0 Row" at bounding box center [344, 119] width 89 height 166
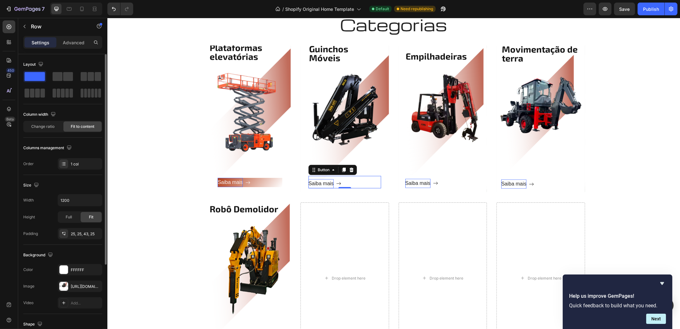
click at [308, 185] on p "Saiba mais" at bounding box center [320, 183] width 25 height 9
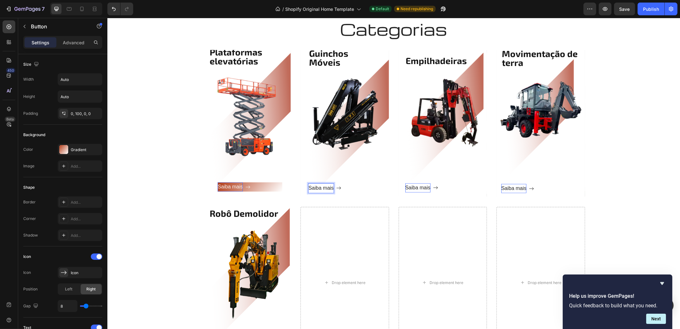
scroll to position [812, 0]
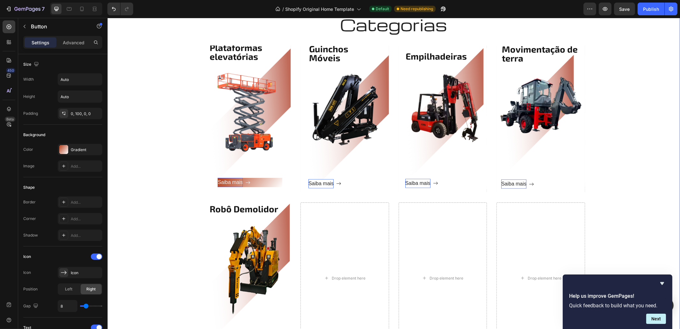
click at [653, 99] on div "Categorias Heading Row Plataformas elevatórias Heading Saiba mais Button Row He…" at bounding box center [393, 186] width 563 height 345
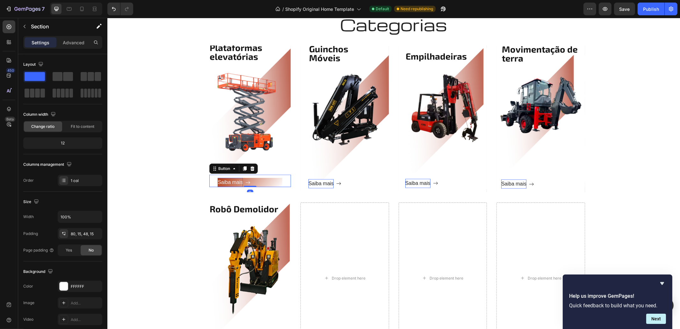
click at [241, 181] on p "Saiba mais" at bounding box center [229, 182] width 25 height 9
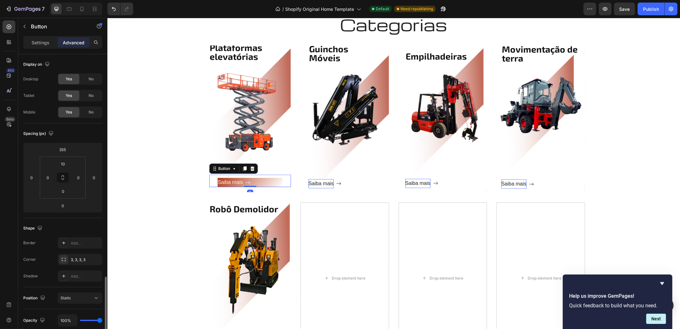
scroll to position [132, 0]
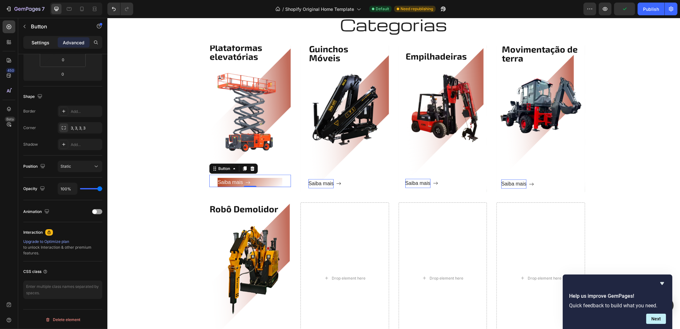
click at [43, 42] on p "Settings" at bounding box center [41, 42] width 18 height 7
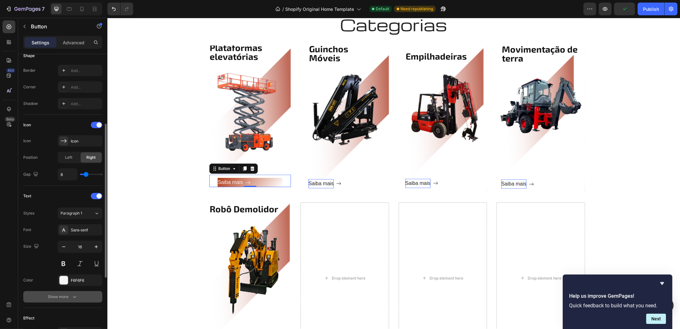
scroll to position [263, 0]
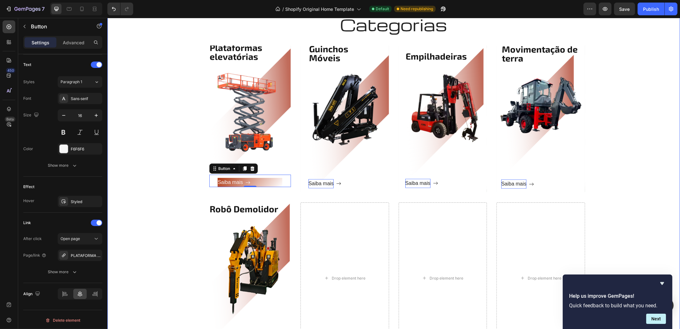
click at [157, 182] on div "Categorias Heading Row Plataformas elevatórias Heading Saiba mais Button 0 Row …" at bounding box center [393, 186] width 563 height 345
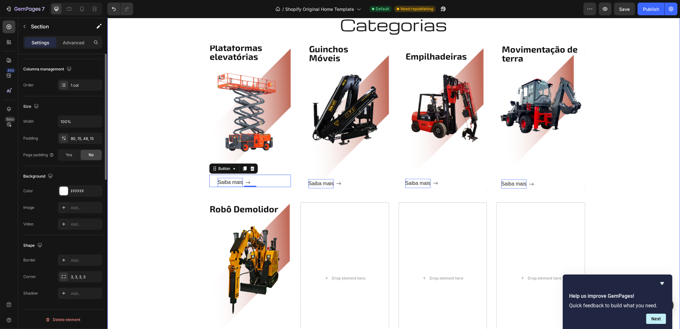
scroll to position [0, 0]
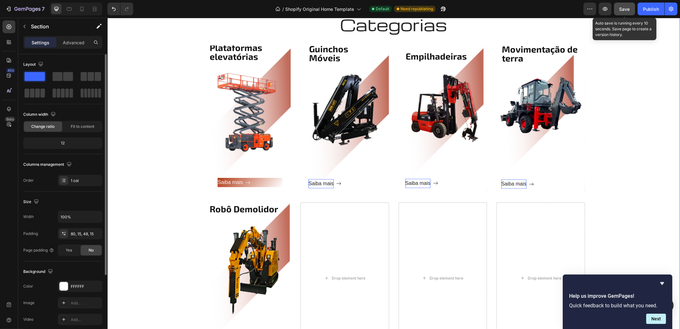
drag, startPoint x: 628, startPoint y: 7, endPoint x: 630, endPoint y: 12, distance: 5.3
click at [628, 8] on span "Save" at bounding box center [625, 8] width 11 height 5
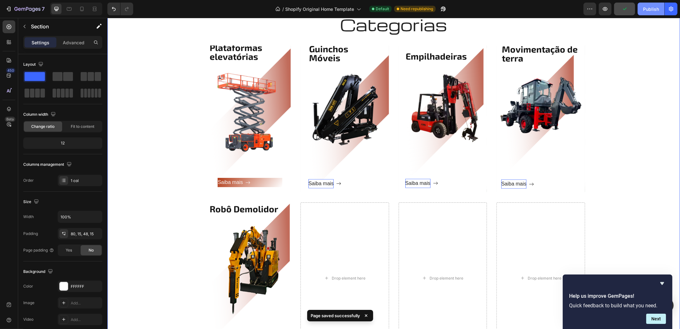
click at [650, 10] on div "Publish" at bounding box center [651, 9] width 16 height 7
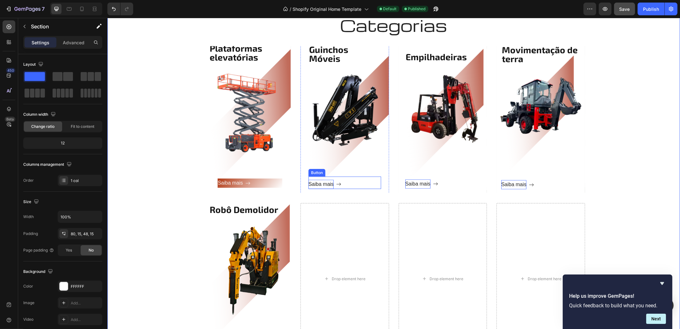
scroll to position [812, 0]
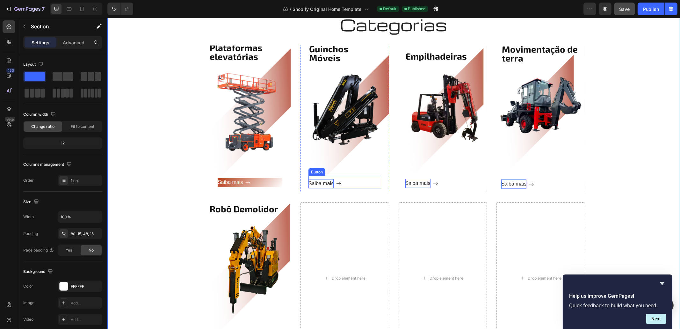
click at [309, 180] on p "Saiba mais" at bounding box center [320, 183] width 25 height 9
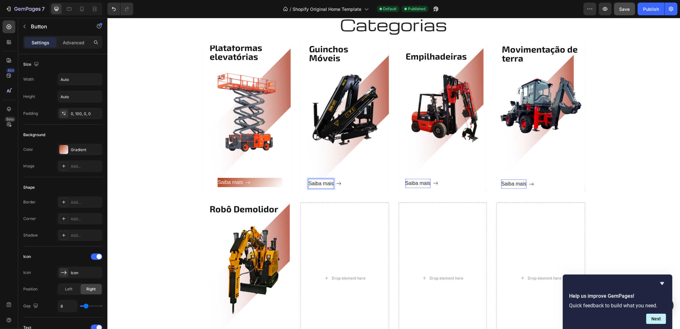
drag, startPoint x: 311, startPoint y: 183, endPoint x: 316, endPoint y: 182, distance: 4.2
click at [312, 183] on p "Saiba mais" at bounding box center [320, 183] width 25 height 9
click at [412, 184] on p "Saiba mais" at bounding box center [417, 183] width 25 height 9
click at [513, 183] on p "Saiba mais" at bounding box center [513, 183] width 25 height 9
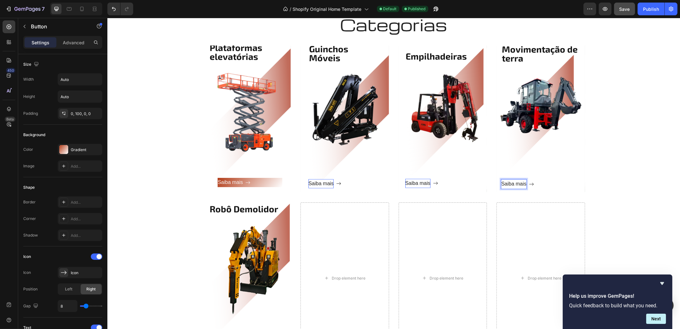
click at [511, 183] on p "Saiba mais" at bounding box center [513, 183] width 25 height 9
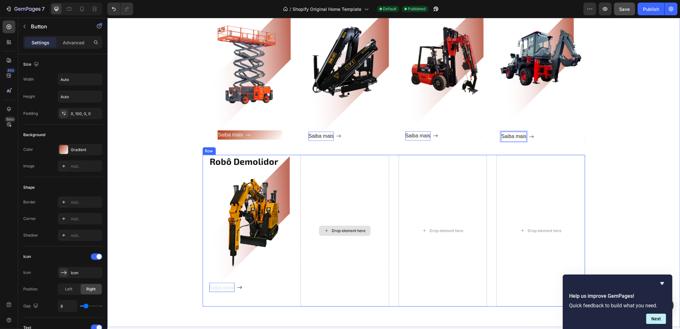
scroll to position [932, 0]
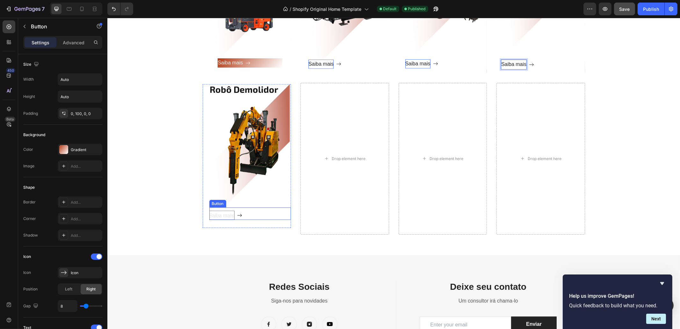
click at [224, 217] on span "Saiba mais" at bounding box center [221, 214] width 25 height 5
click at [222, 214] on span "Saiba mais" at bounding box center [221, 214] width 25 height 5
click at [223, 214] on span "Saiba mais" at bounding box center [221, 214] width 25 height 5
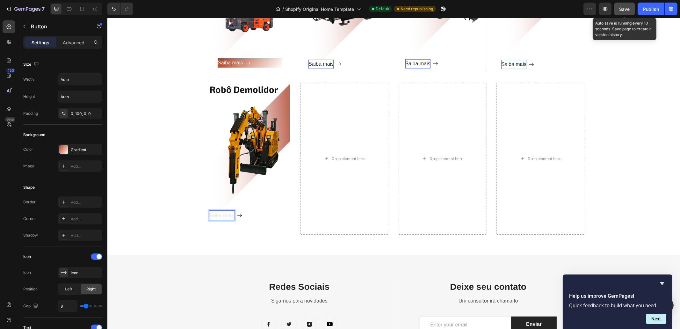
click at [626, 8] on span "Save" at bounding box center [625, 8] width 11 height 5
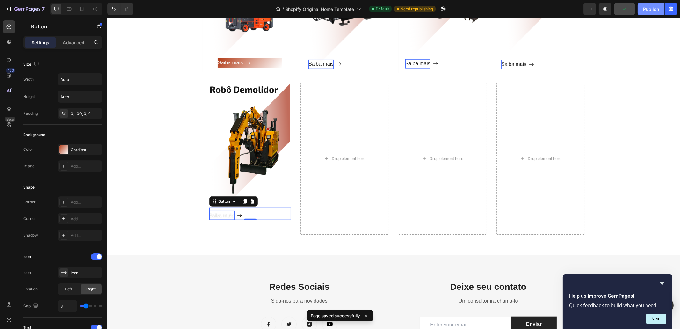
click at [650, 11] on div "Publish" at bounding box center [651, 9] width 16 height 7
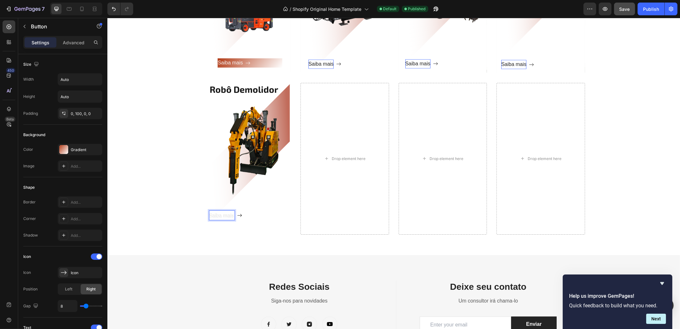
click at [221, 215] on span "Saiba mais" at bounding box center [221, 214] width 25 height 5
click at [310, 61] on p "Saiba mais" at bounding box center [320, 64] width 25 height 9
click at [312, 61] on p "Saiba mais" at bounding box center [320, 64] width 25 height 9
click at [222, 63] on p "Saiba mais" at bounding box center [229, 62] width 25 height 9
click at [220, 60] on p "Saiba mais" at bounding box center [229, 62] width 25 height 9
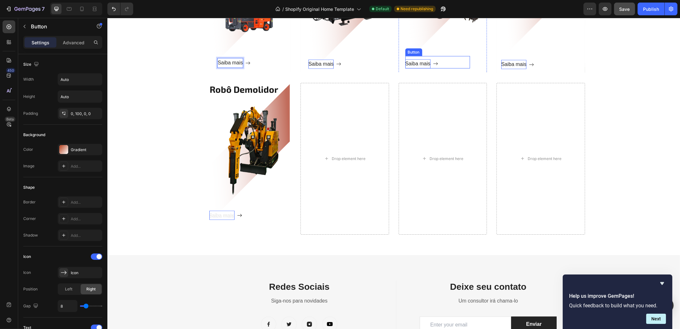
click at [411, 64] on p "Saiba mais" at bounding box center [417, 63] width 25 height 9
click at [409, 62] on p "Saiba mais" at bounding box center [417, 63] width 25 height 9
click at [411, 64] on p "Saiba mais" at bounding box center [417, 63] width 25 height 9
click at [517, 64] on p "Saiba mais" at bounding box center [513, 64] width 25 height 9
click at [511, 63] on p "Saiba mais" at bounding box center [513, 64] width 25 height 9
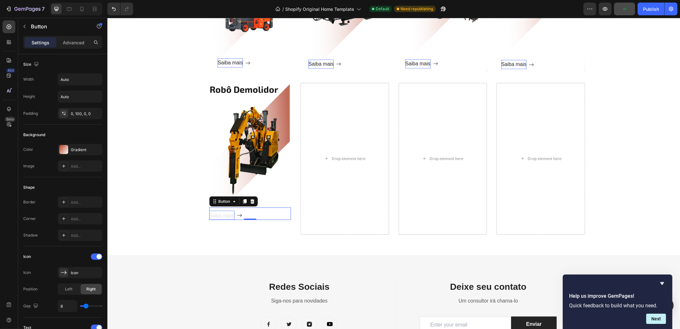
click at [220, 214] on span "Saiba mais" at bounding box center [221, 214] width 25 height 5
click at [219, 215] on span "Saiba mais" at bounding box center [221, 214] width 25 height 5
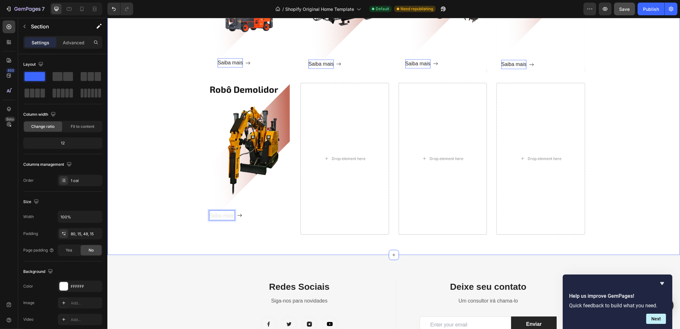
click at [161, 153] on div "Categorias Heading Row Plataformas elevatórias Heading Saiba mais Button Row He…" at bounding box center [393, 66] width 563 height 345
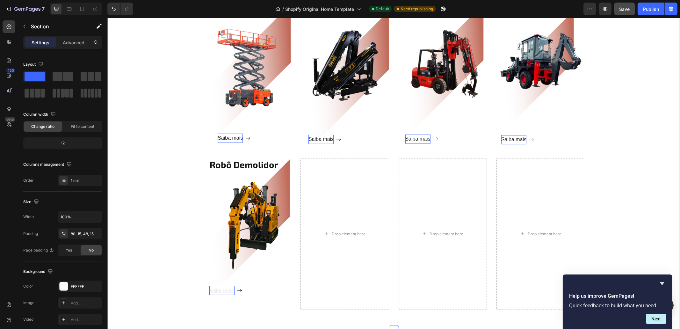
scroll to position [852, 0]
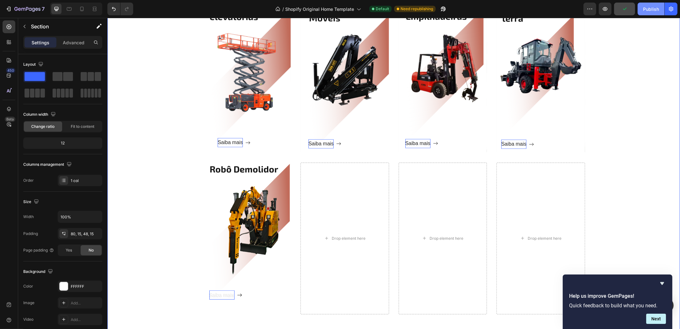
click at [655, 6] on div "Publish" at bounding box center [651, 9] width 16 height 7
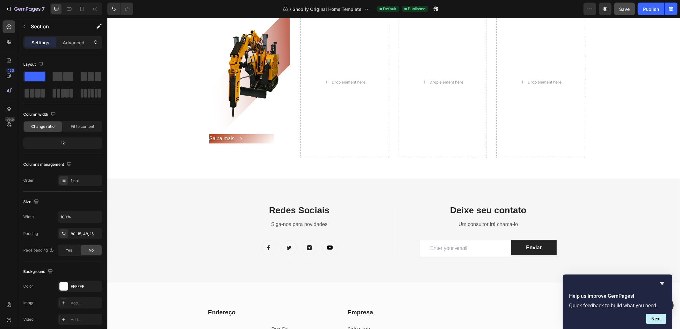
scroll to position [769, 0]
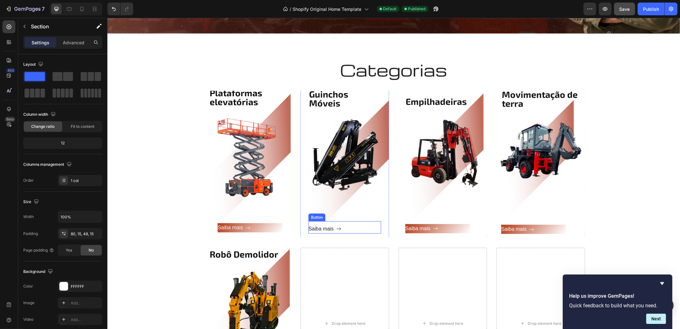
click at [339, 227] on link "Saiba mais" at bounding box center [340, 228] width 65 height 9
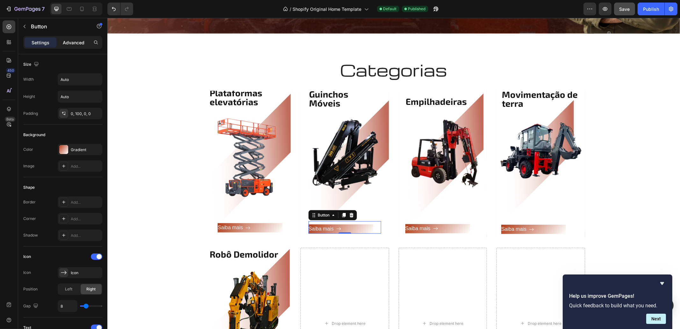
click at [87, 41] on div "Advanced" at bounding box center [74, 42] width 32 height 10
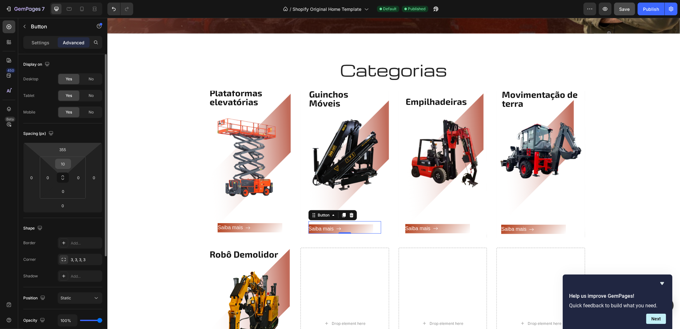
click at [69, 165] on input "10" at bounding box center [63, 164] width 13 height 10
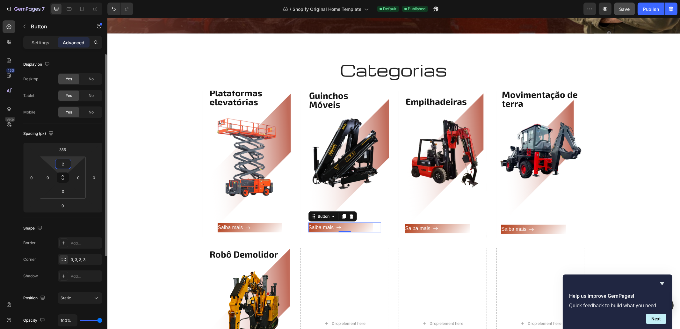
type input "20"
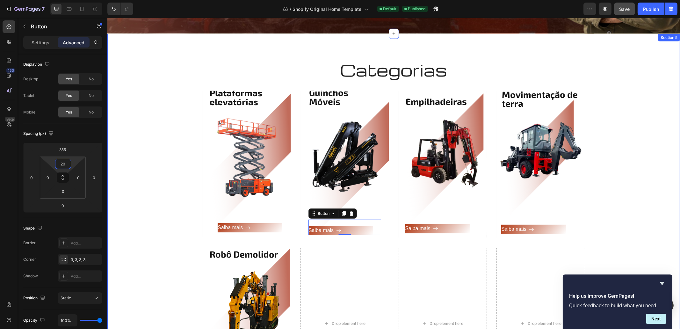
click at [643, 159] on div "Categorias Heading Row Plataformas elevatórias Heading Saiba mais Button Row He…" at bounding box center [393, 231] width 563 height 345
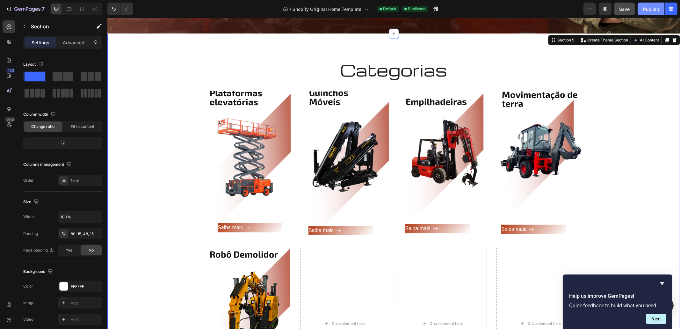
drag, startPoint x: 653, startPoint y: 13, endPoint x: 544, endPoint y: 7, distance: 109.8
click at [653, 13] on button "Publish" at bounding box center [651, 9] width 27 height 13
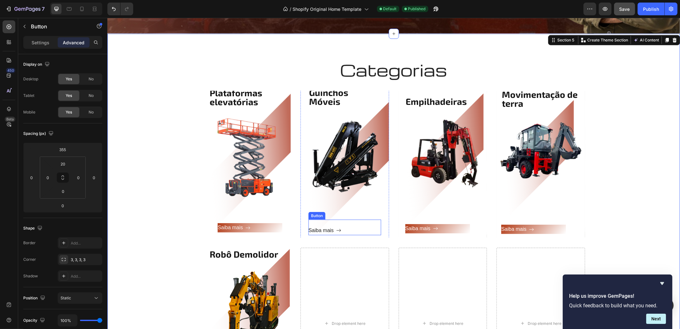
click at [336, 230] on icon at bounding box center [338, 230] width 5 height 5
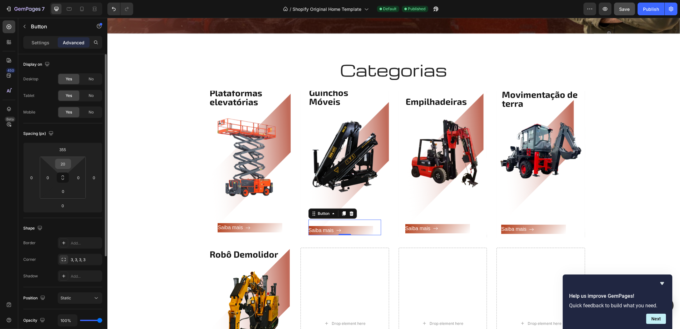
click at [66, 164] on input "20" at bounding box center [63, 164] width 13 height 10
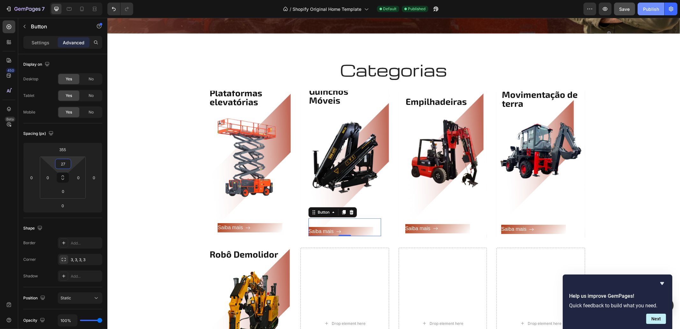
click at [655, 13] on button "Publish" at bounding box center [651, 9] width 27 height 13
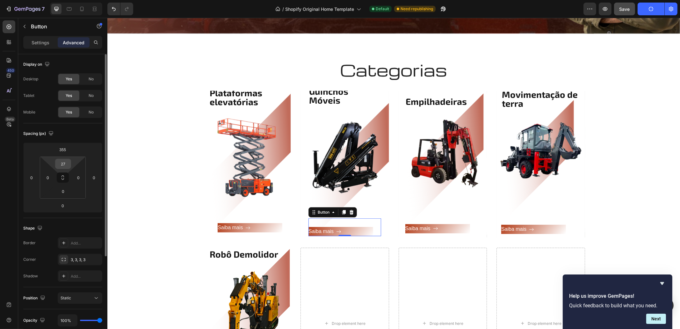
click at [66, 165] on input "27" at bounding box center [63, 164] width 13 height 10
type input "25"
